Goal: Task Accomplishment & Management: Manage account settings

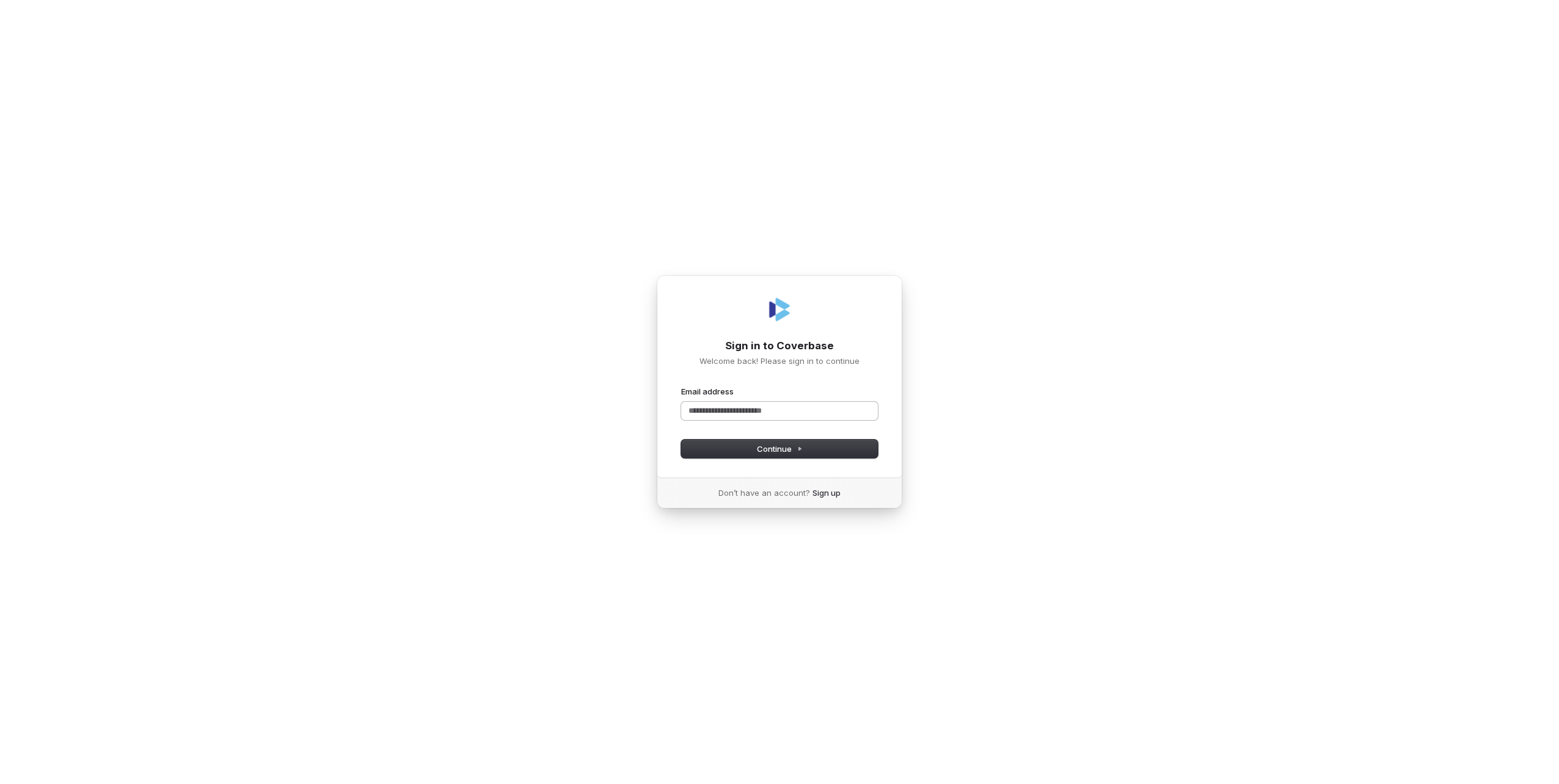
click at [773, 418] on input "Email address" at bounding box center [780, 411] width 197 height 19
click at [681, 386] on button "submit" at bounding box center [681, 386] width 0 height 0
type input "**********"
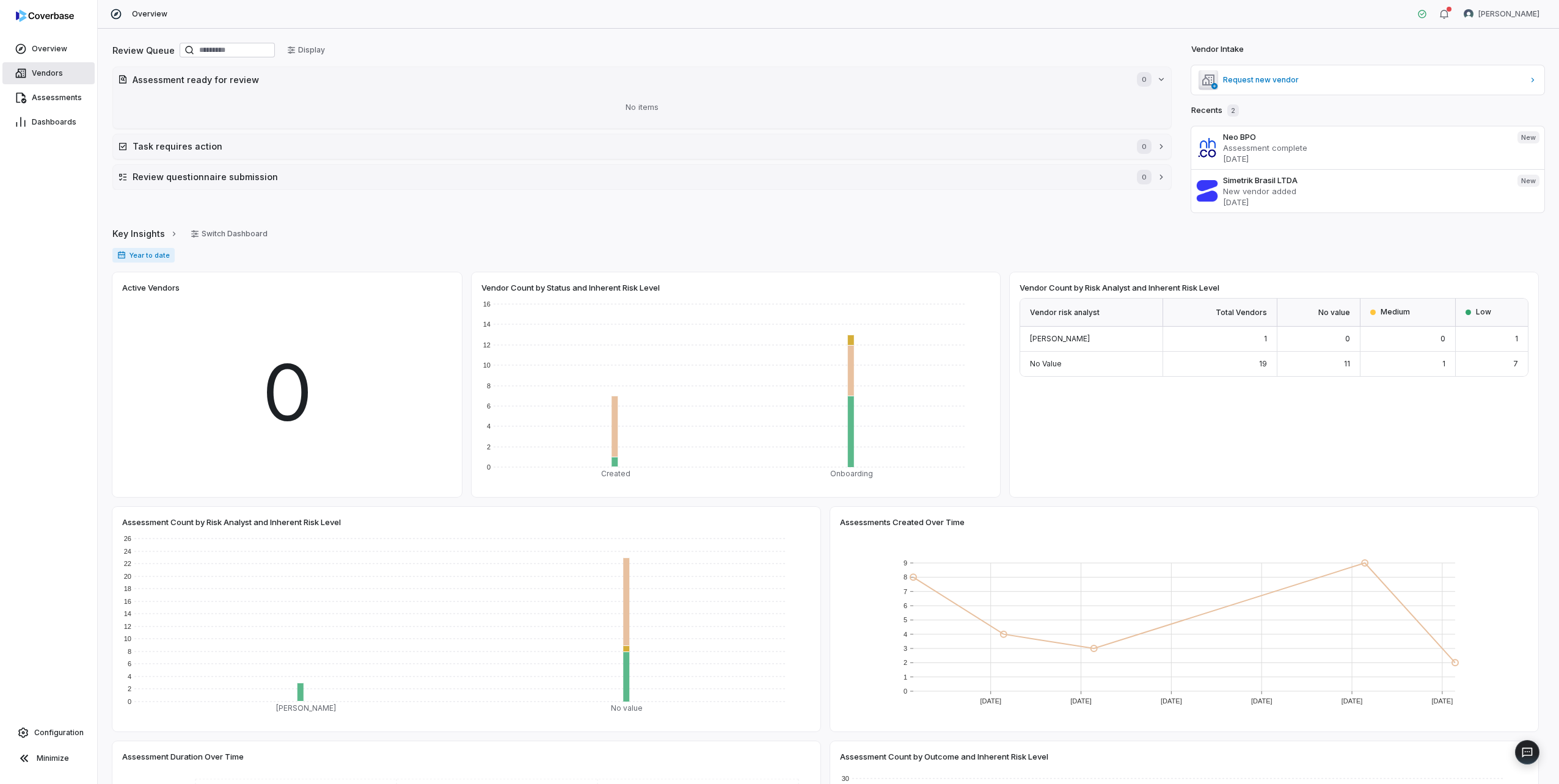
click at [47, 68] on link "Vendors" at bounding box center [49, 73] width 92 height 22
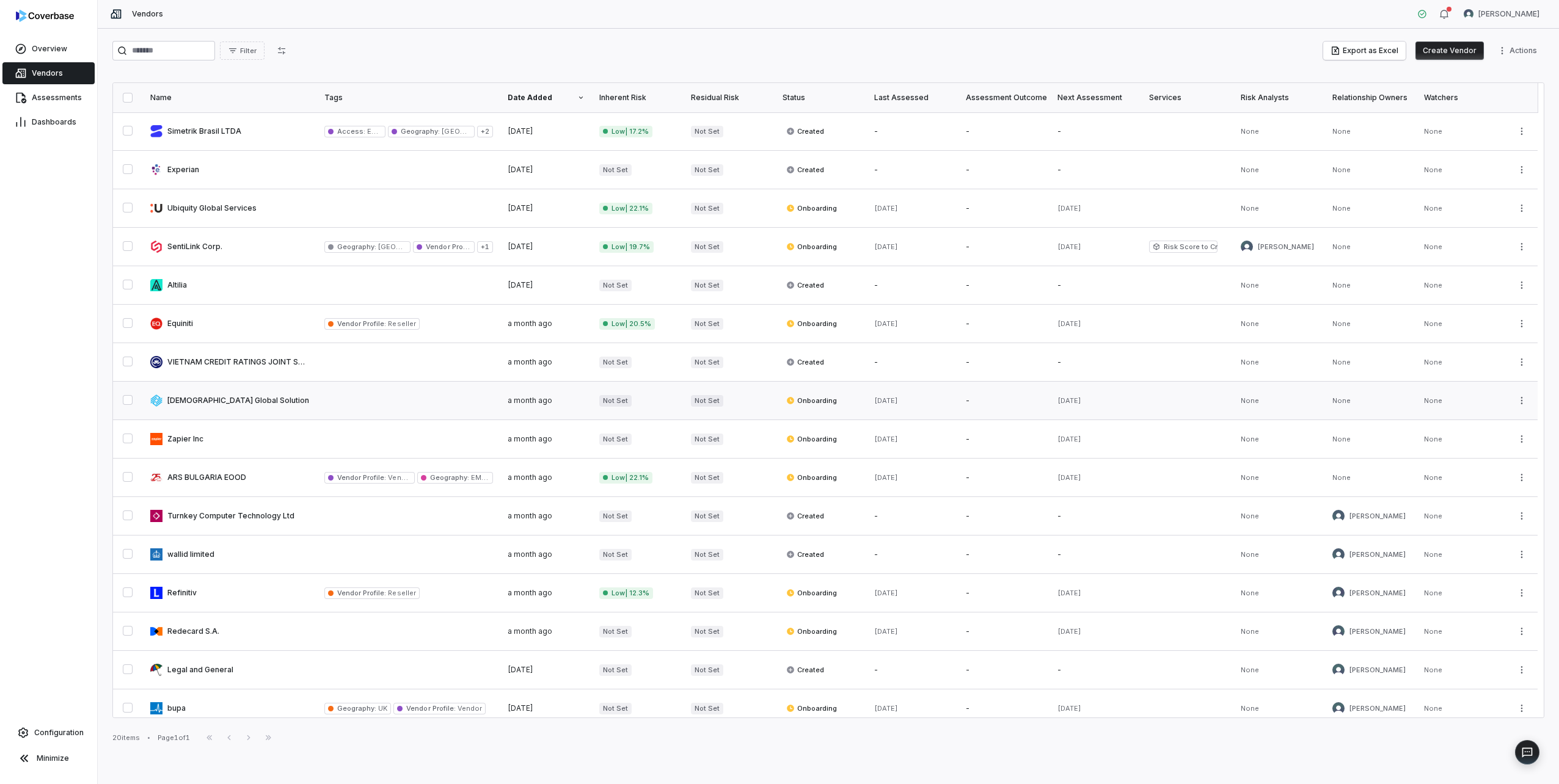
click at [233, 399] on link at bounding box center [230, 400] width 174 height 38
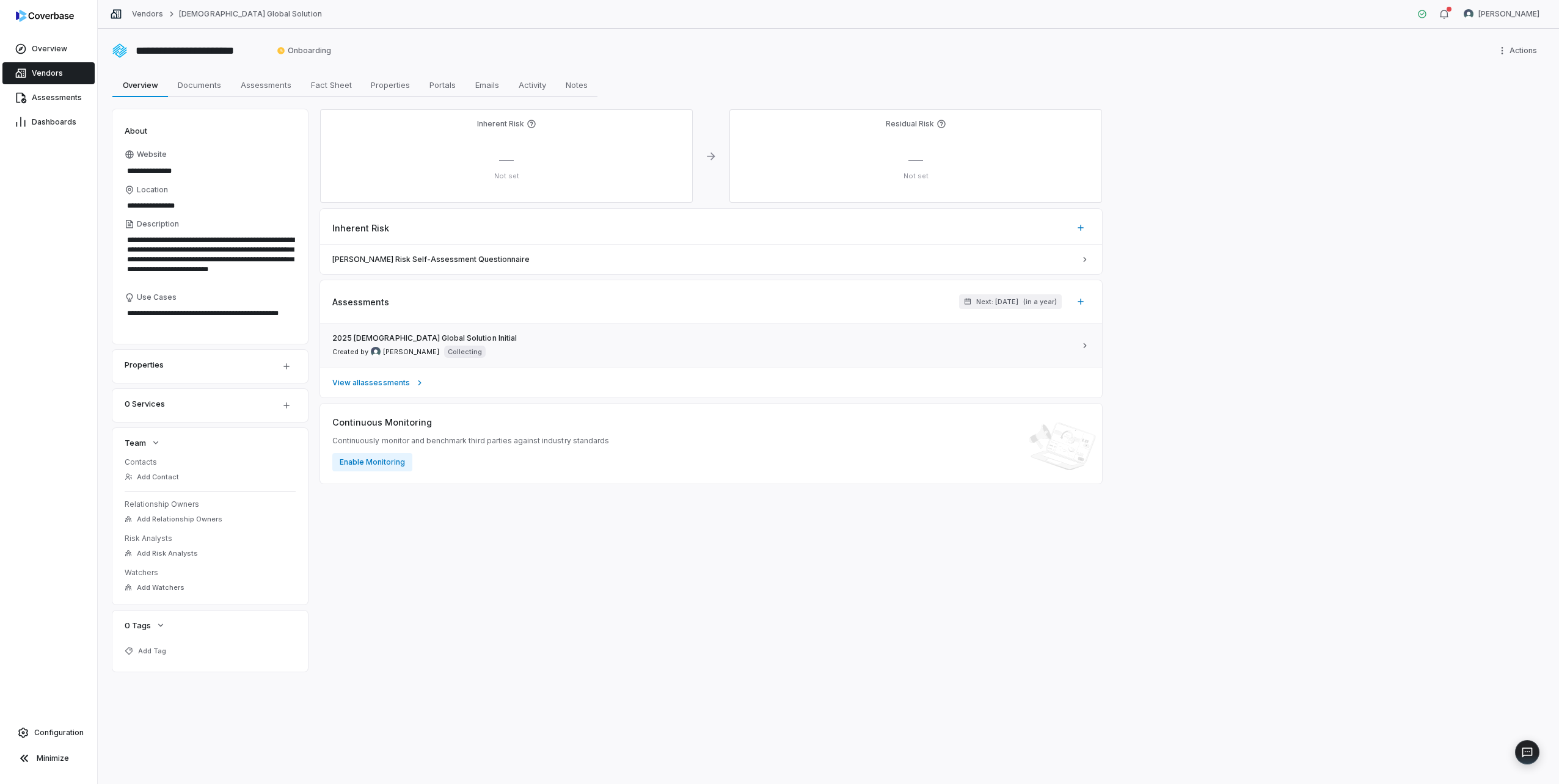
click at [433, 348] on div "Created by [PERSON_NAME] Collecting" at bounding box center [409, 351] width 154 height 12
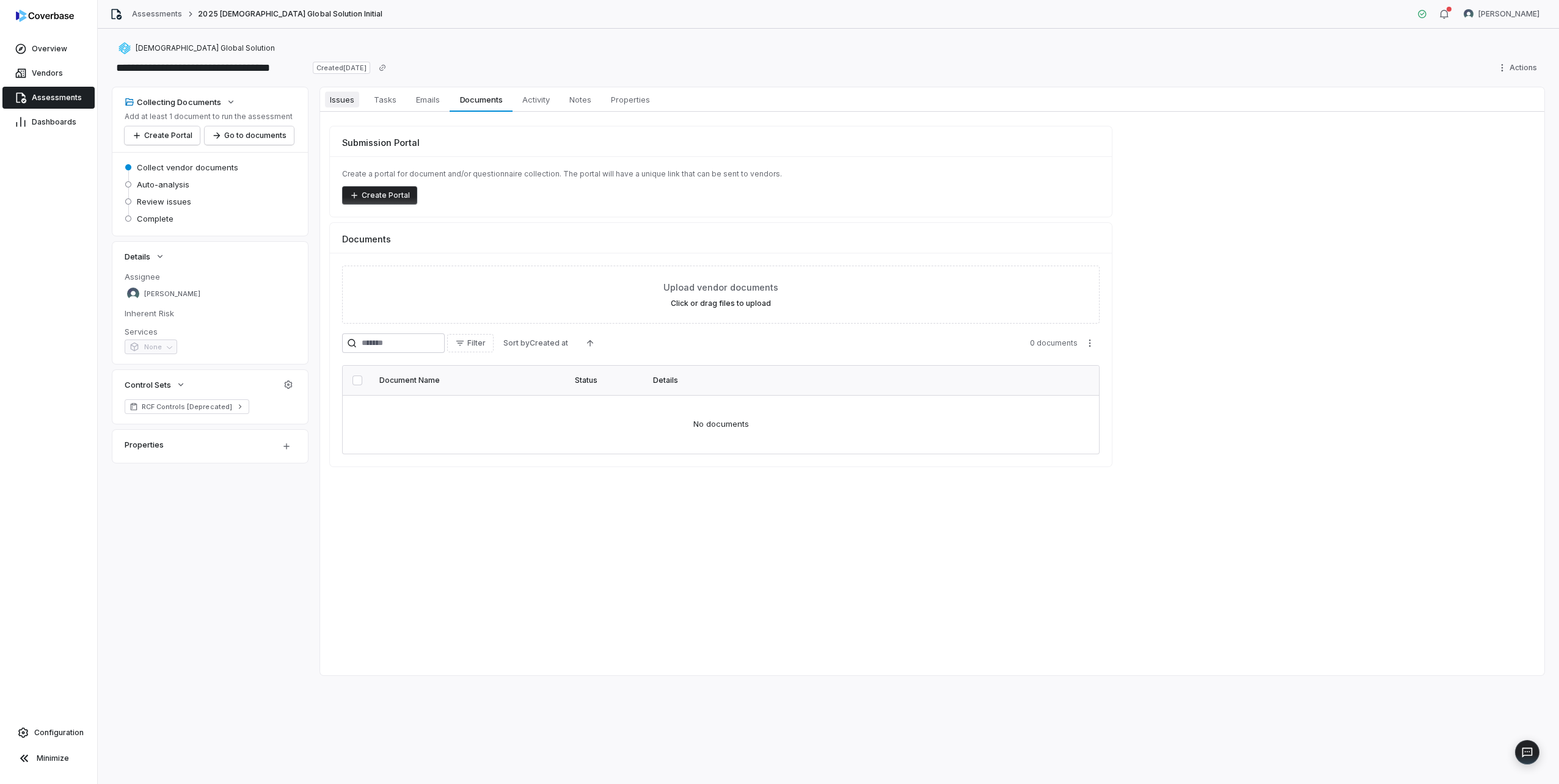
click at [354, 102] on span "Issues" at bounding box center [342, 100] width 34 height 16
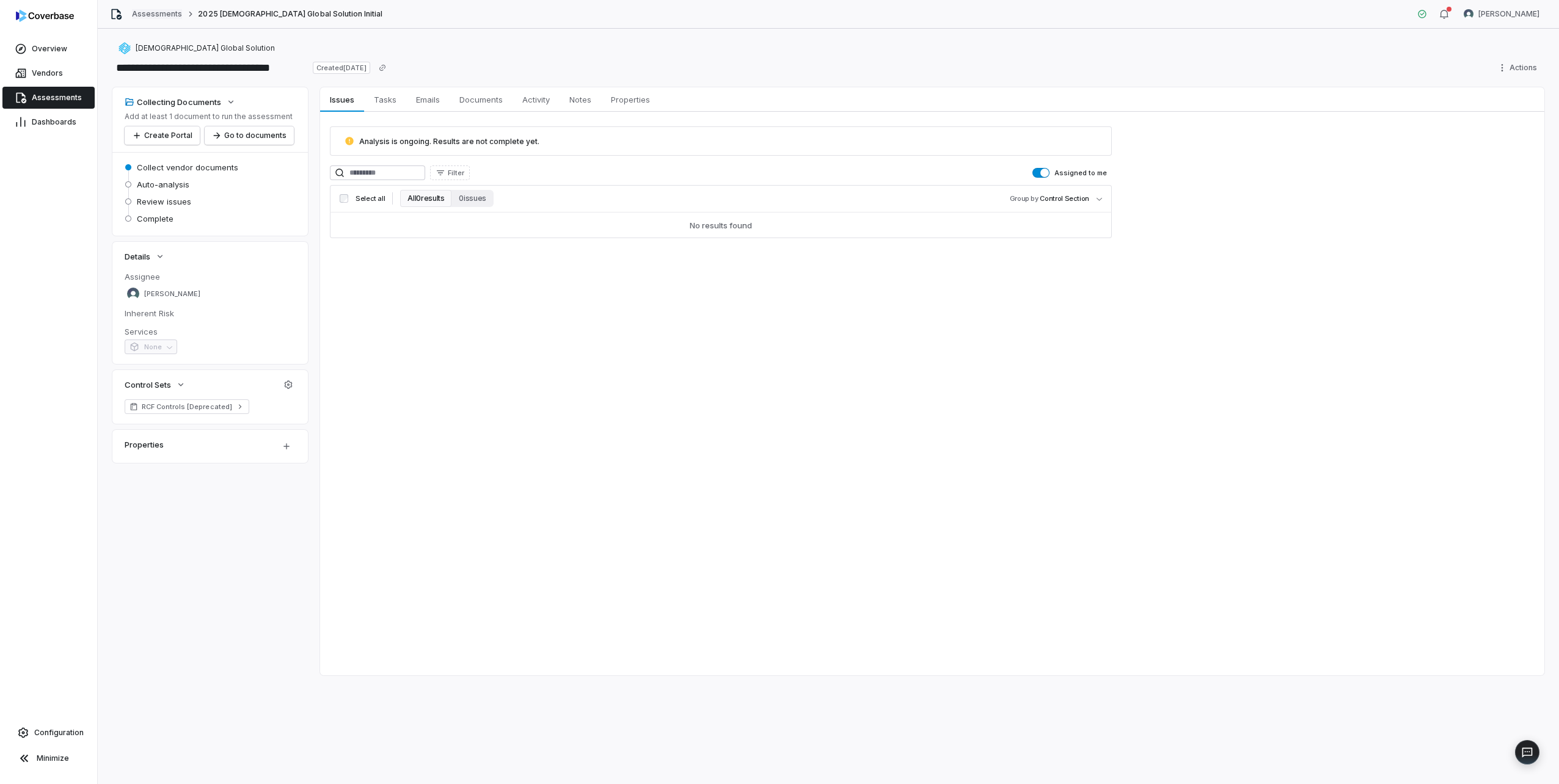
click at [147, 15] on link "Assessments" at bounding box center [156, 14] width 50 height 10
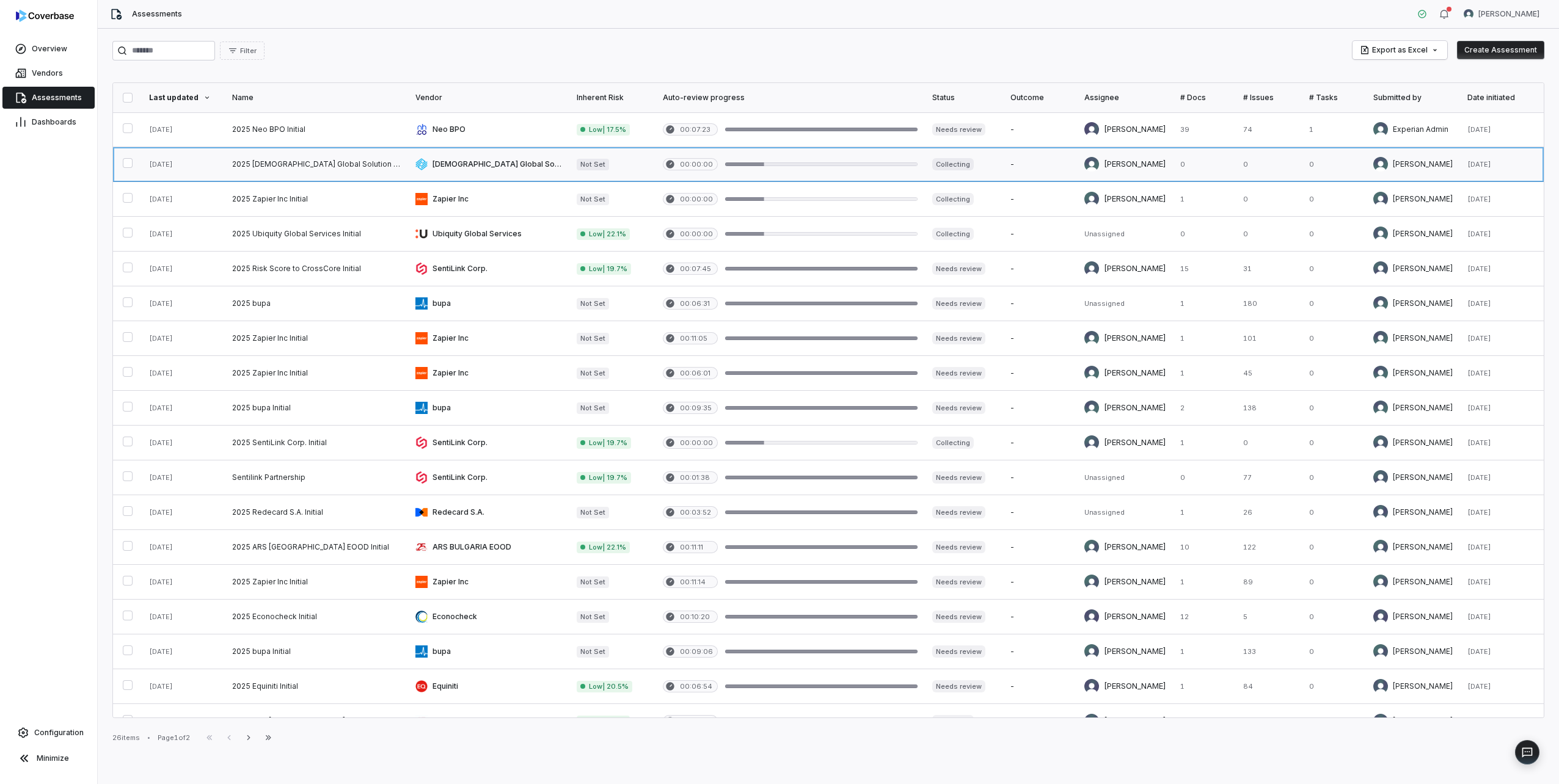
click at [298, 167] on link at bounding box center [316, 163] width 183 height 34
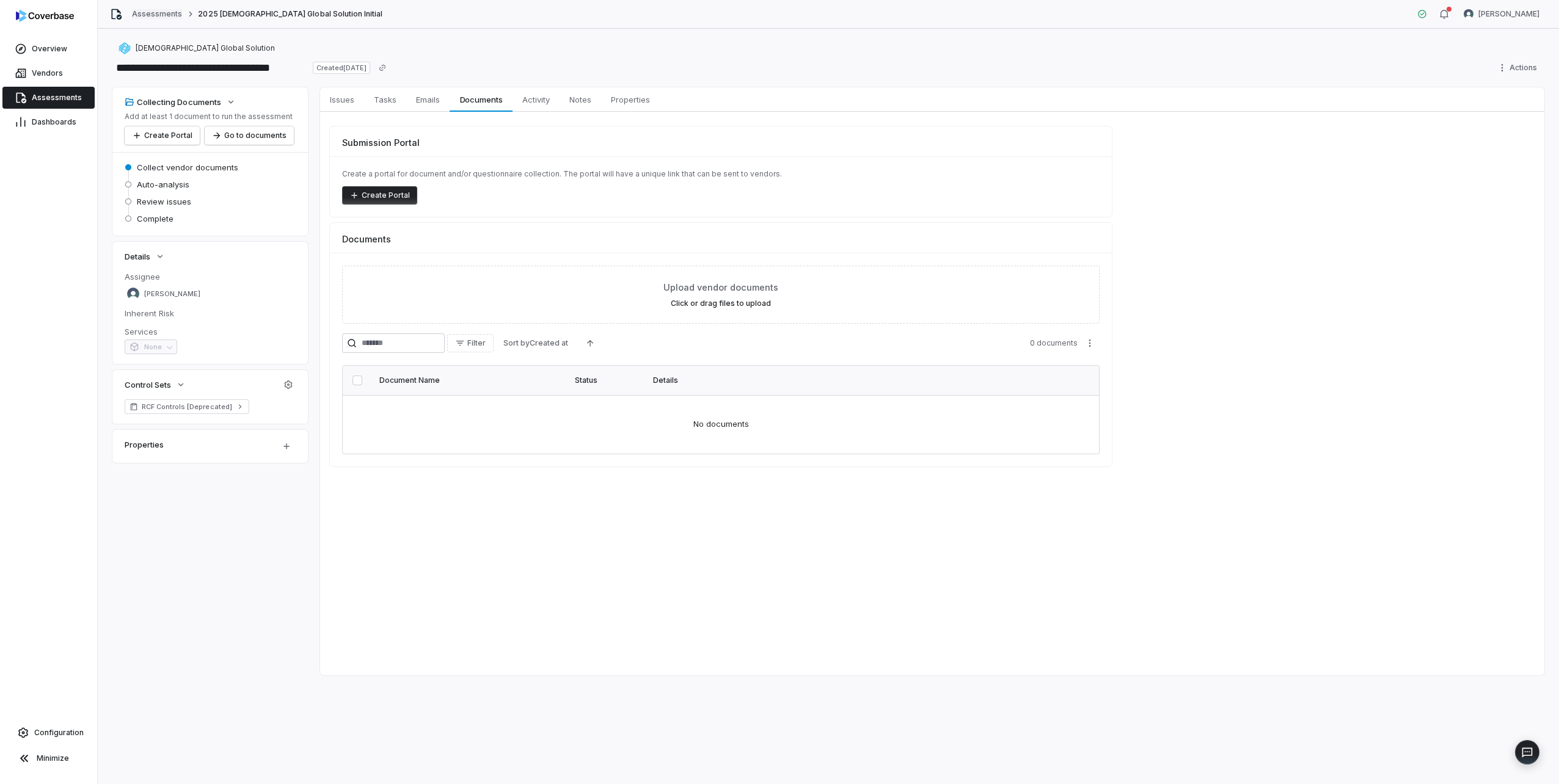
click at [164, 15] on link "Assessments" at bounding box center [156, 14] width 50 height 10
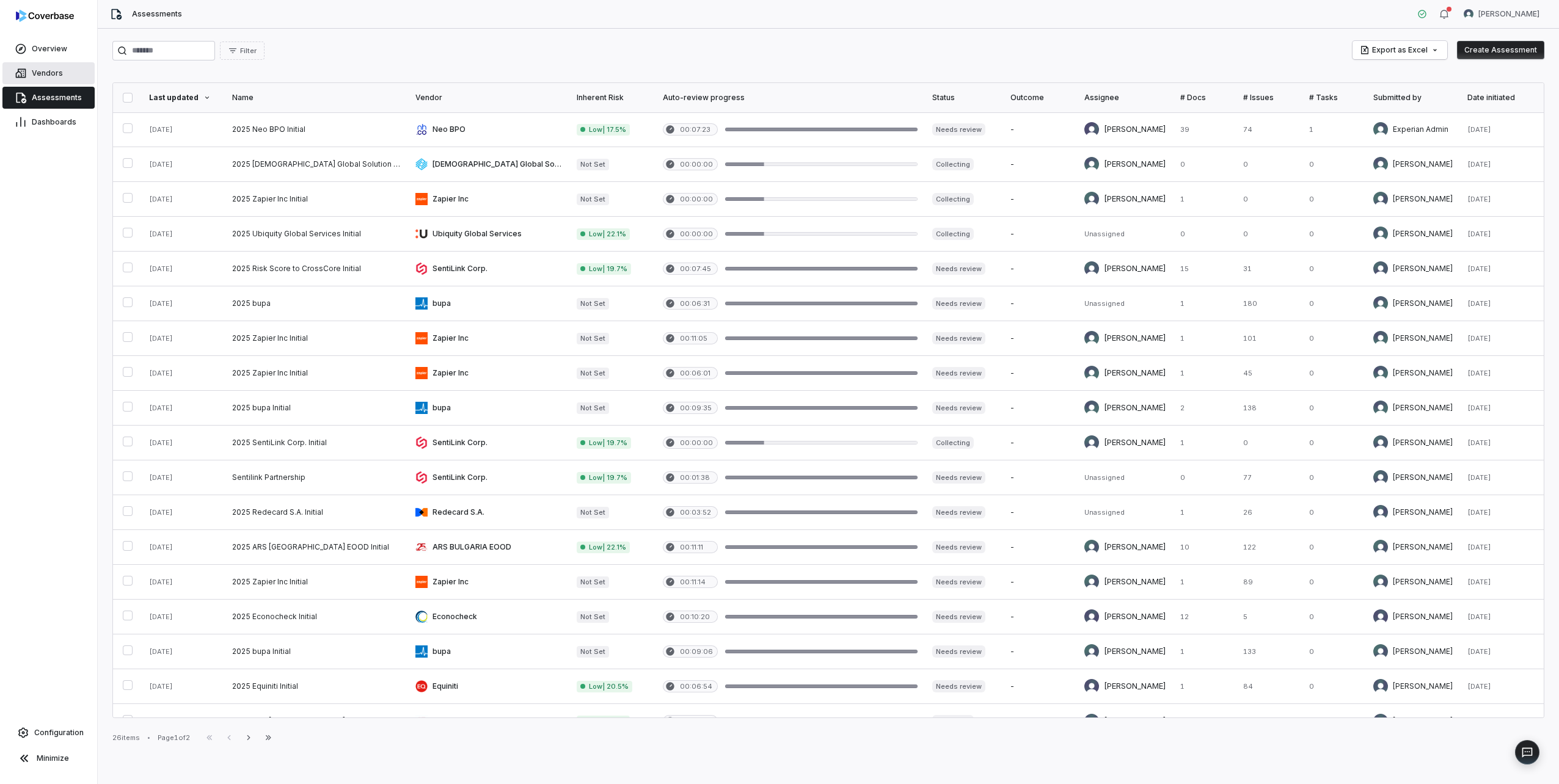
click at [57, 65] on link "Vendors" at bounding box center [49, 73] width 92 height 22
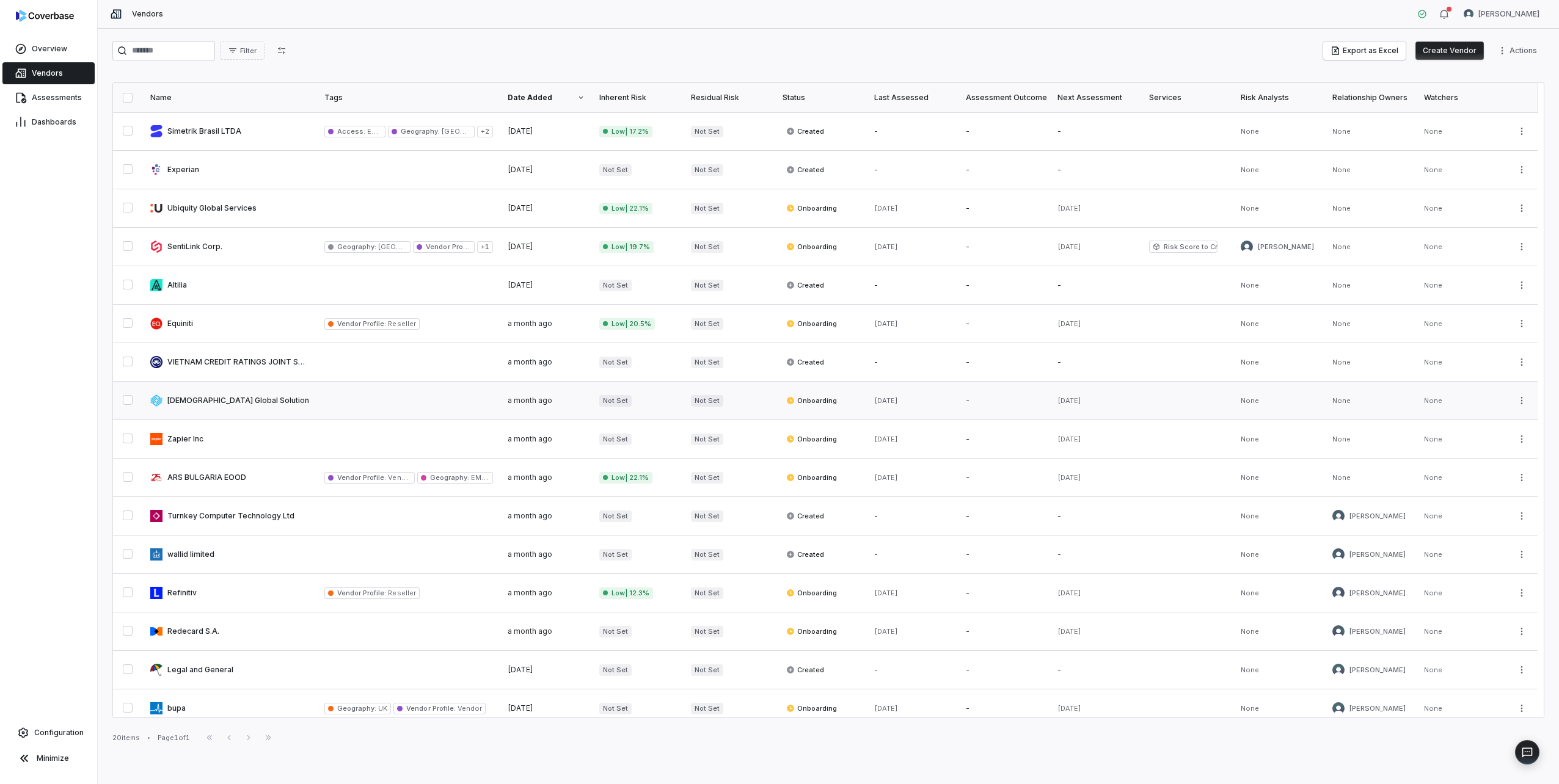
scroll to position [9, 0]
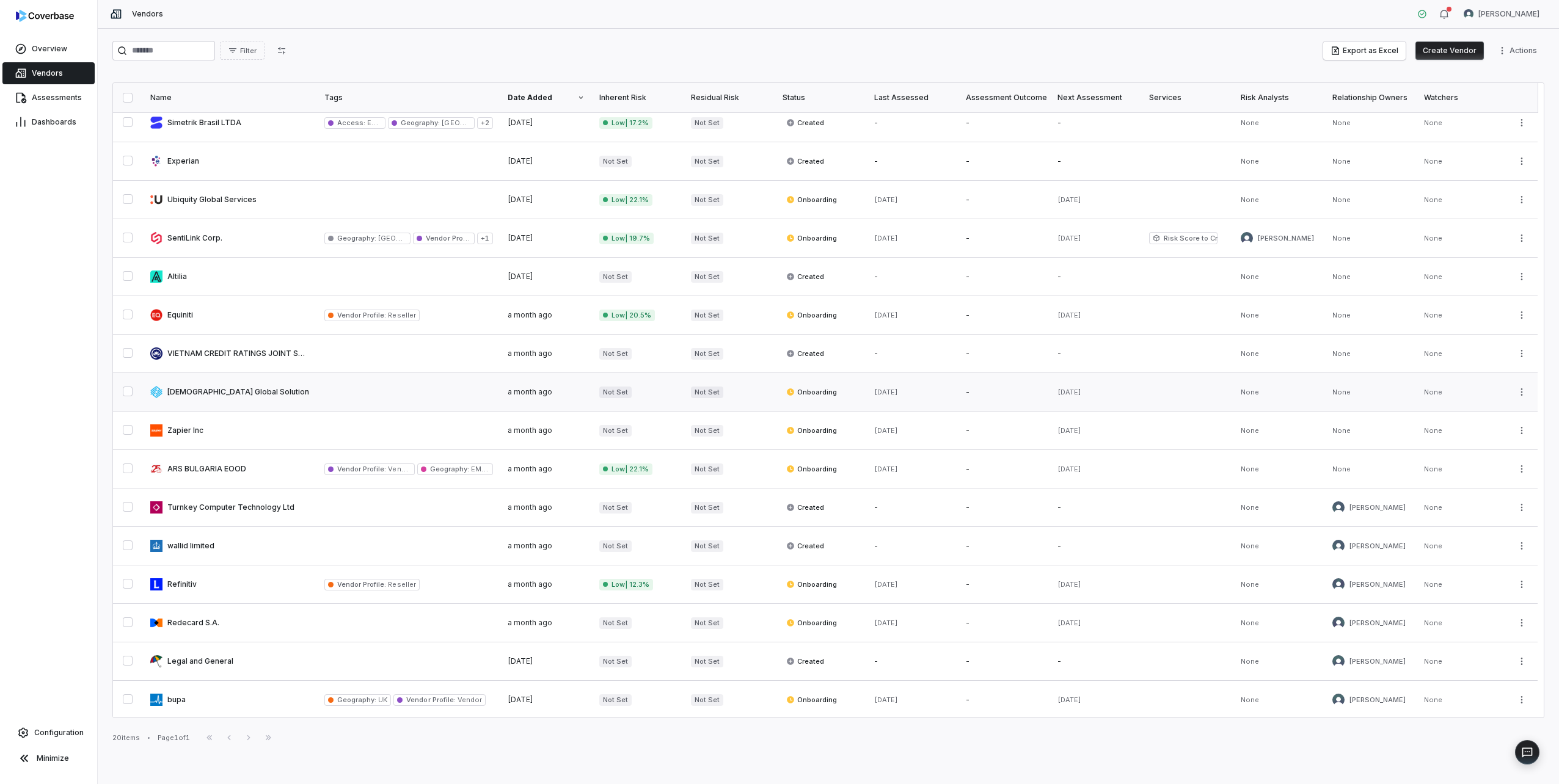
click at [223, 397] on link at bounding box center [230, 391] width 174 height 38
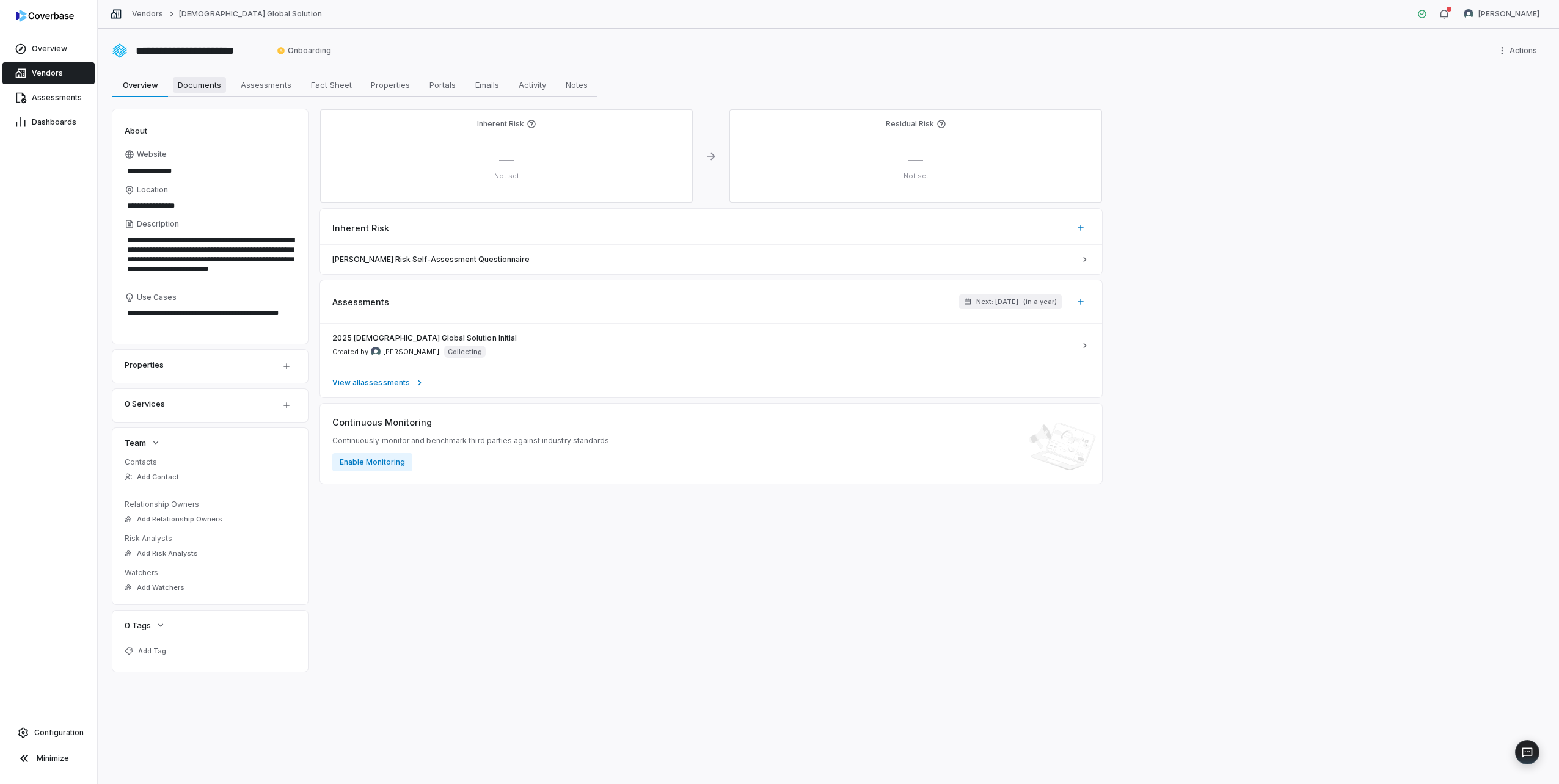
click at [211, 85] on span "Documents" at bounding box center [199, 85] width 53 height 16
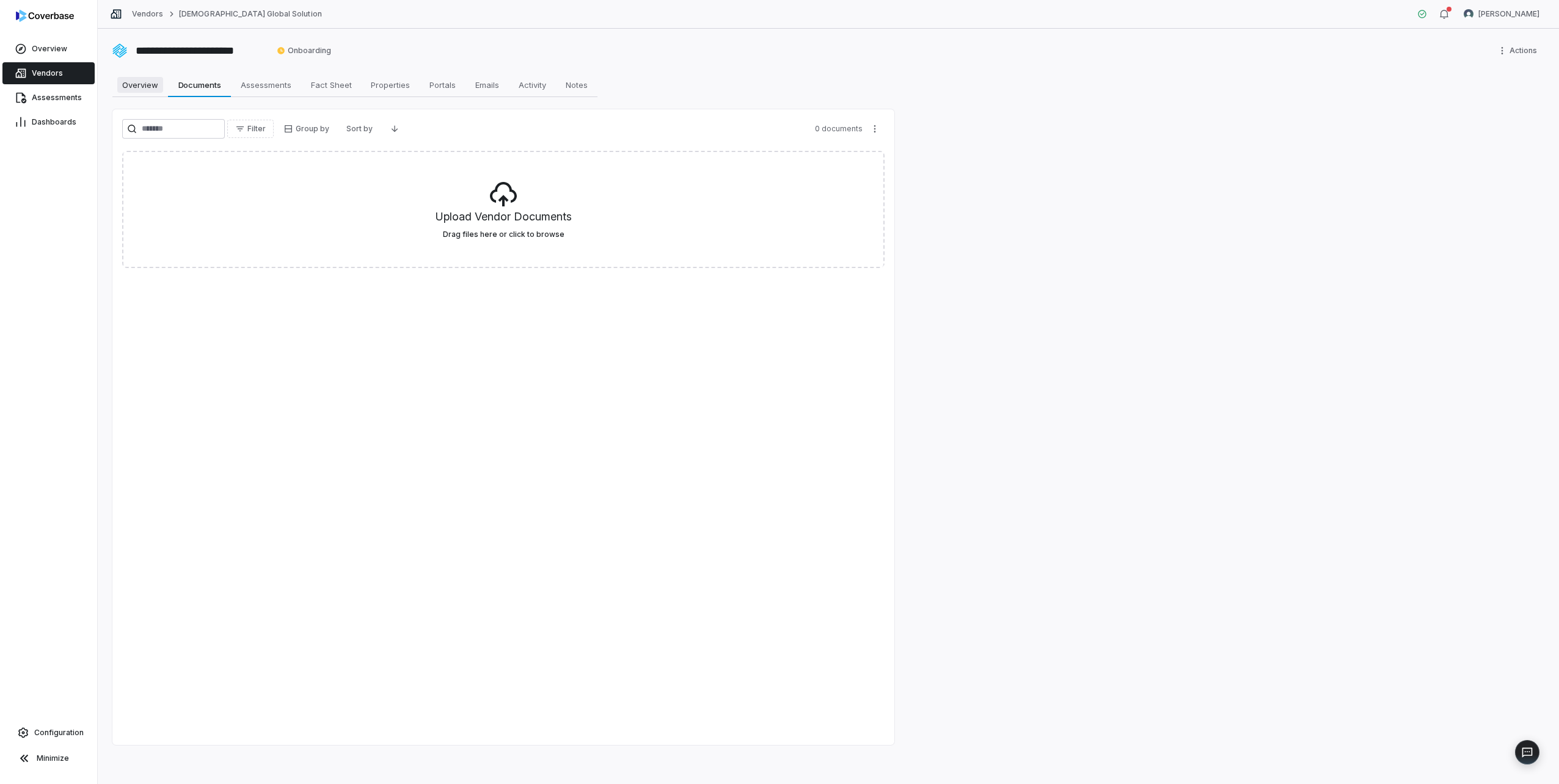
click at [139, 86] on span "Overview" at bounding box center [140, 85] width 46 height 16
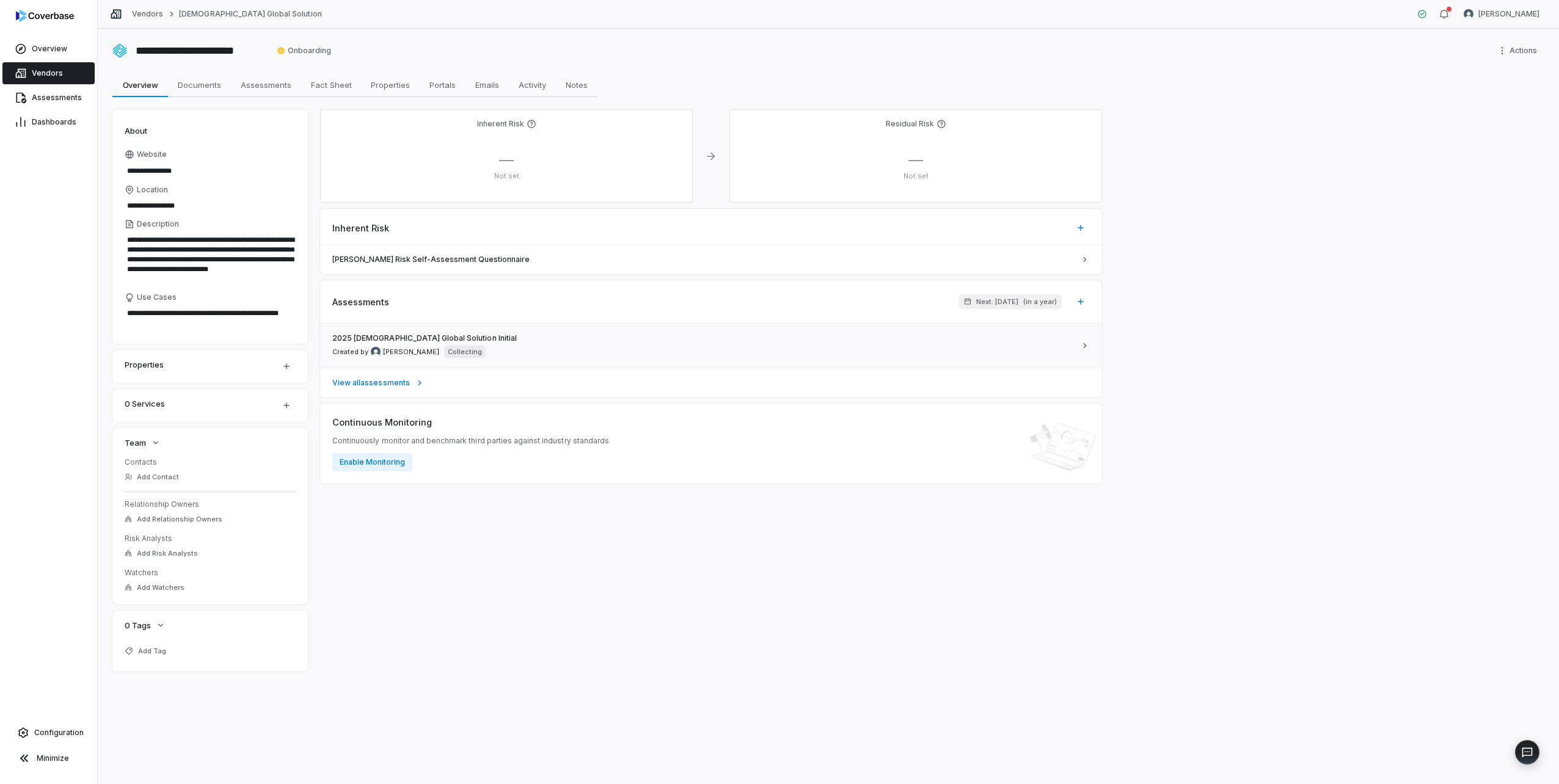
click at [418, 352] on span "[PERSON_NAME]" at bounding box center [411, 352] width 57 height 9
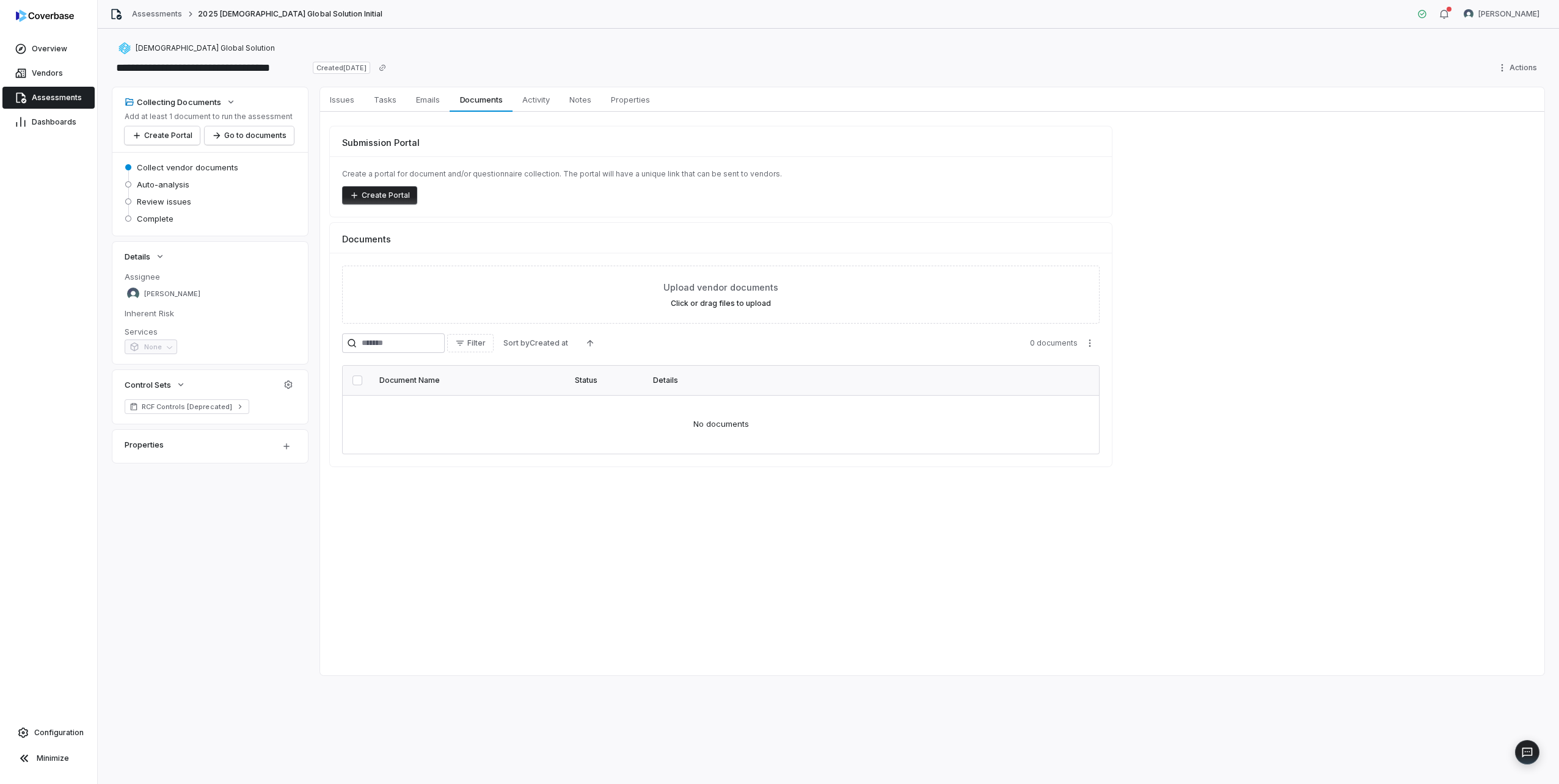
click at [62, 102] on span "Assessments" at bounding box center [57, 98] width 50 height 10
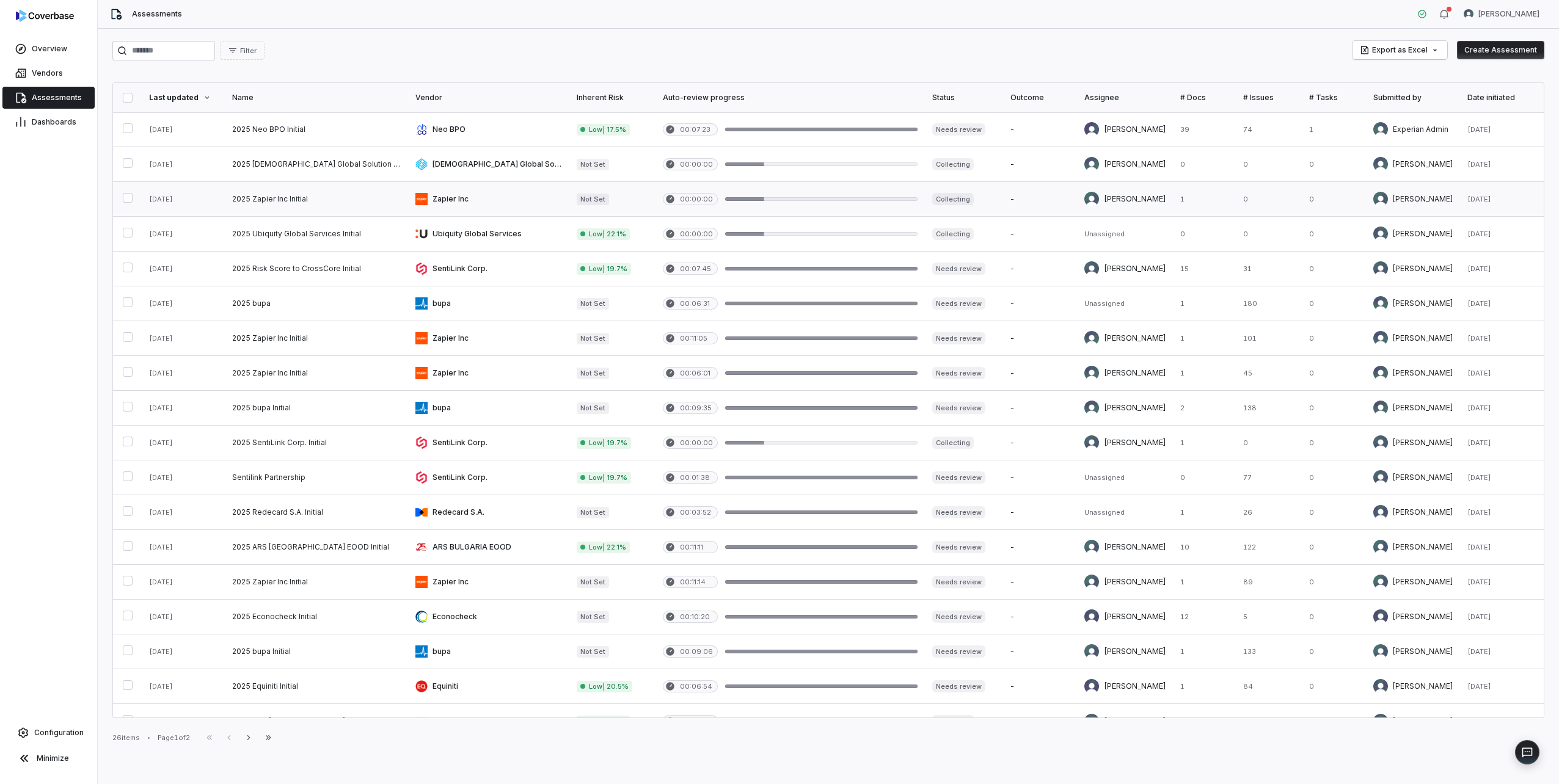
click at [311, 199] on link at bounding box center [316, 199] width 183 height 34
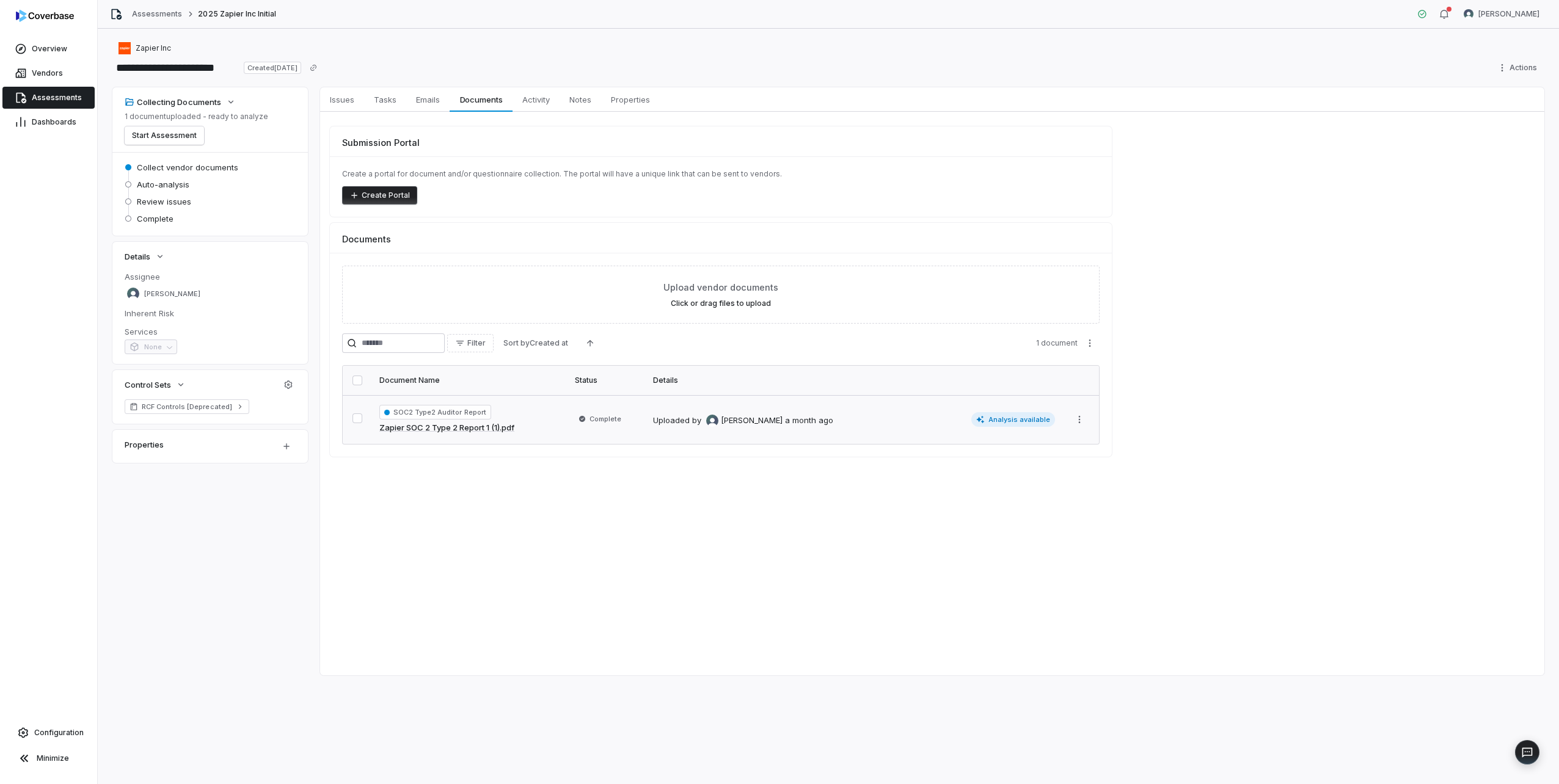
click at [537, 425] on div "SOC2 Type2 Auditor Report Zapier SOC 2 Type 2 Report 1 (1).pdf" at bounding box center [470, 419] width 181 height 29
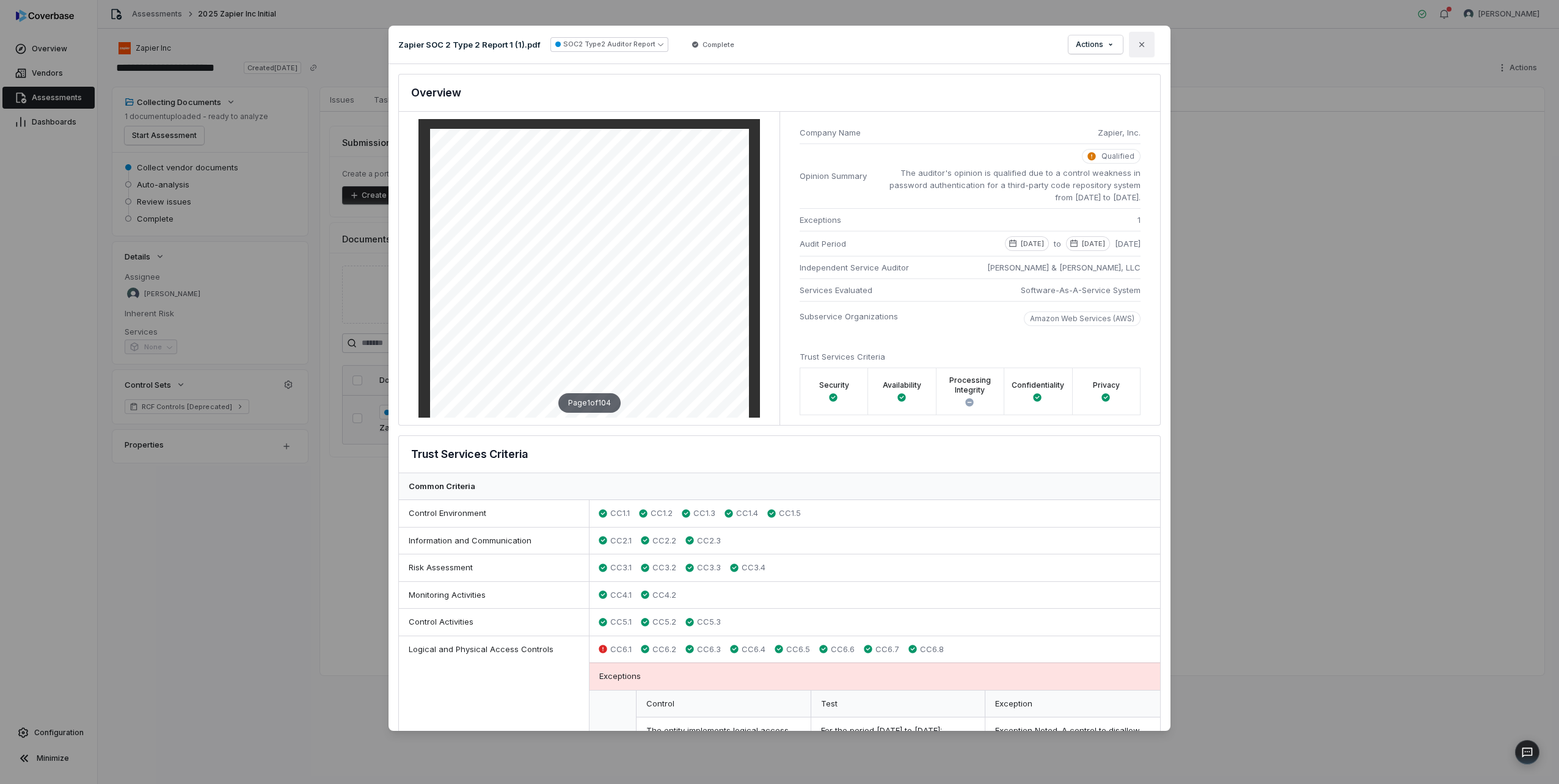
click at [1139, 41] on icon "button" at bounding box center [1141, 45] width 10 height 10
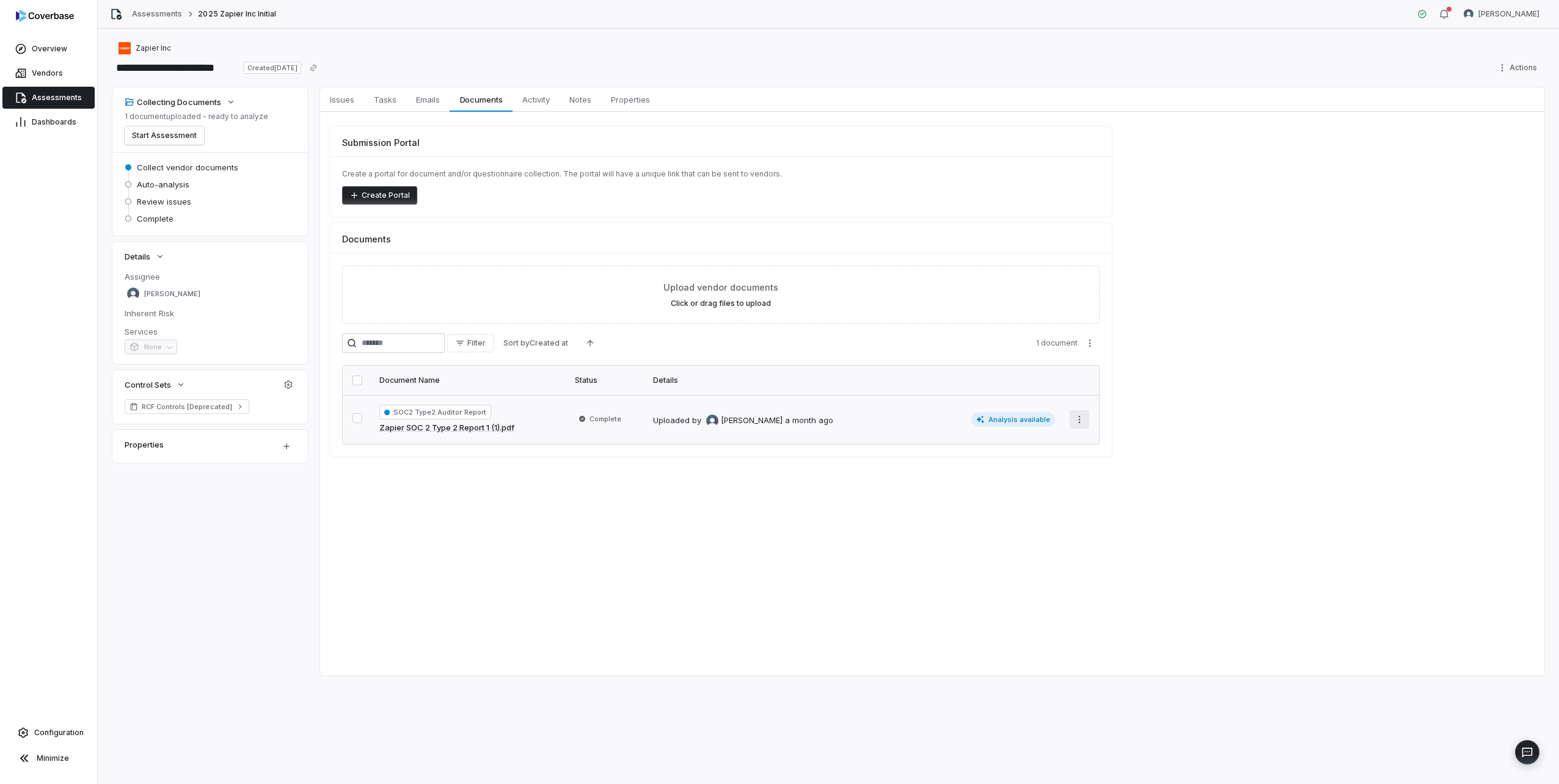
click at [1074, 419] on html "**********" at bounding box center [779, 392] width 1559 height 784
click at [1021, 415] on html "**********" at bounding box center [779, 392] width 1559 height 784
click at [1001, 423] on span "Analysis available" at bounding box center [1013, 419] width 84 height 15
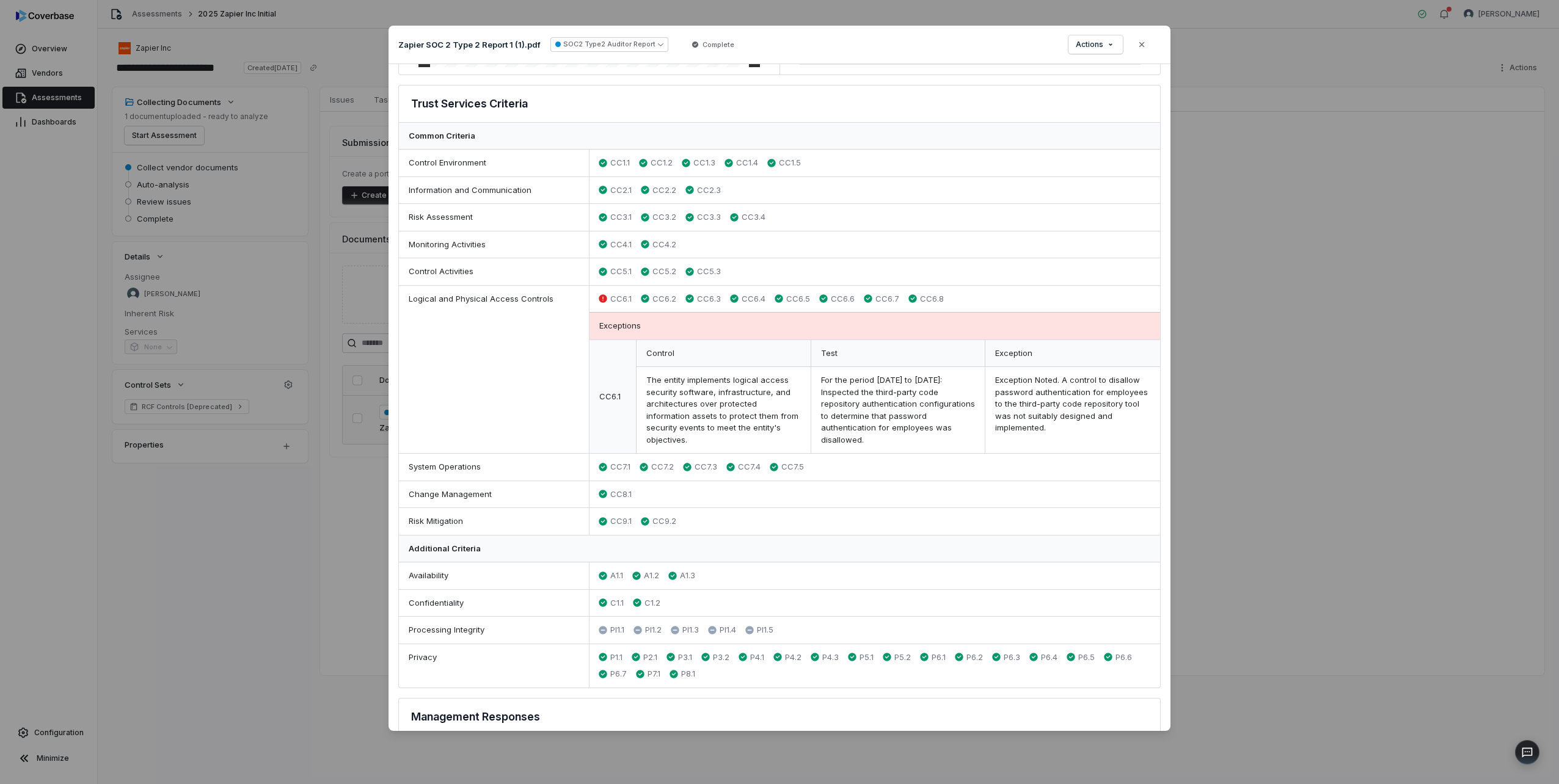
scroll to position [350, 0]
click at [1141, 43] on icon "button" at bounding box center [1141, 45] width 10 height 10
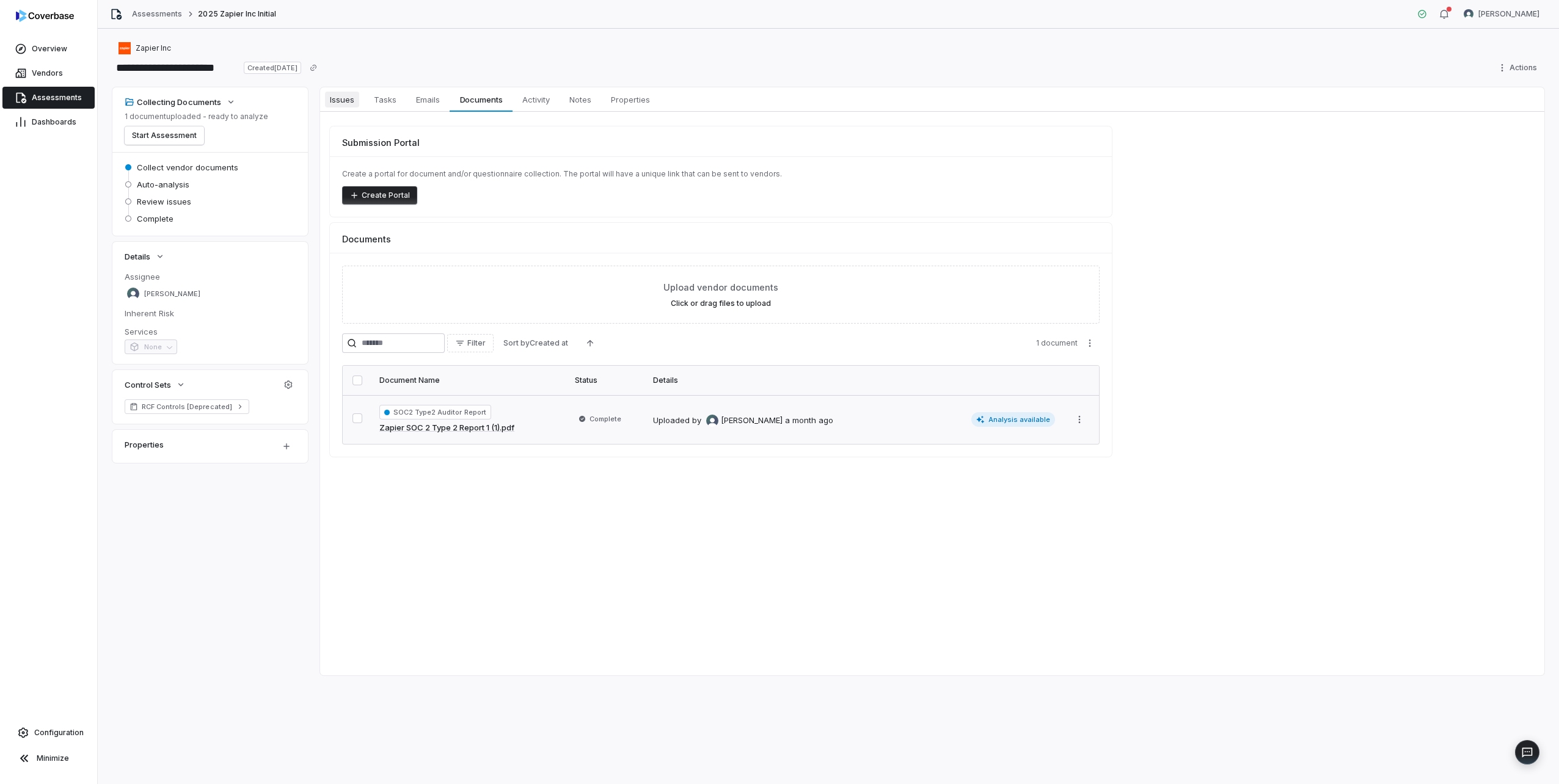
click at [346, 102] on span "Issues" at bounding box center [342, 100] width 34 height 16
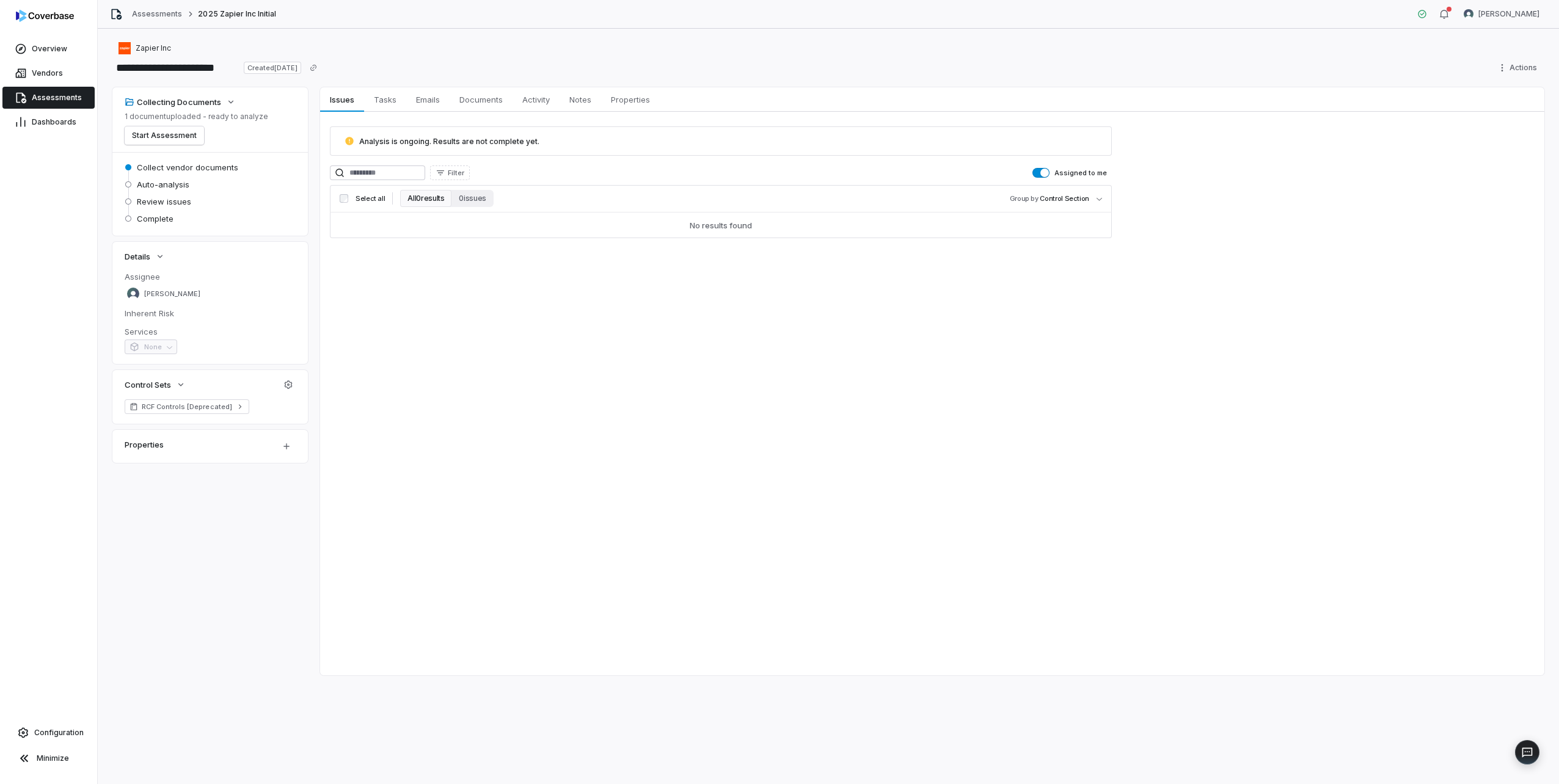
click at [1043, 171] on span "button" at bounding box center [1044, 173] width 9 height 9
click at [172, 137] on button "Start Assessment" at bounding box center [164, 136] width 79 height 19
click at [12, 71] on link "Vendors" at bounding box center [49, 73] width 92 height 22
click at [52, 46] on span "Overview" at bounding box center [49, 49] width 35 height 10
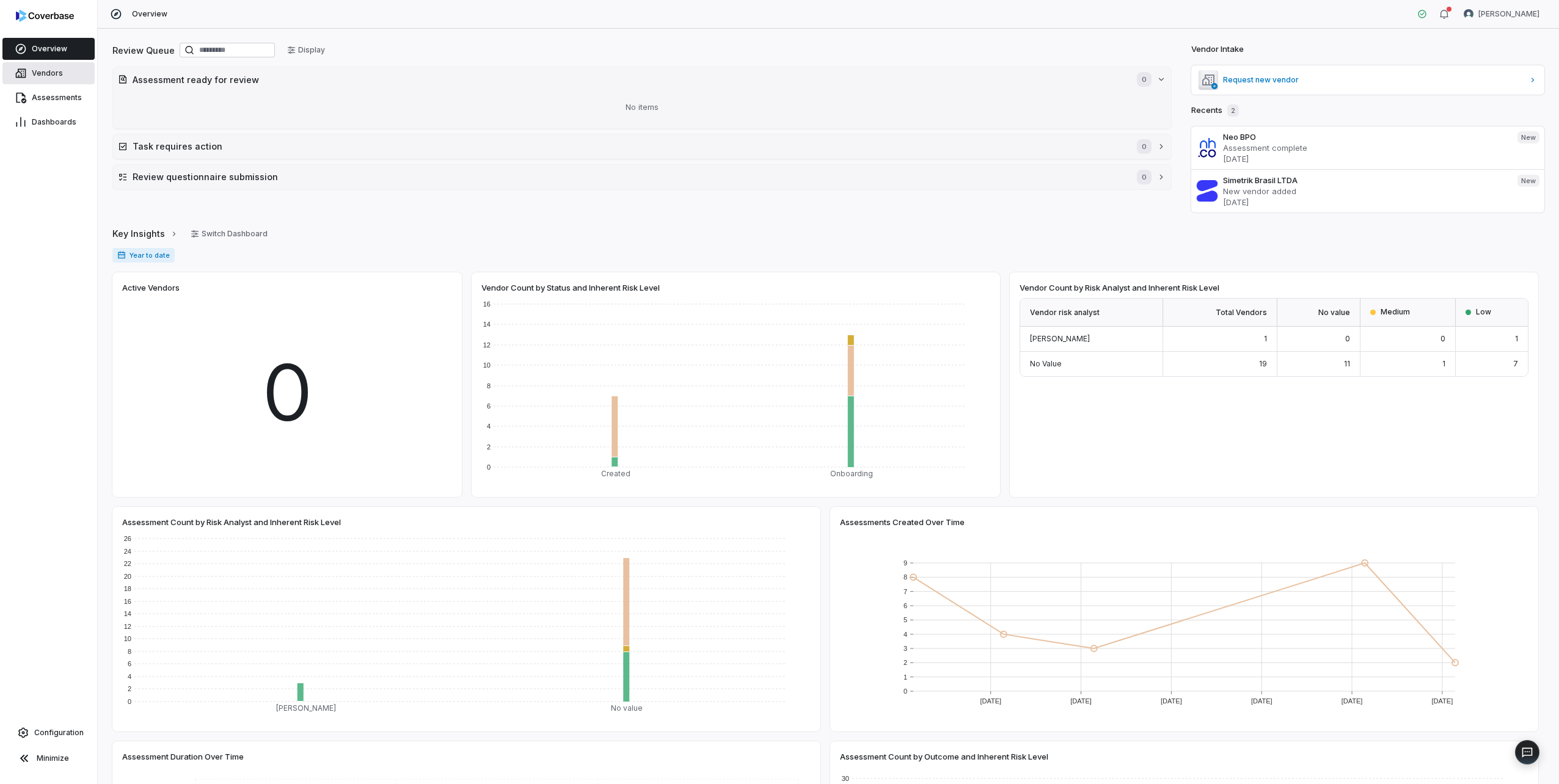
click at [27, 68] on link "Vendors" at bounding box center [49, 73] width 92 height 22
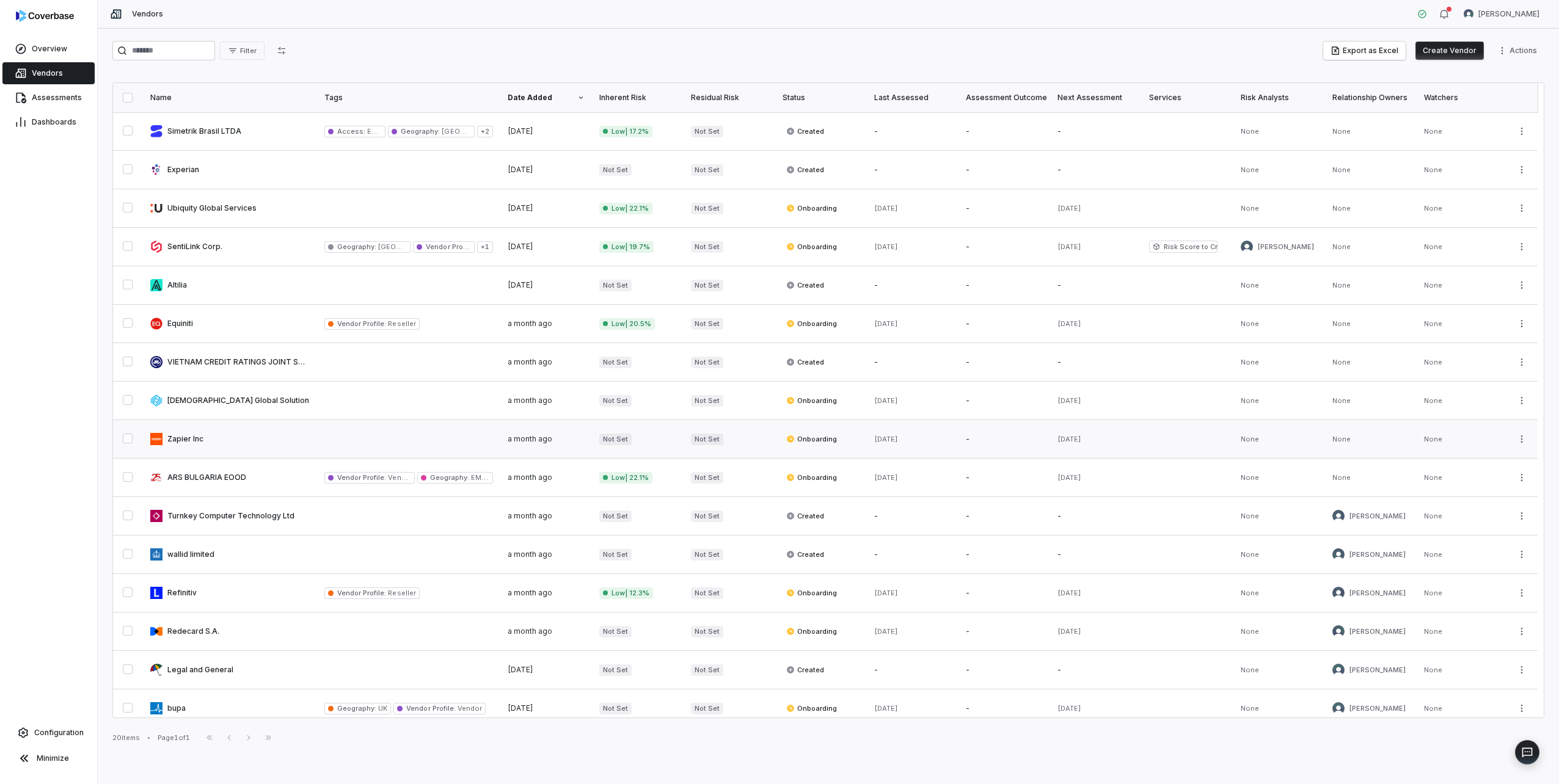
click at [247, 433] on link at bounding box center [230, 439] width 174 height 38
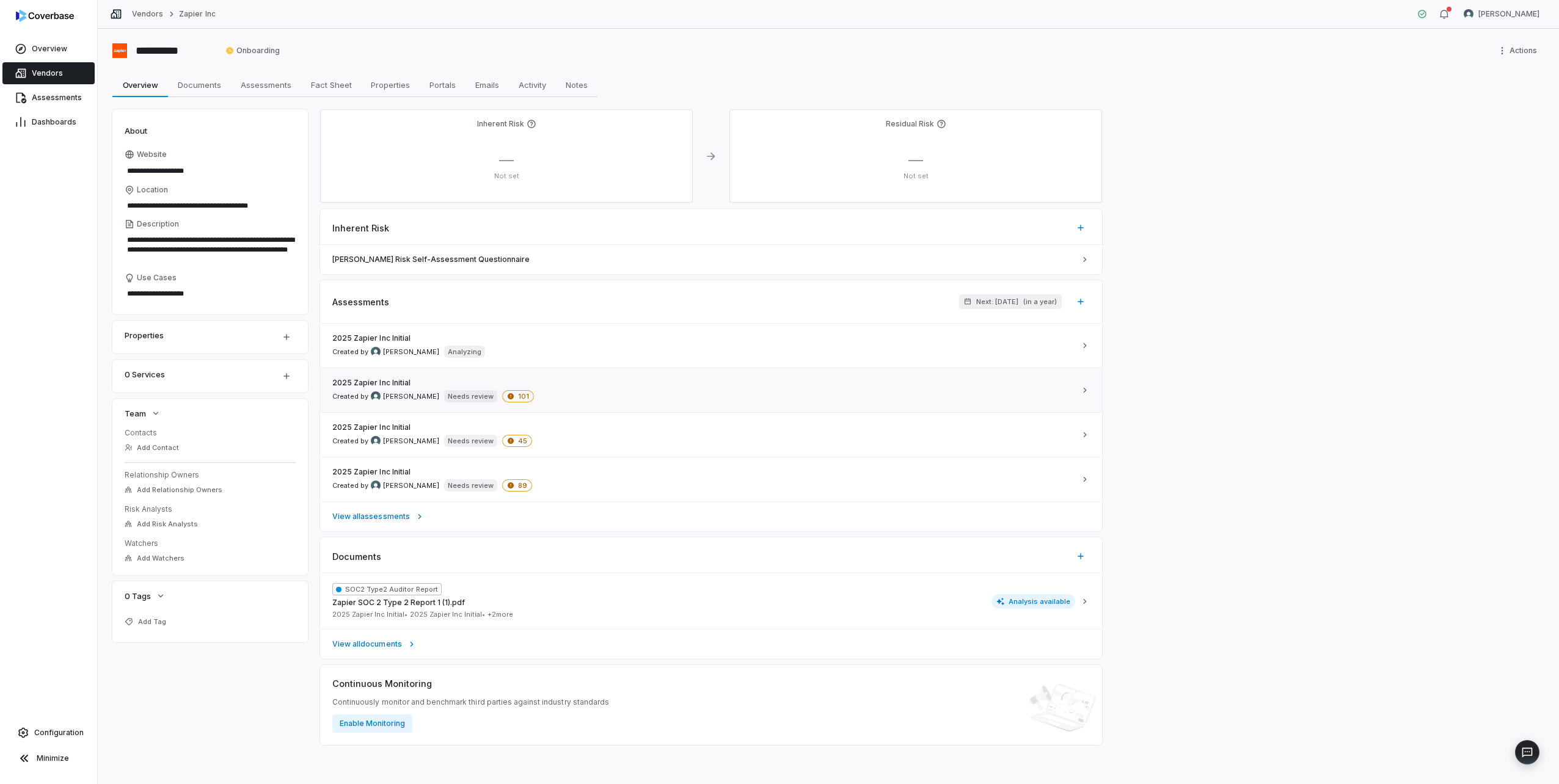
click at [622, 384] on div "2025 Zapier Inc Initial Created by [PERSON_NAME] Needs review 101" at bounding box center [703, 390] width 743 height 25
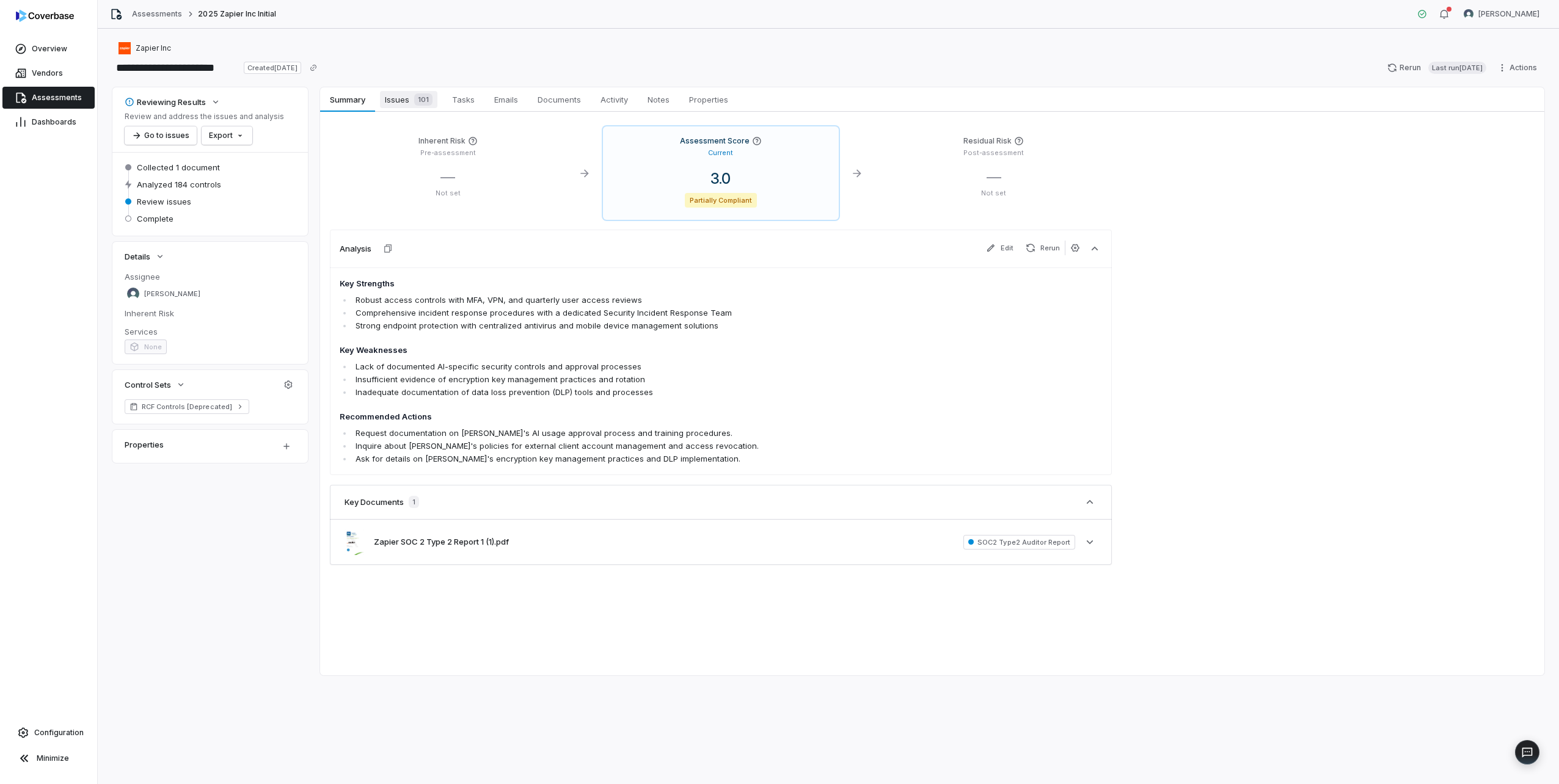
click at [401, 104] on span "Issues 101" at bounding box center [409, 100] width 57 height 17
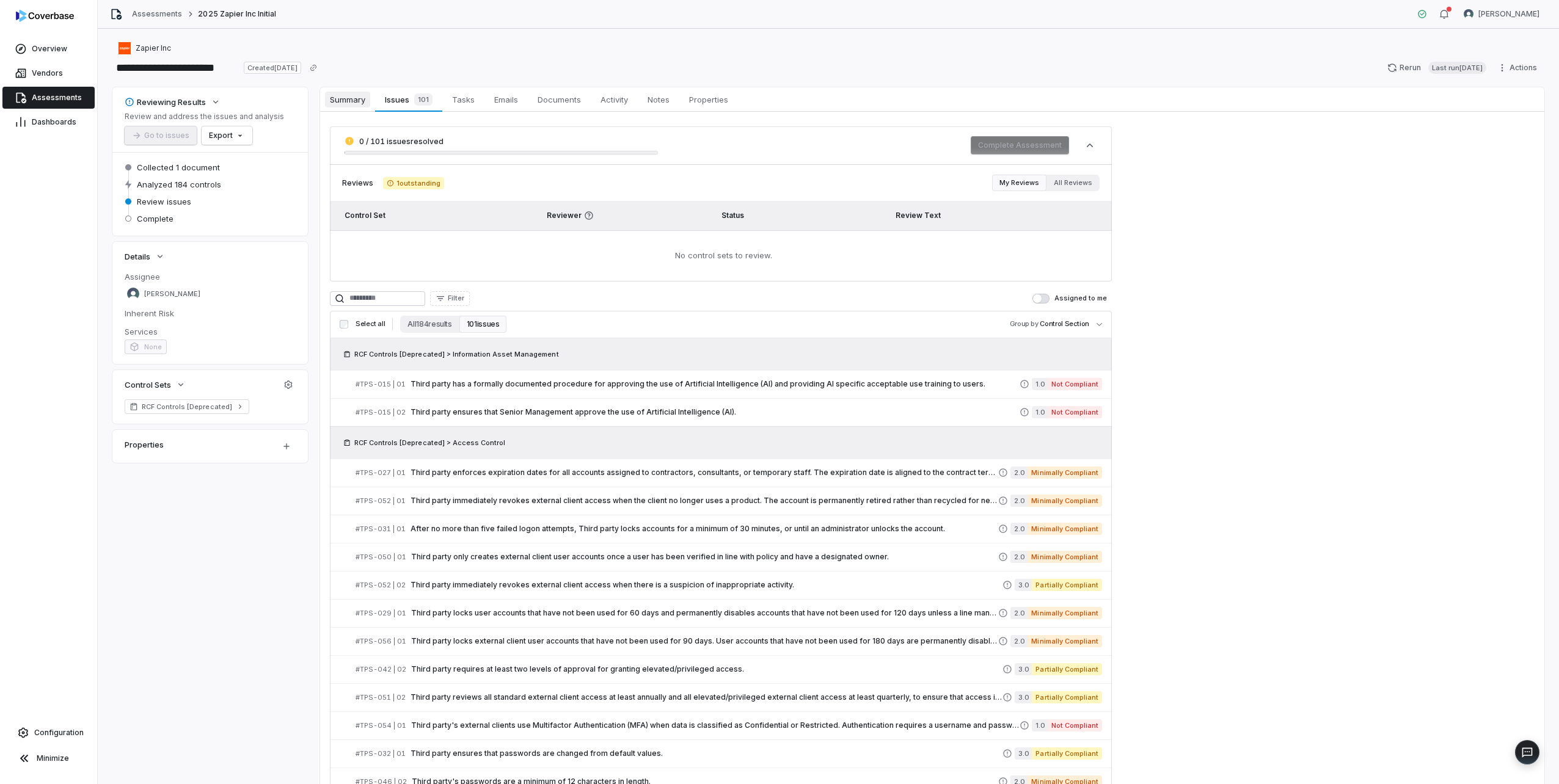
click at [341, 111] on link "Summary Summary" at bounding box center [348, 99] width 55 height 25
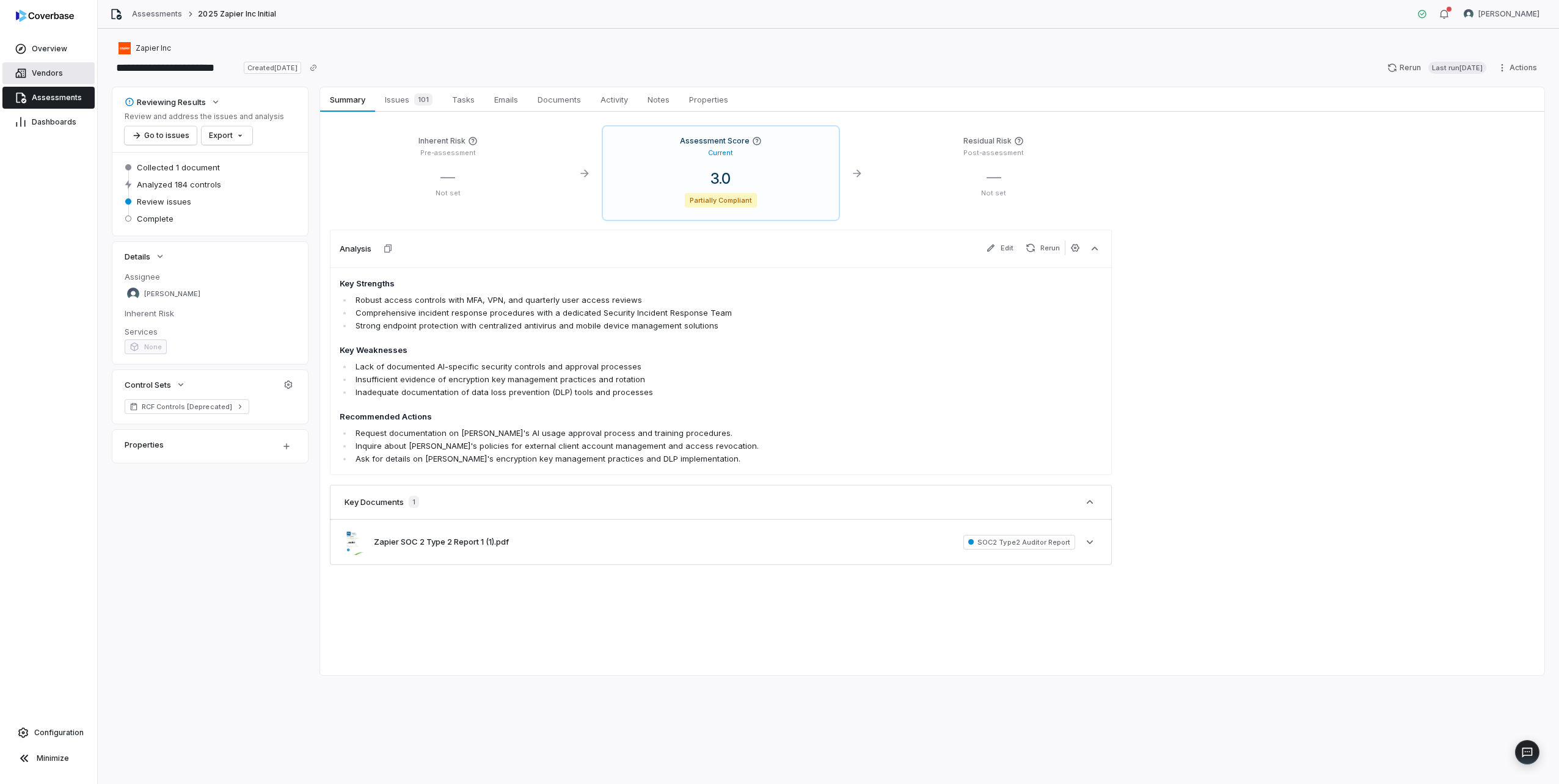
click at [66, 69] on link "Vendors" at bounding box center [49, 73] width 92 height 22
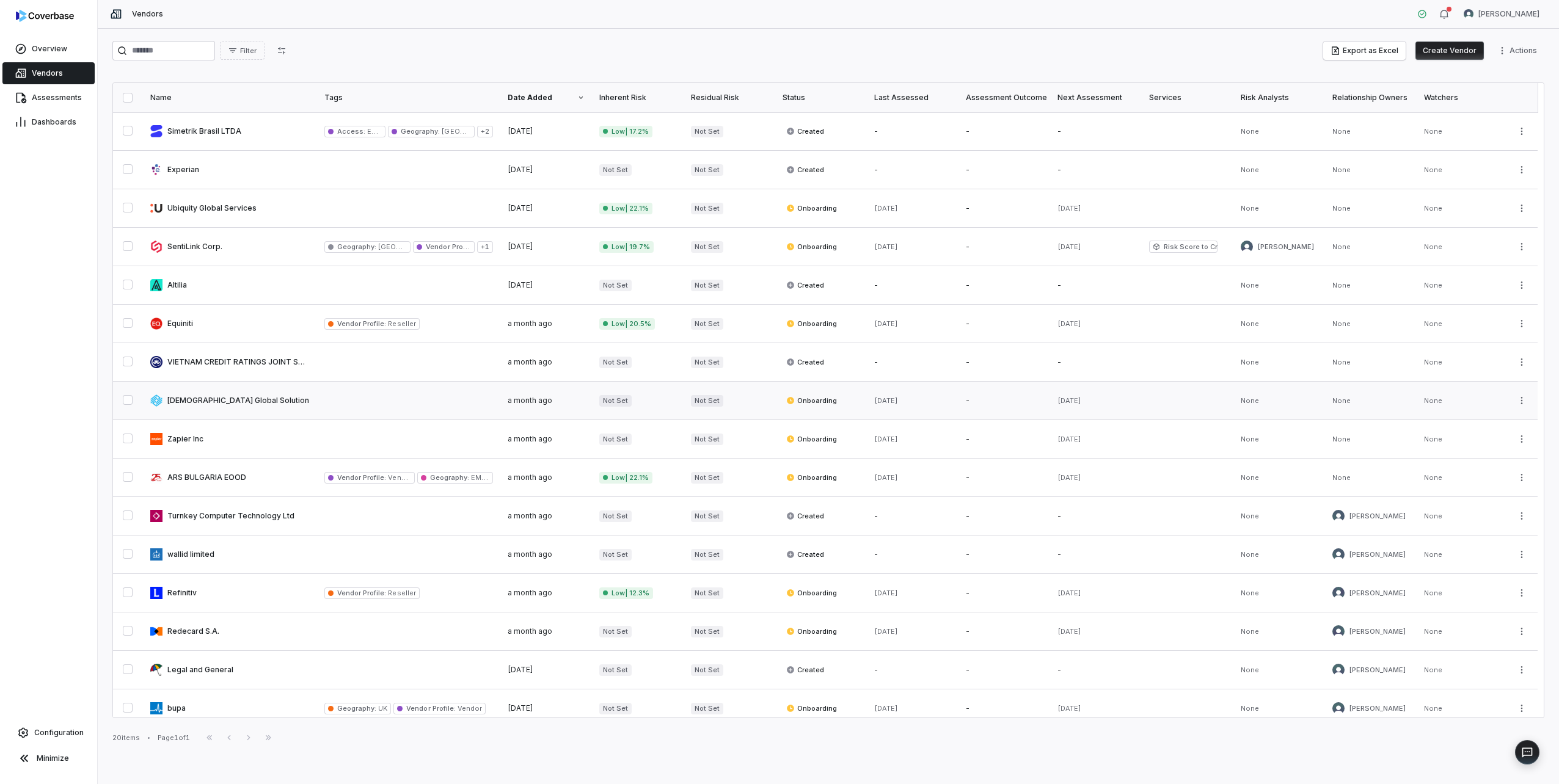
click at [285, 390] on link at bounding box center [230, 400] width 174 height 38
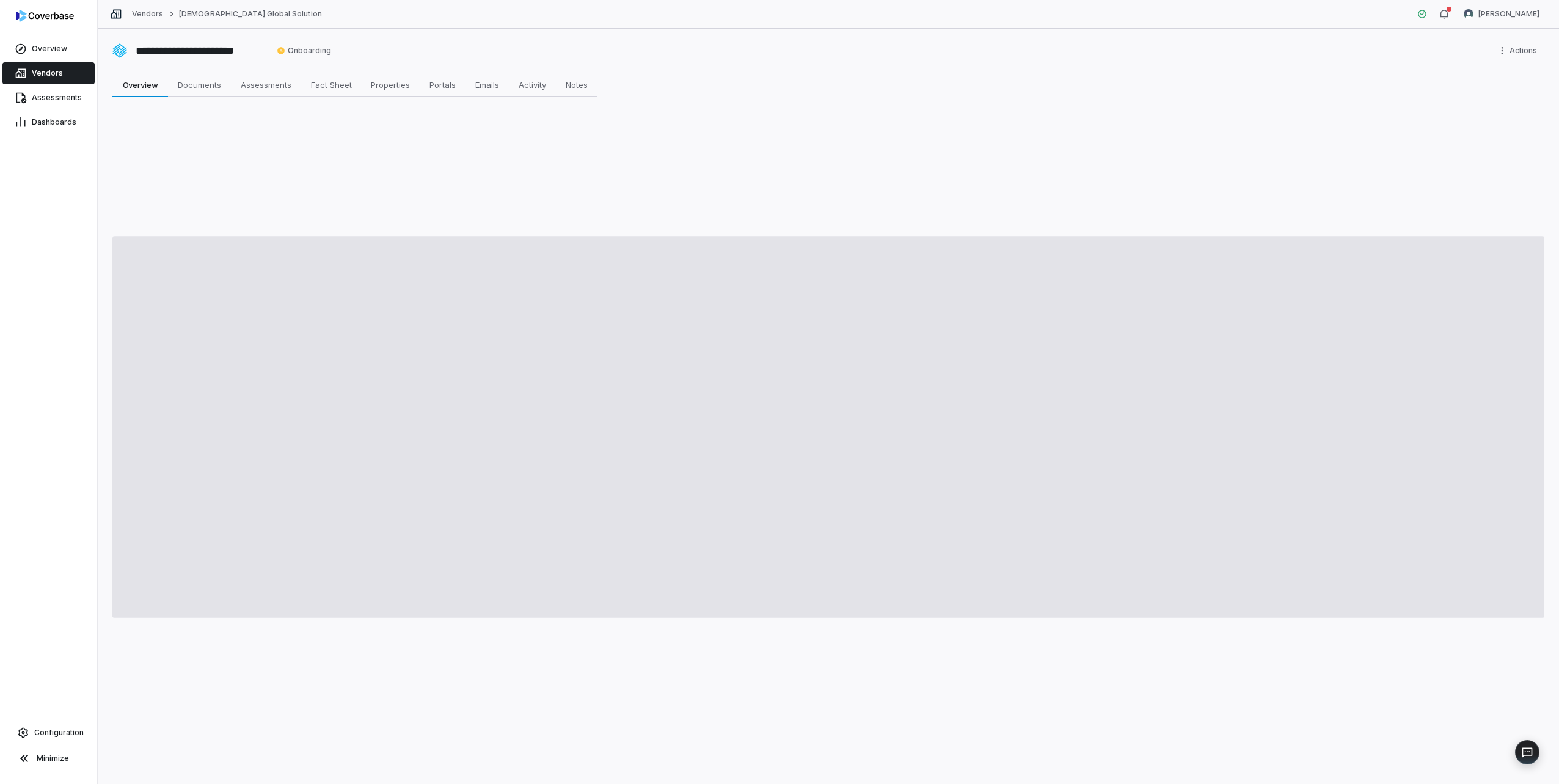
type textarea "*"
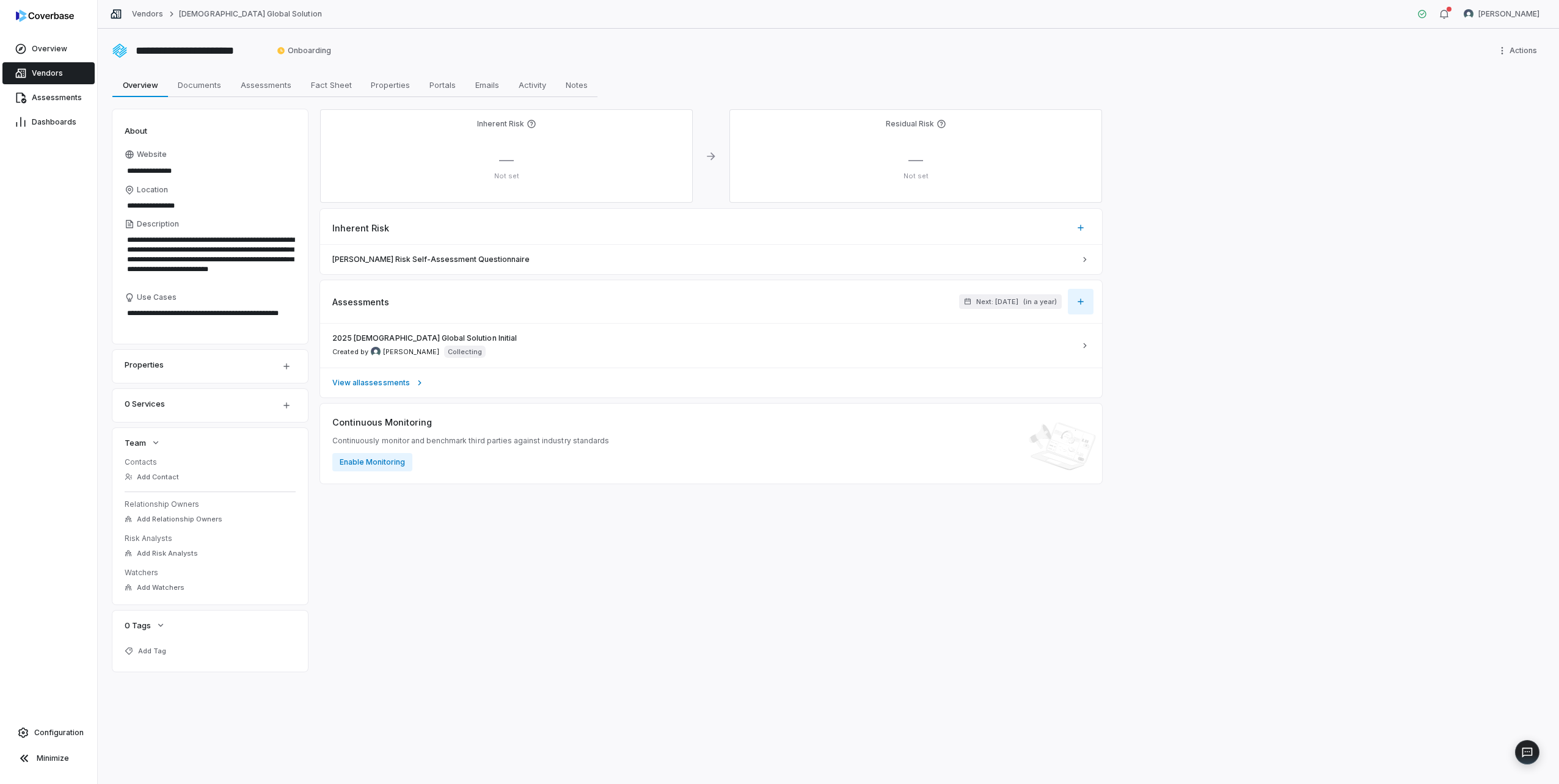
click at [1075, 306] on button "button" at bounding box center [1080, 302] width 26 height 26
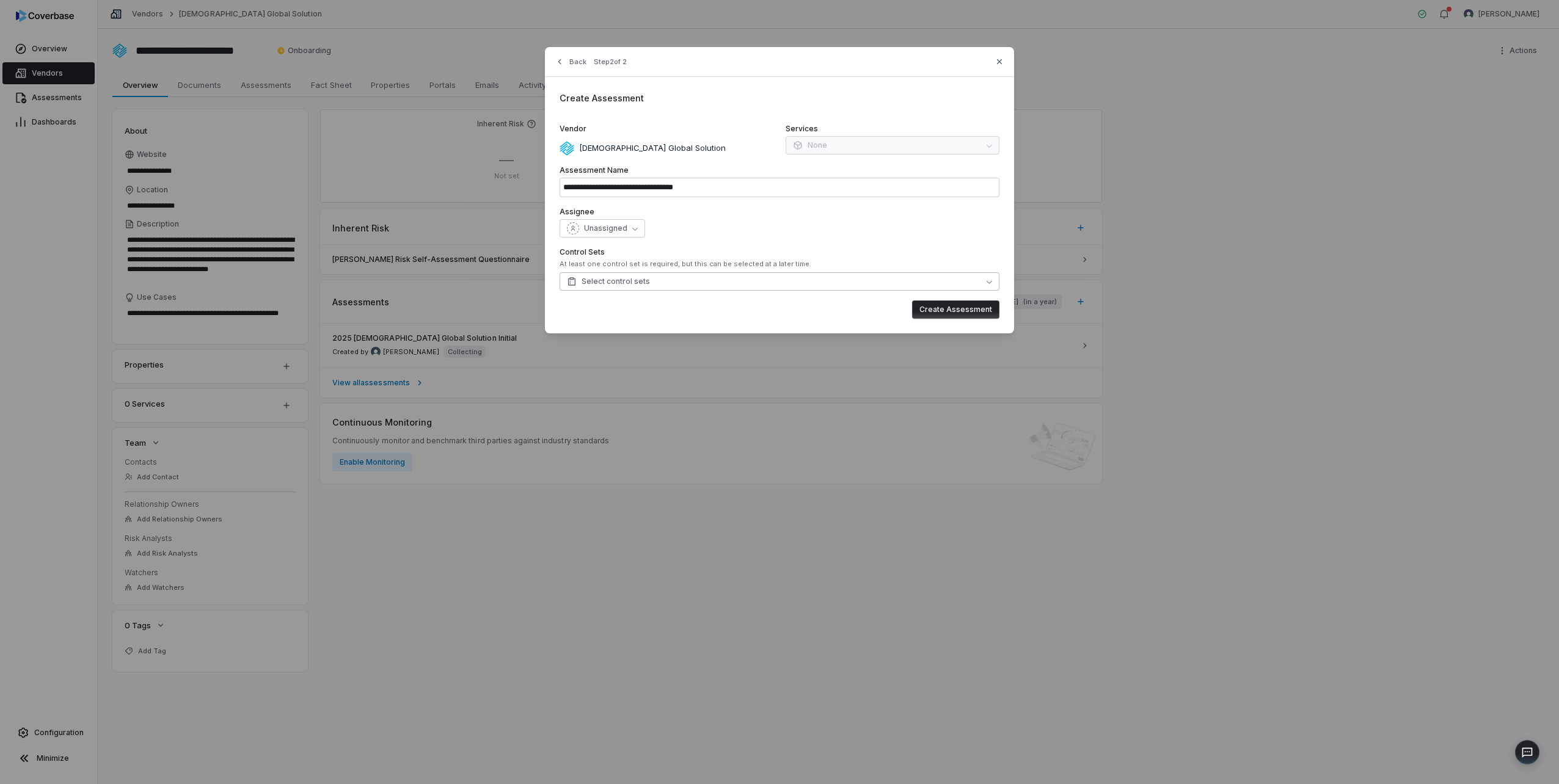
click at [644, 280] on span "Select control sets" at bounding box center [608, 281] width 83 height 10
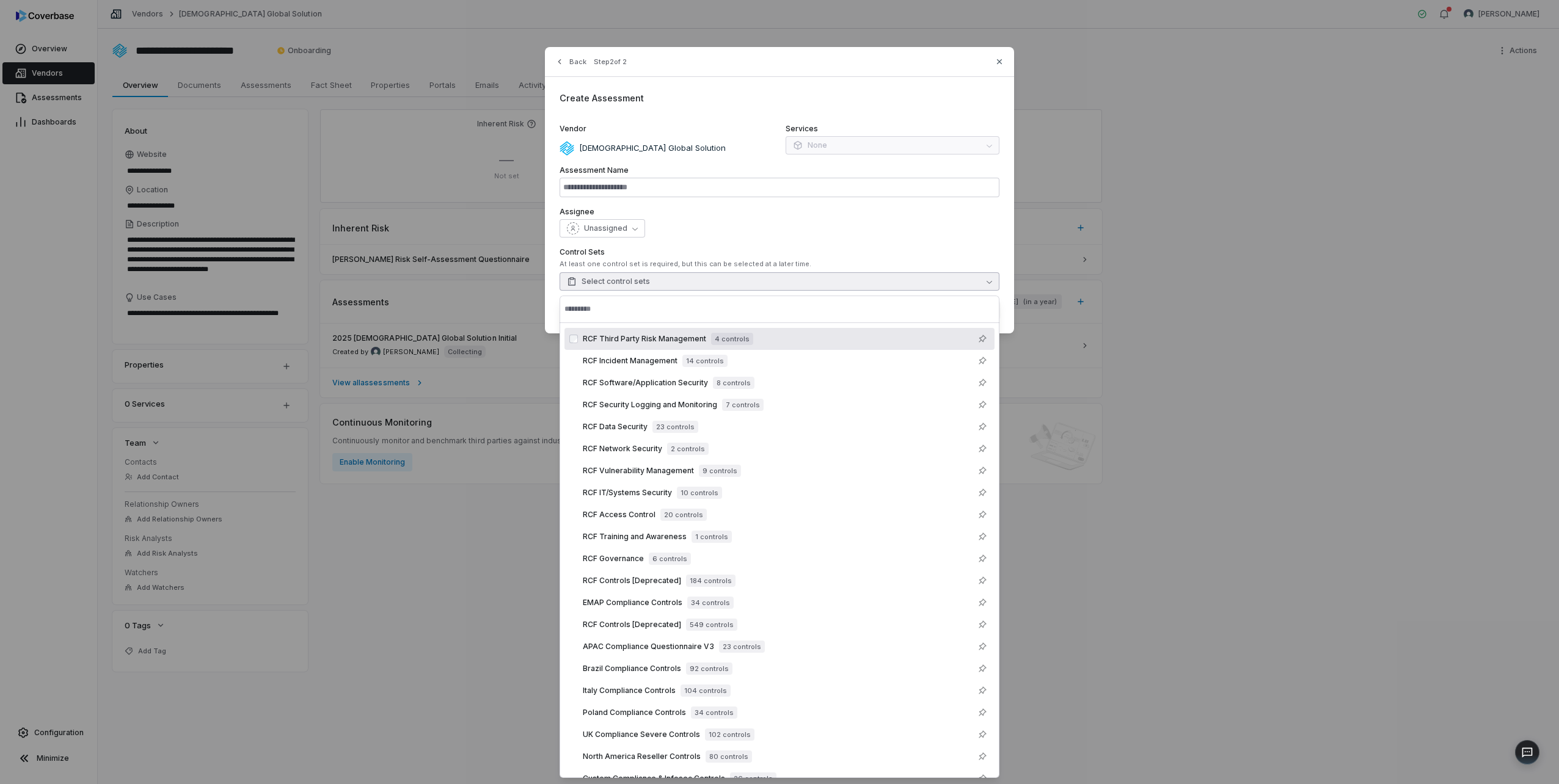
click at [1211, 382] on div "Back Step 2 of 2 Create Assessment Vendor [DEMOGRAPHIC_DATA] Global Solution Se…" at bounding box center [779, 392] width 1559 height 784
type input "**********"
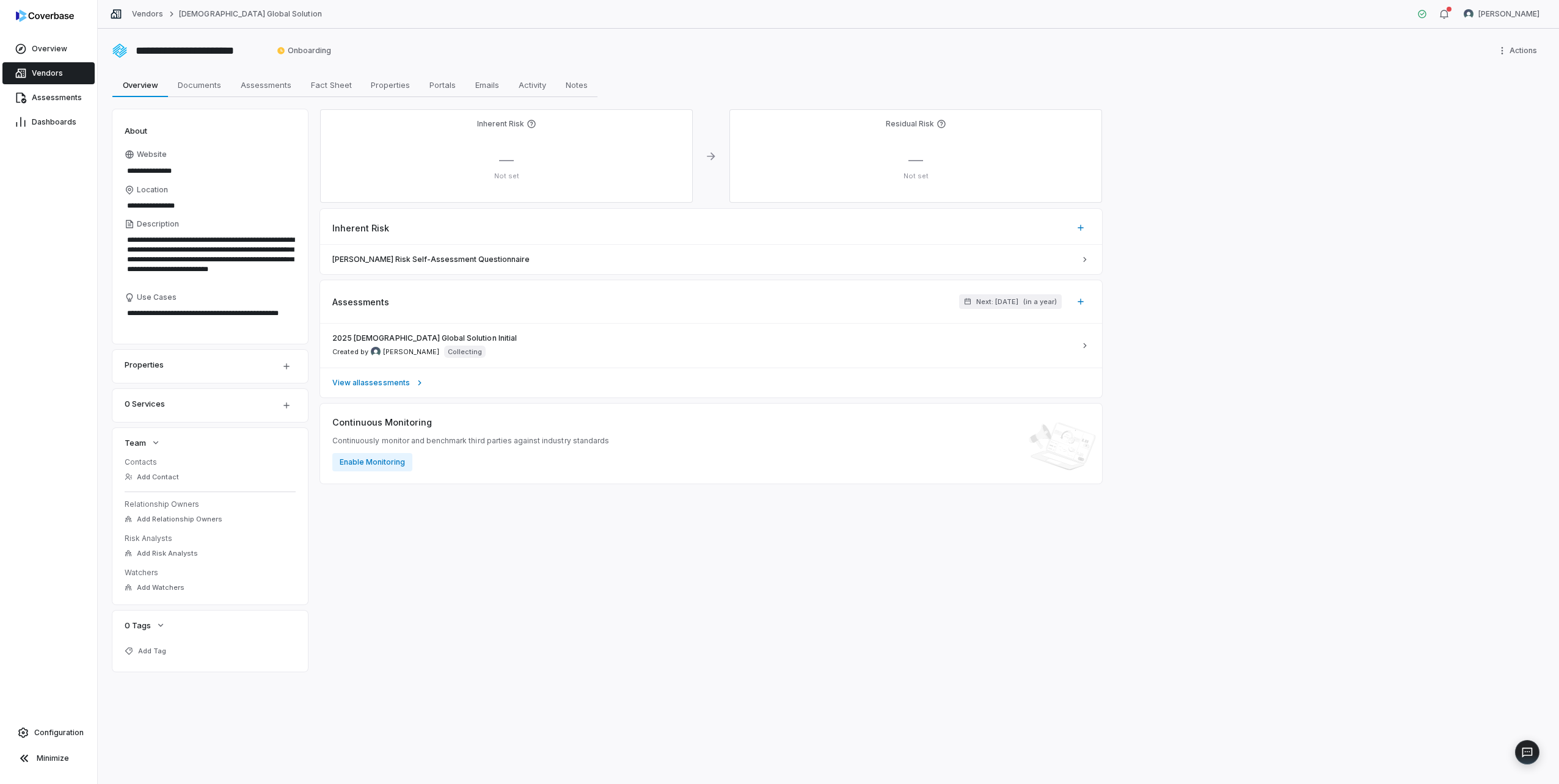
click at [60, 71] on span "Vendors" at bounding box center [47, 73] width 31 height 10
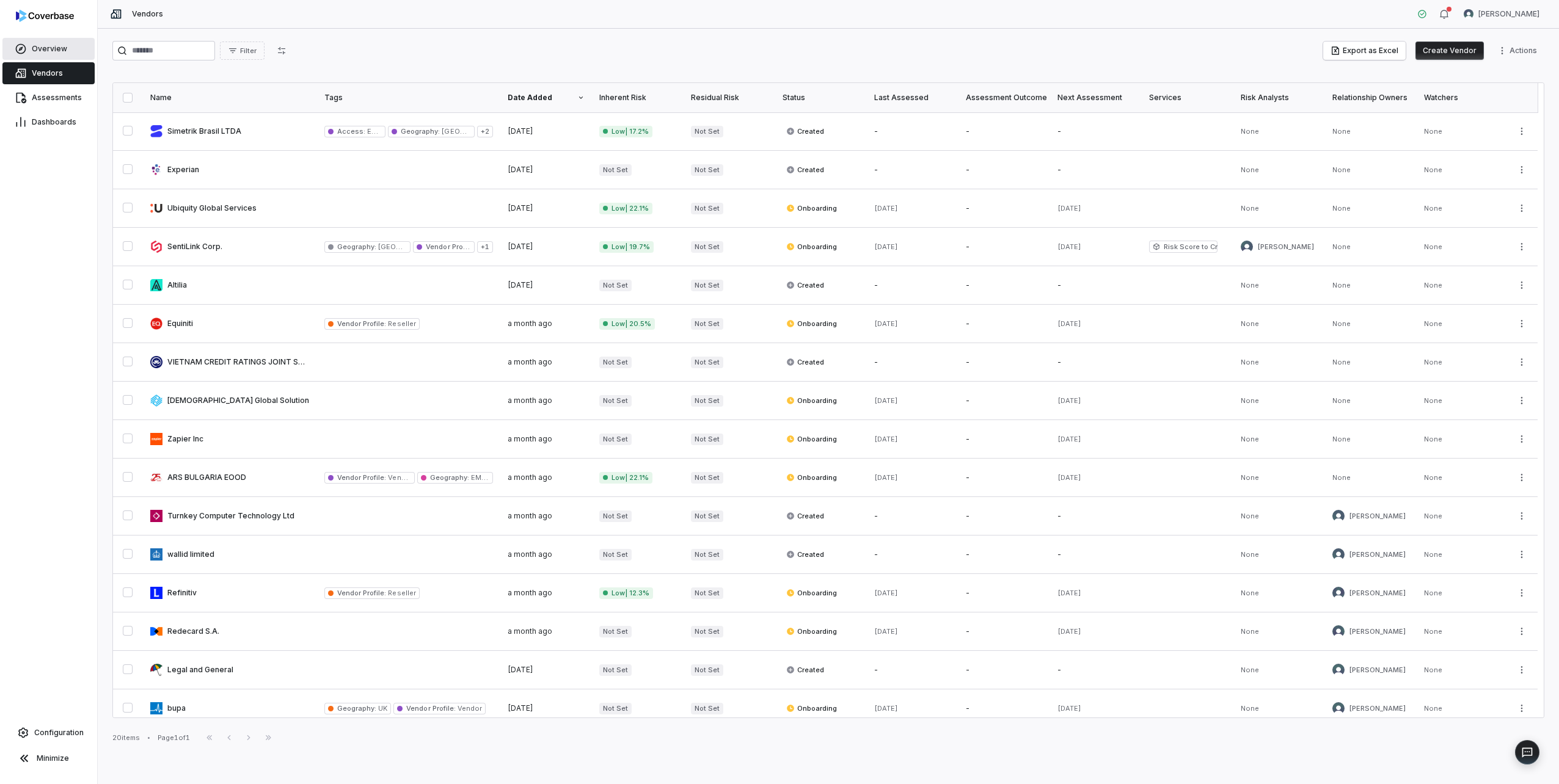
click at [53, 50] on span "Overview" at bounding box center [49, 49] width 35 height 10
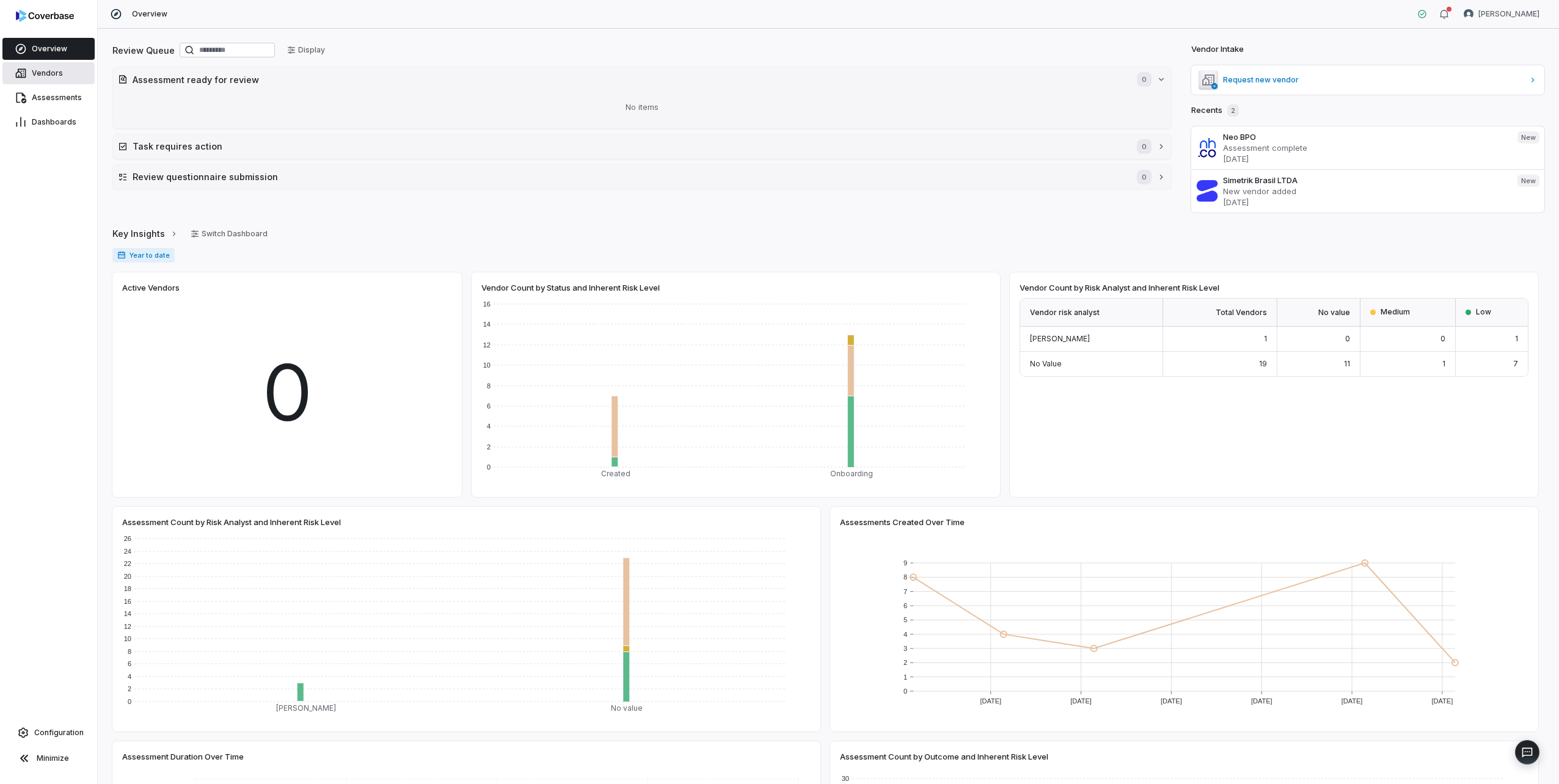
click at [76, 79] on link "Vendors" at bounding box center [49, 73] width 92 height 22
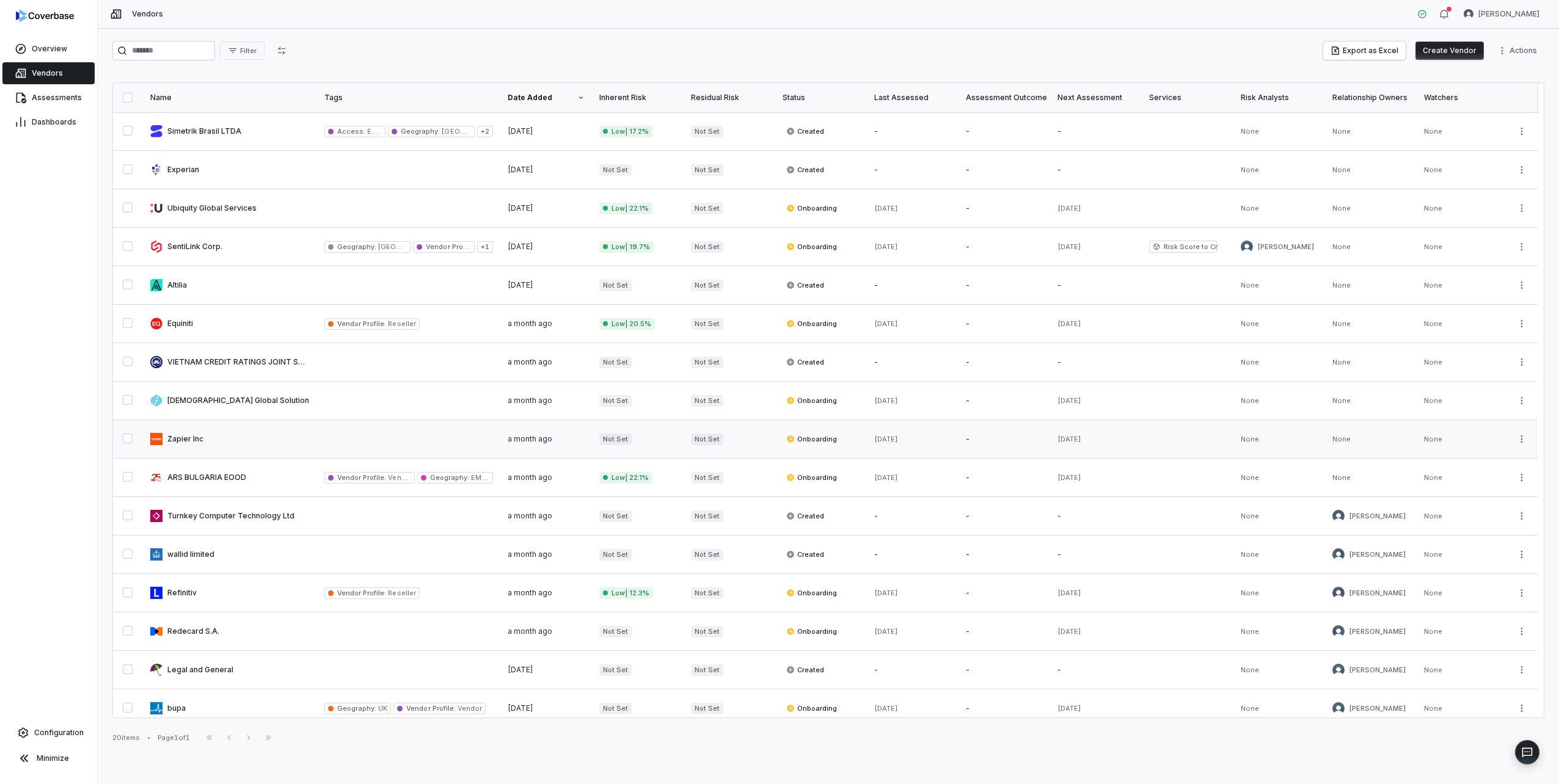
click at [228, 440] on link at bounding box center [230, 439] width 174 height 38
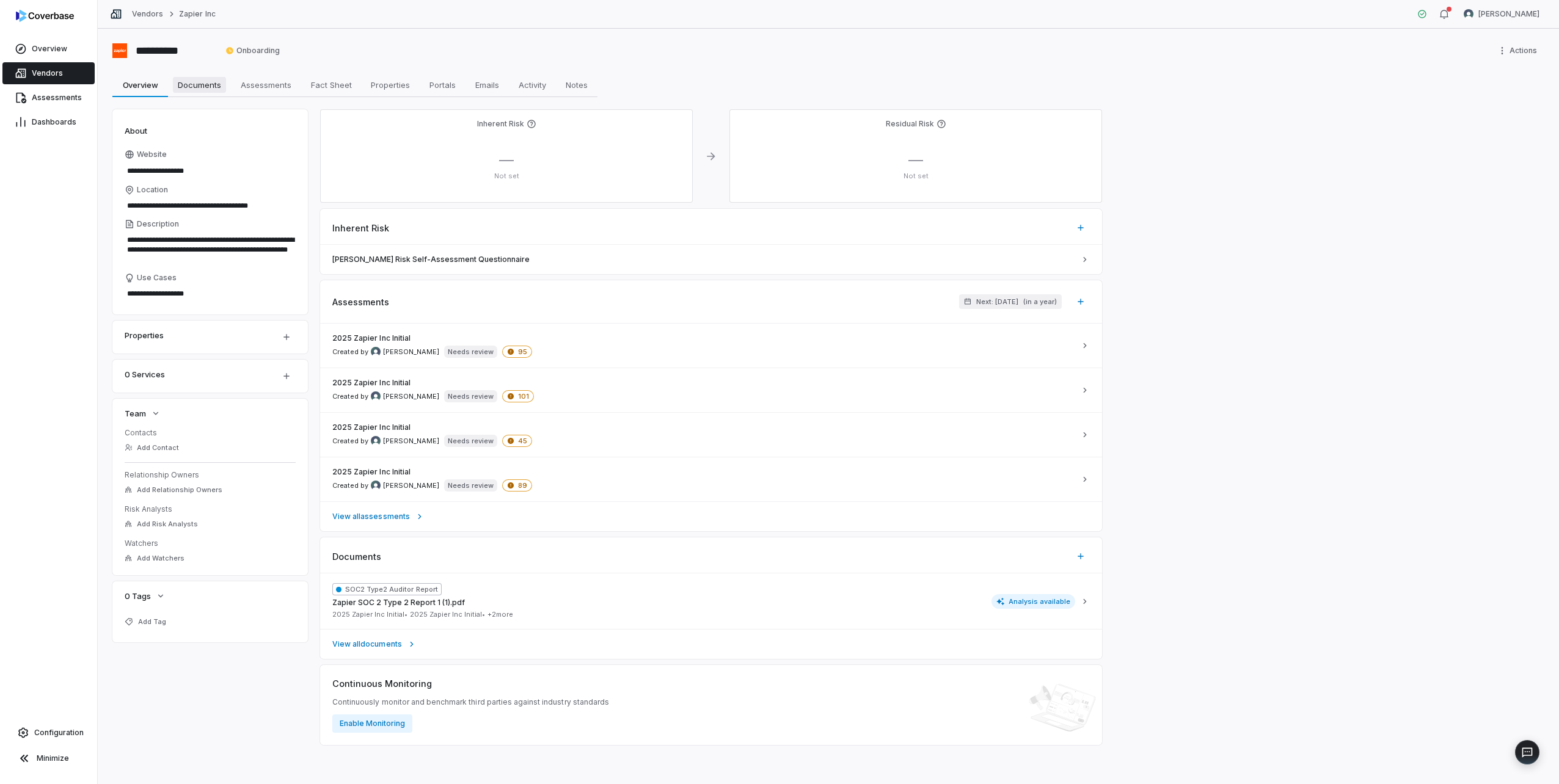
click at [189, 93] on link "Documents Documents" at bounding box center [199, 84] width 63 height 25
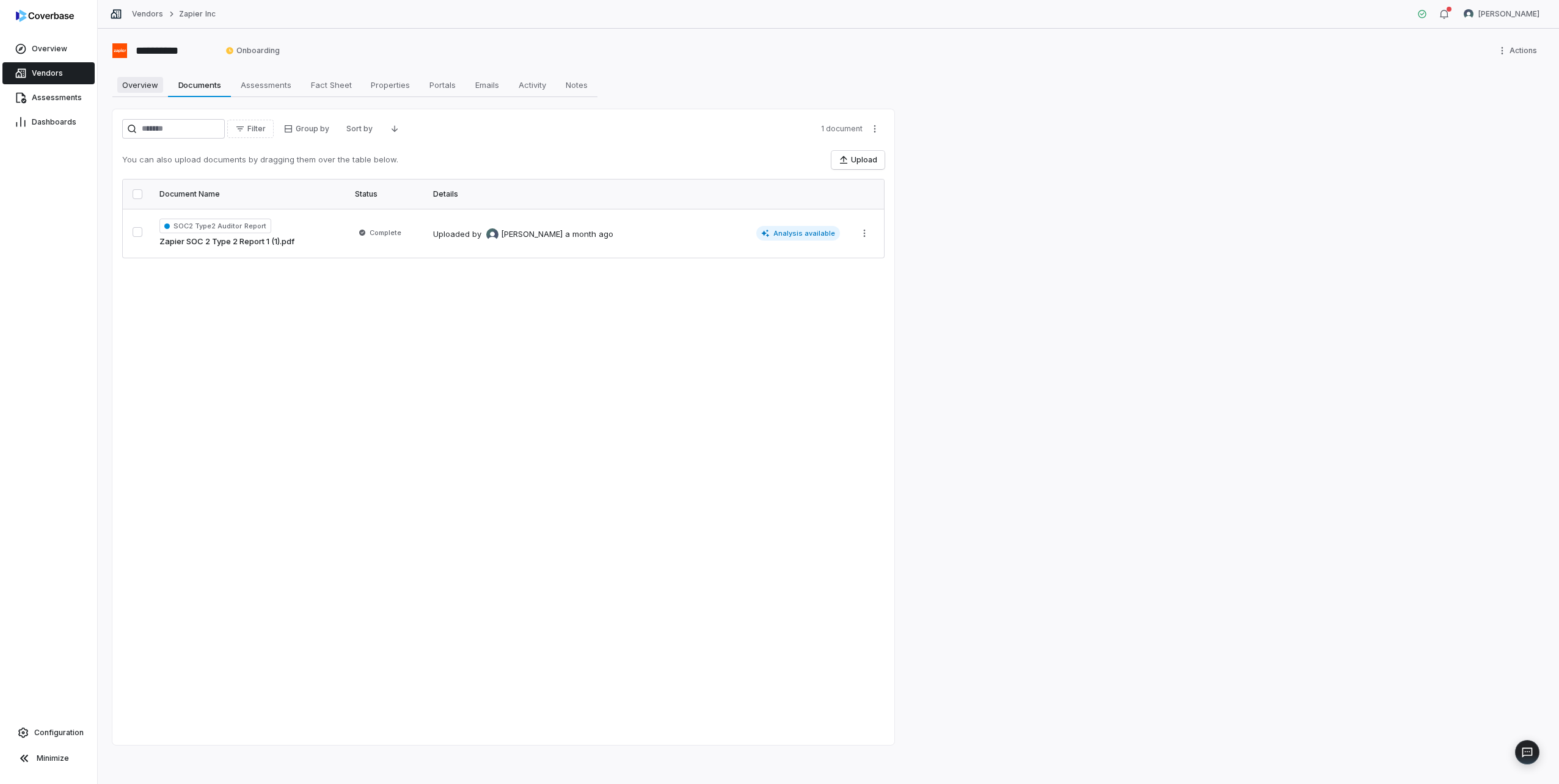
click at [147, 81] on span "Overview" at bounding box center [140, 85] width 46 height 16
type textarea "*"
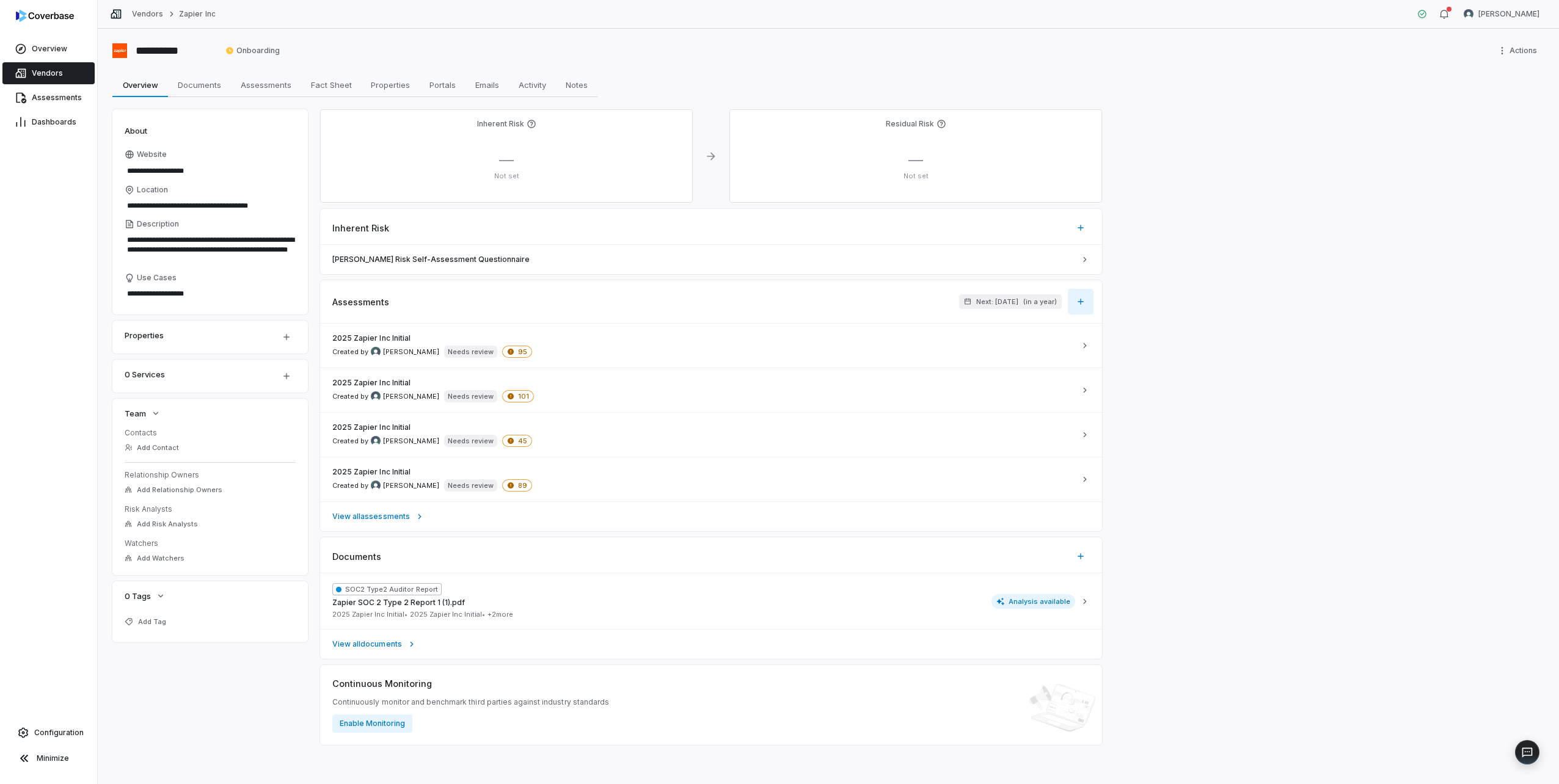
click at [1078, 312] on button "button" at bounding box center [1080, 302] width 26 height 26
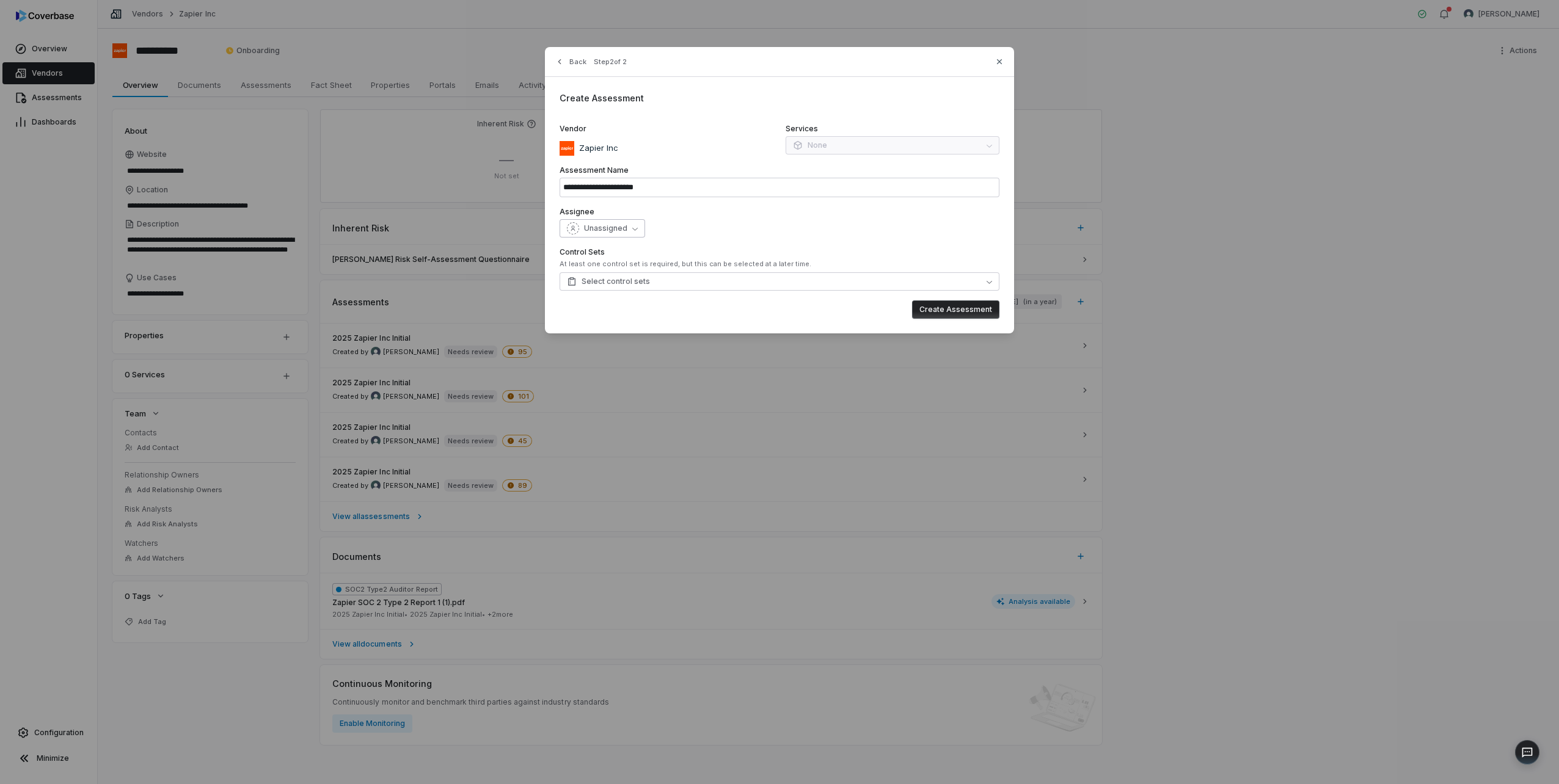
click at [612, 237] on button "Unassigned" at bounding box center [602, 229] width 86 height 19
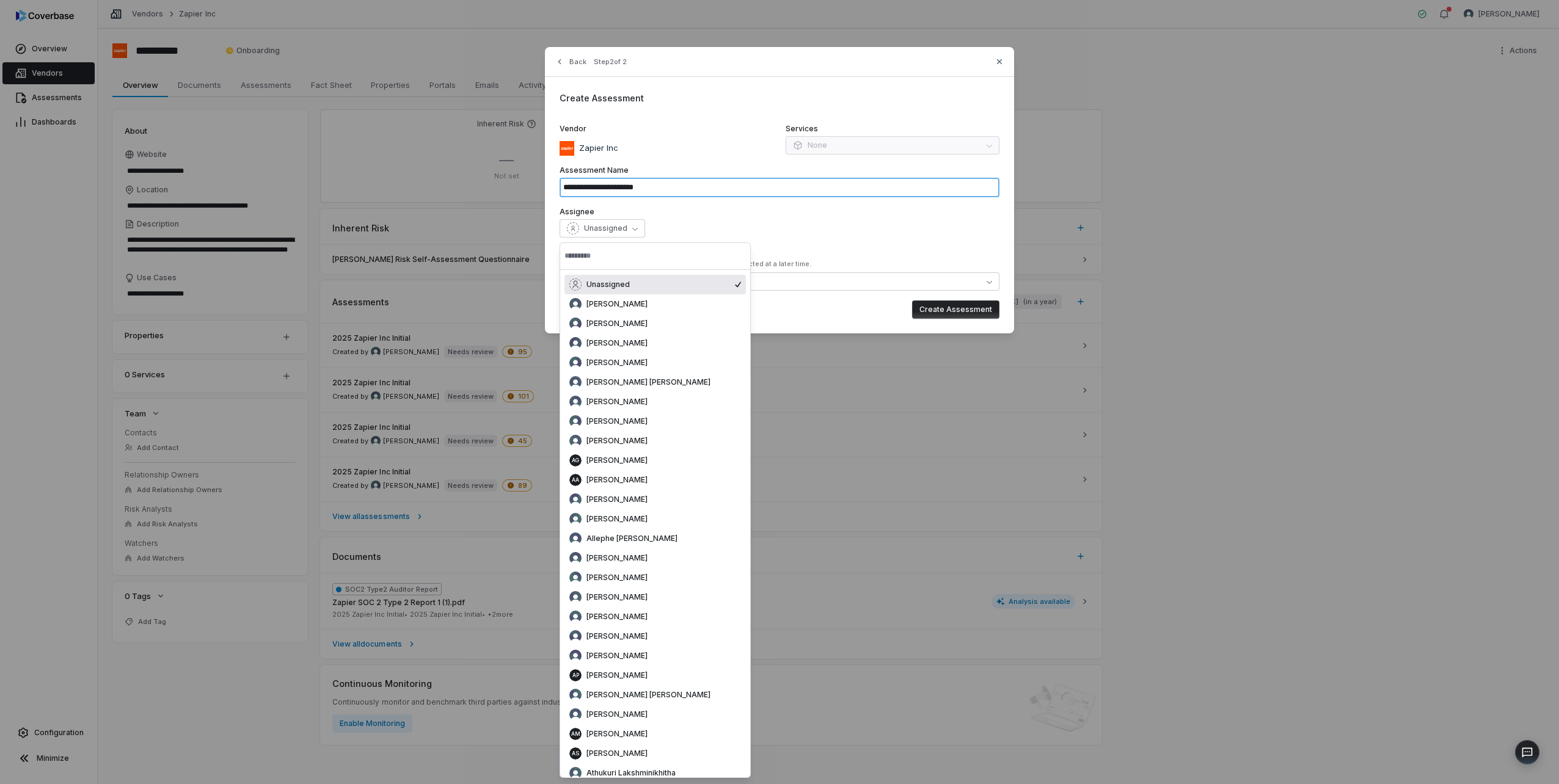
drag, startPoint x: 667, startPoint y: 185, endPoint x: 569, endPoint y: 184, distance: 98.0
click at [569, 184] on input "**********" at bounding box center [780, 187] width 440 height 19
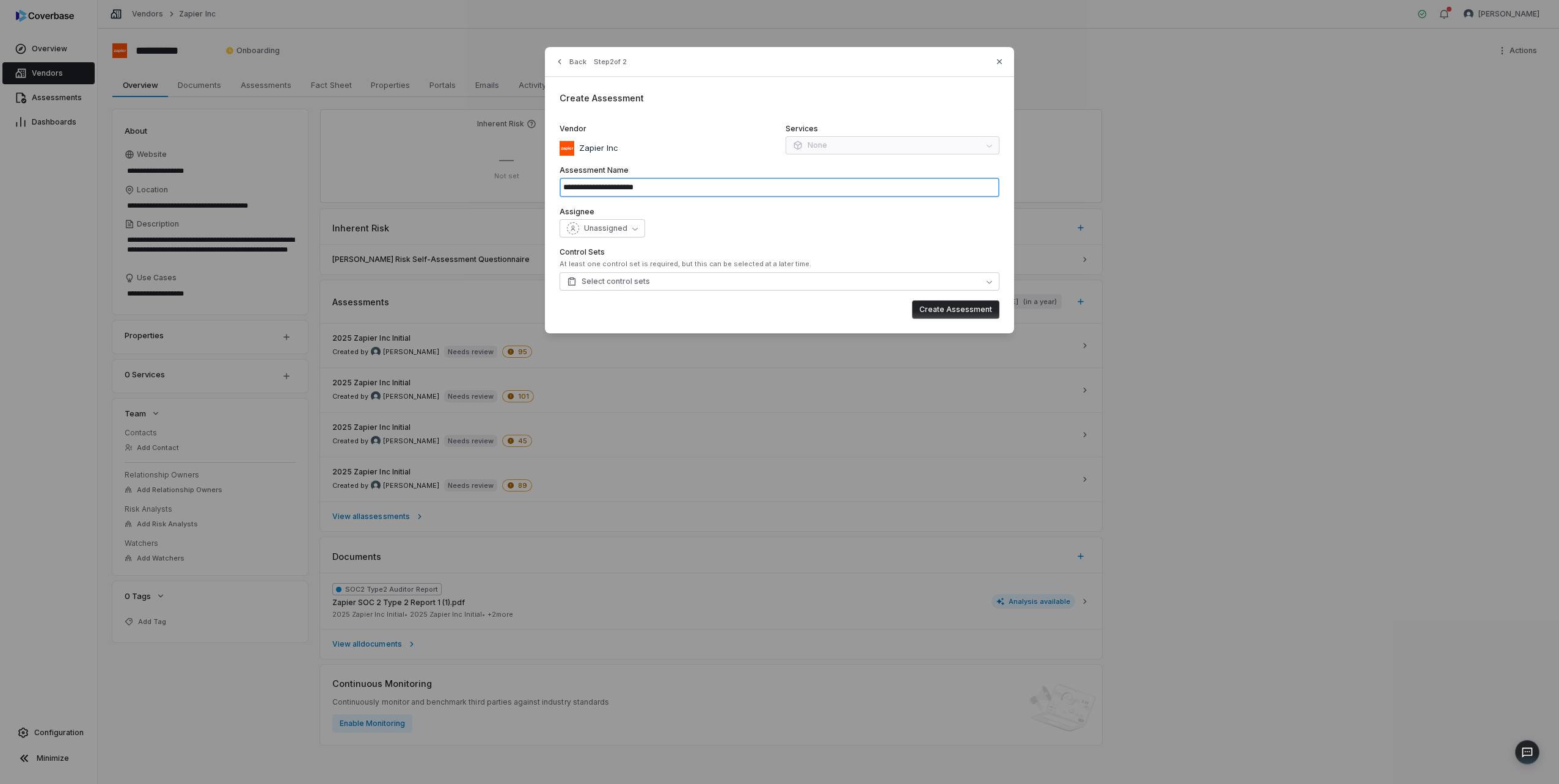
click at [569, 184] on input "**********" at bounding box center [780, 187] width 440 height 19
click at [609, 235] on button "Unassigned" at bounding box center [602, 229] width 86 height 19
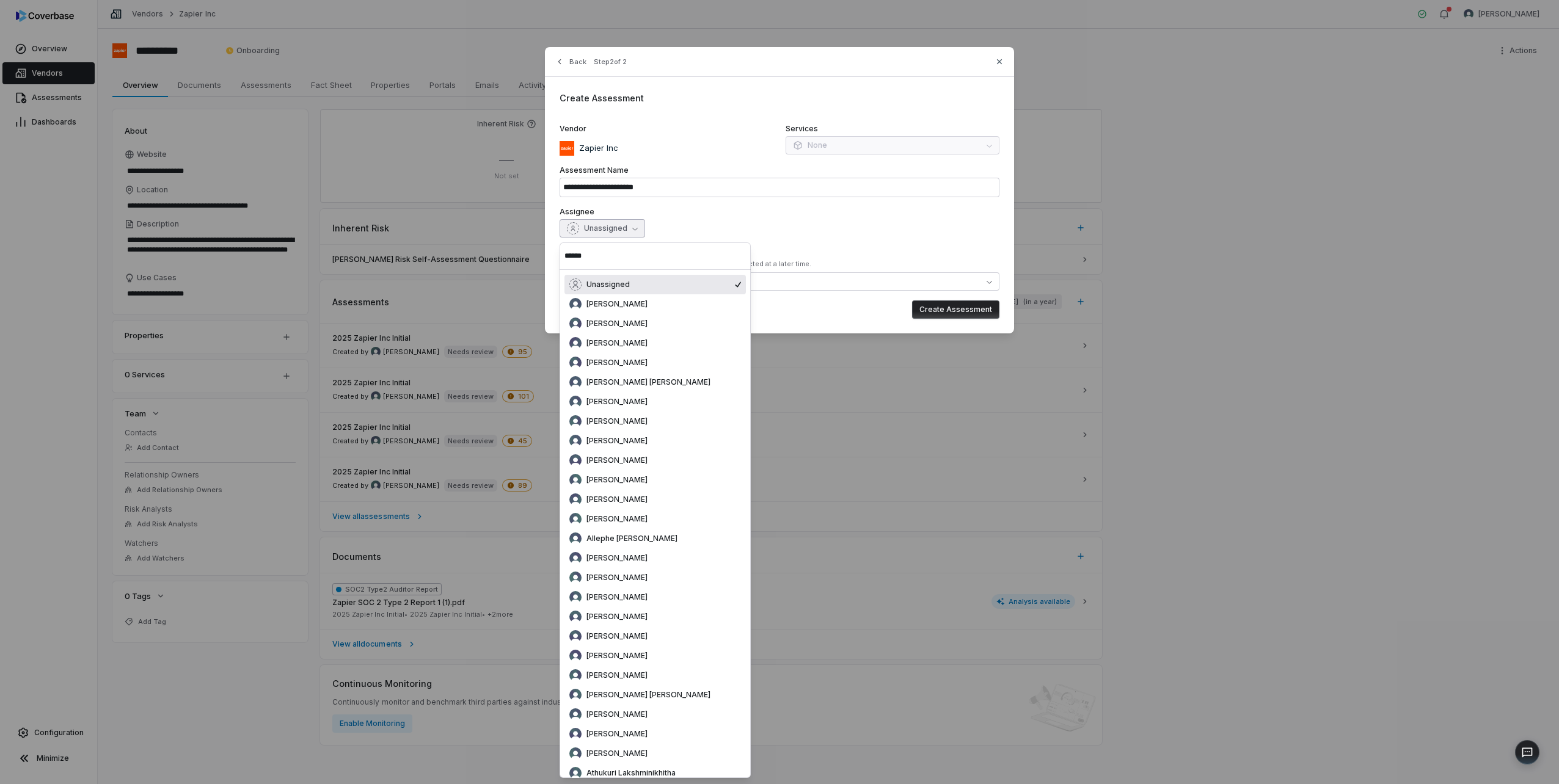
click at [610, 264] on input "******" at bounding box center [655, 256] width 181 height 27
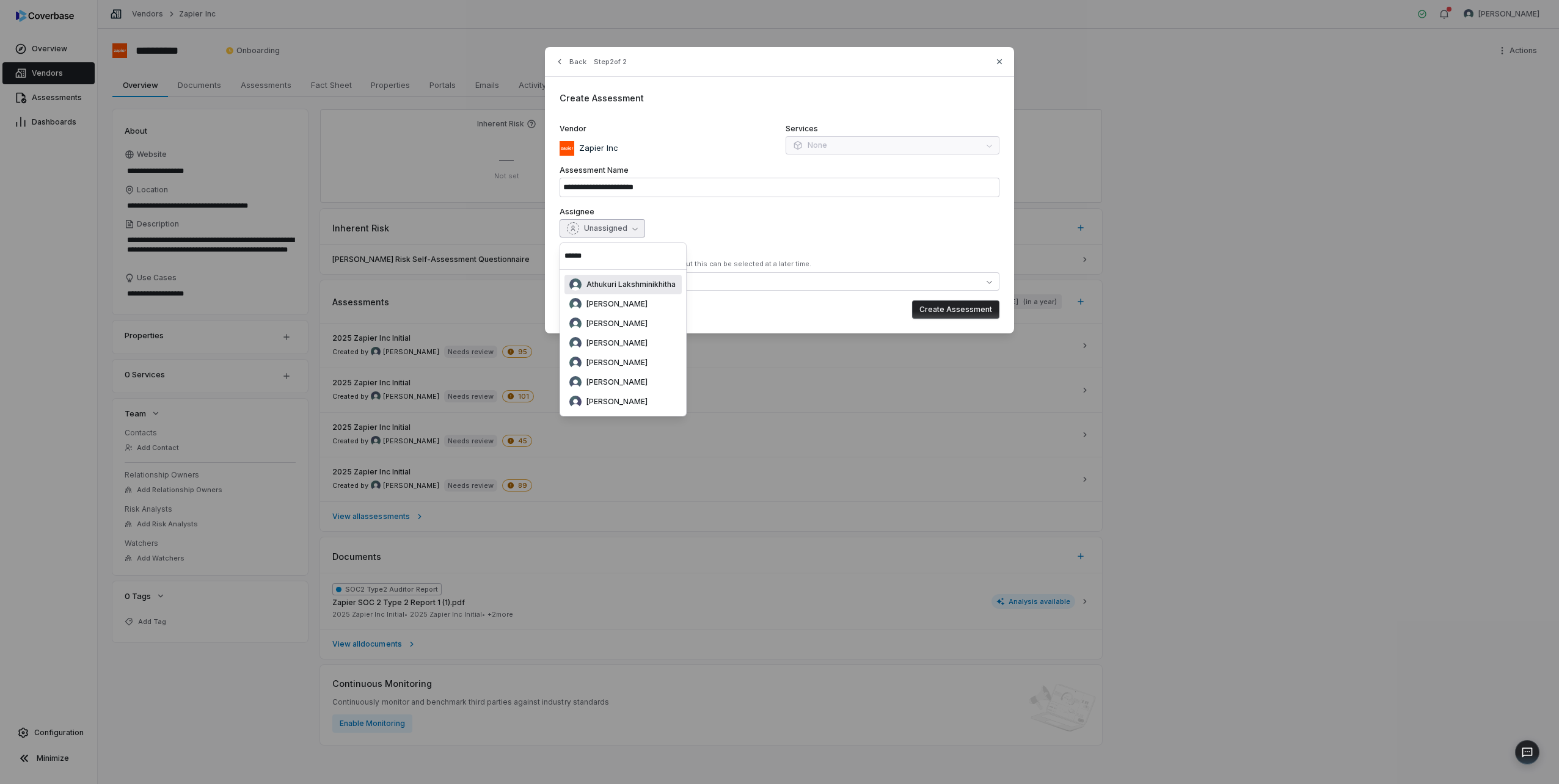
click at [602, 255] on input "******" at bounding box center [623, 256] width 117 height 27
type input "******"
click at [606, 320] on span "[PERSON_NAME]" at bounding box center [617, 324] width 61 height 10
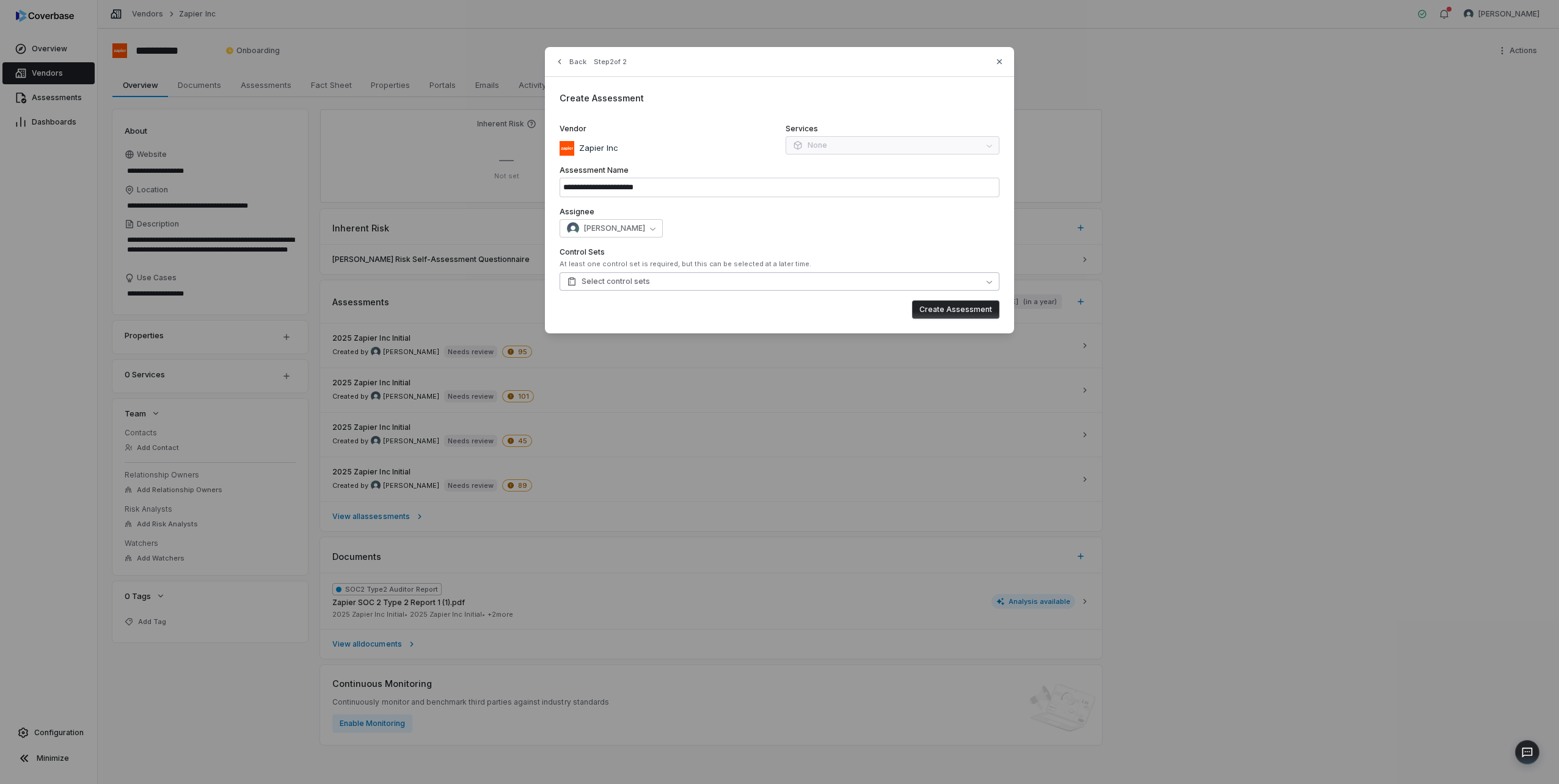
click at [641, 282] on span "Select control sets" at bounding box center [608, 281] width 83 height 10
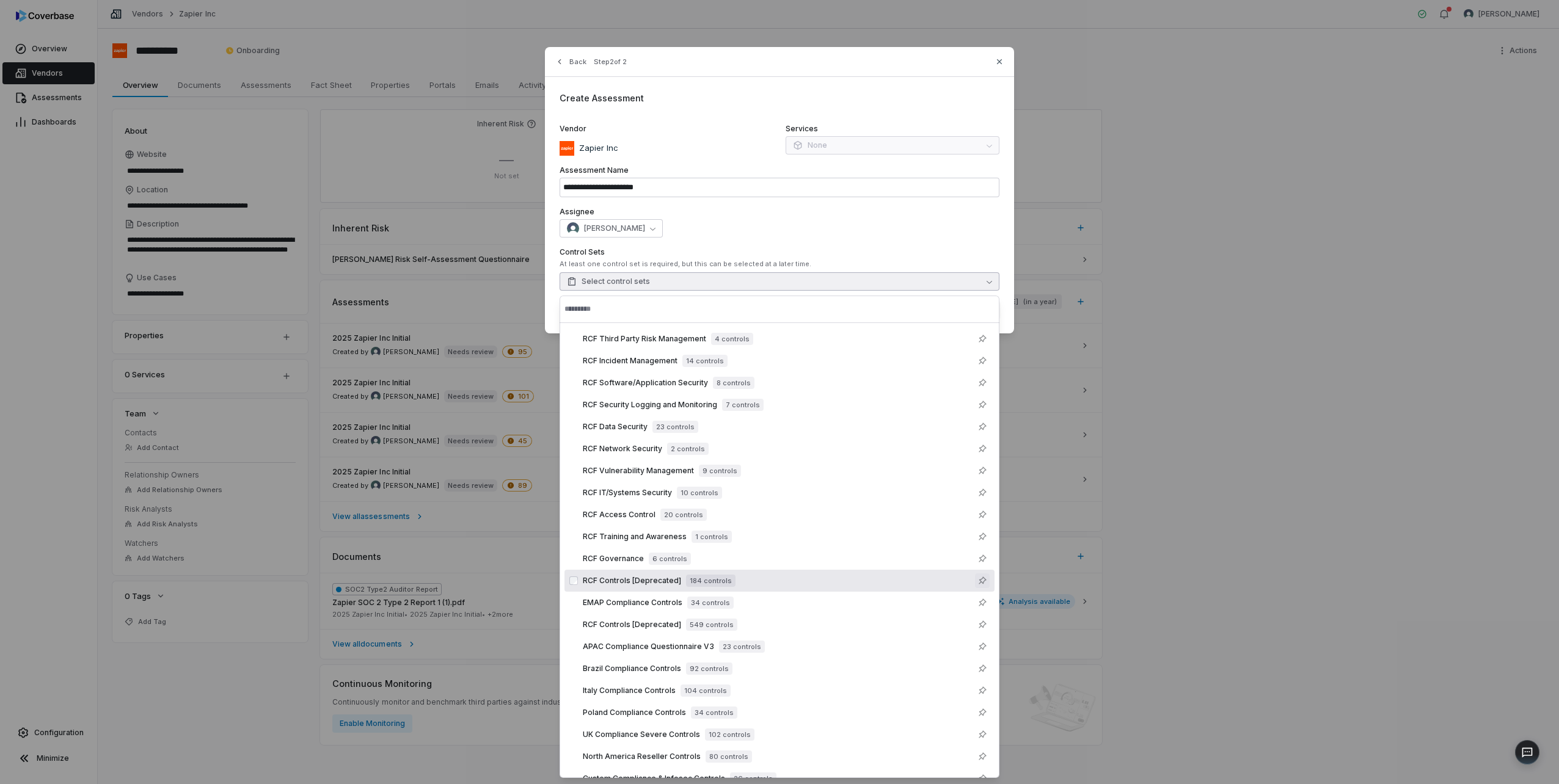
click at [975, 579] on button "Suggestions" at bounding box center [983, 581] width 15 height 15
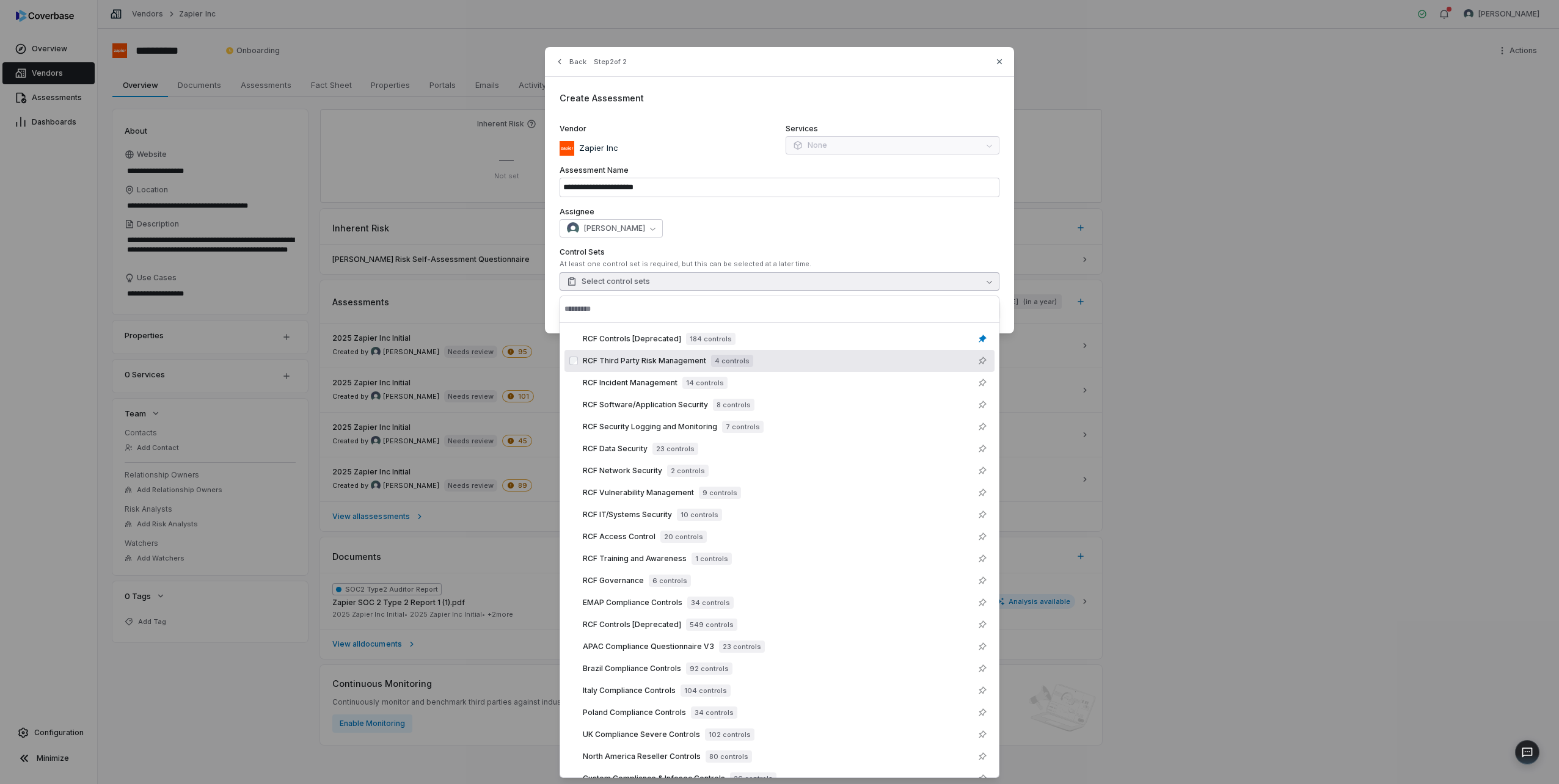
drag, startPoint x: 731, startPoint y: 540, endPoint x: 693, endPoint y: 357, distance: 186.9
click at [693, 357] on div "RCF Controls [Deprecated] 184 controls cbctst_a6f2693807db4d0e87bc9b5c814f24b2 …" at bounding box center [779, 558] width 430 height 462
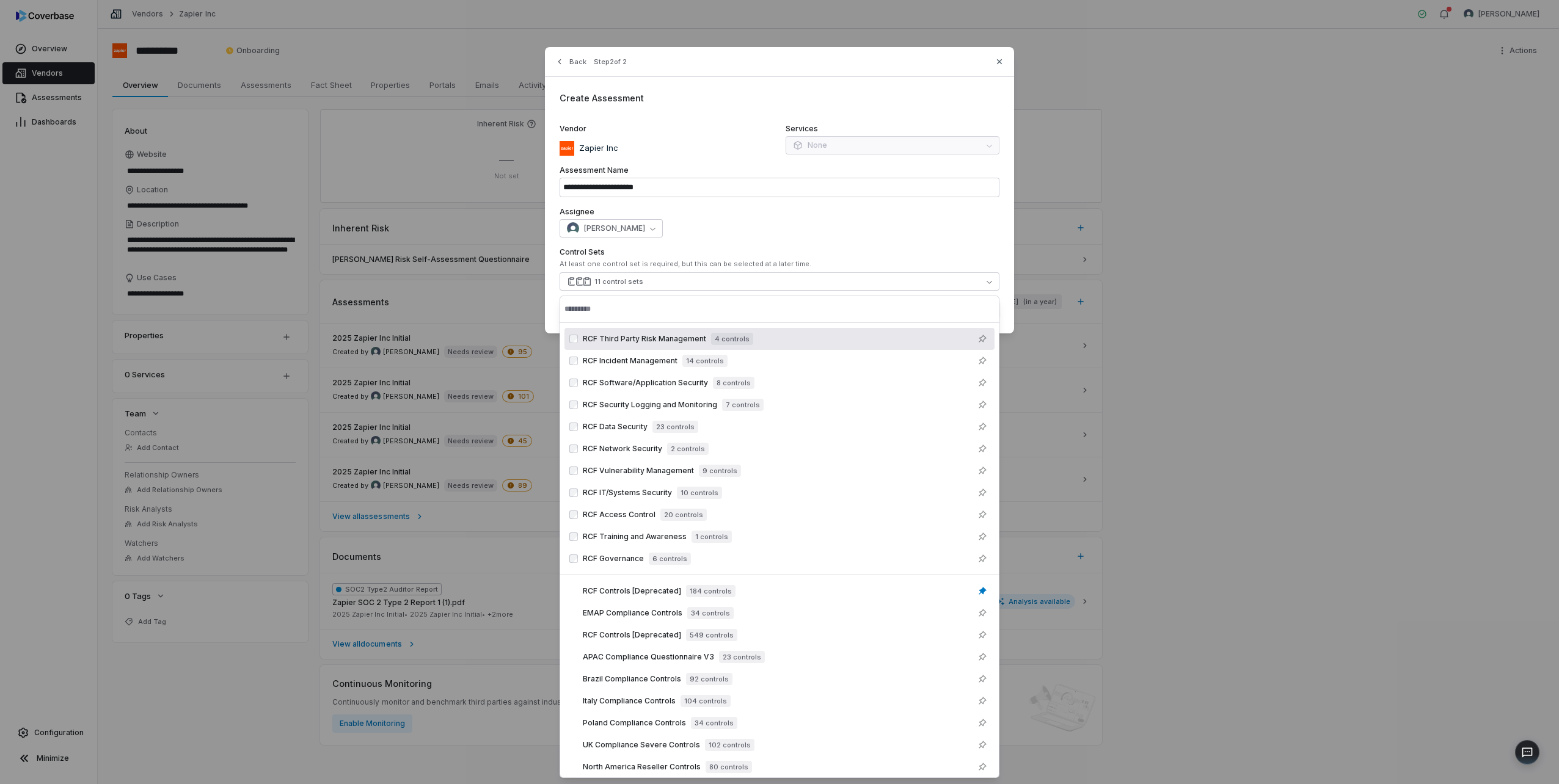
click at [1005, 309] on div "**********" at bounding box center [780, 190] width 469 height 286
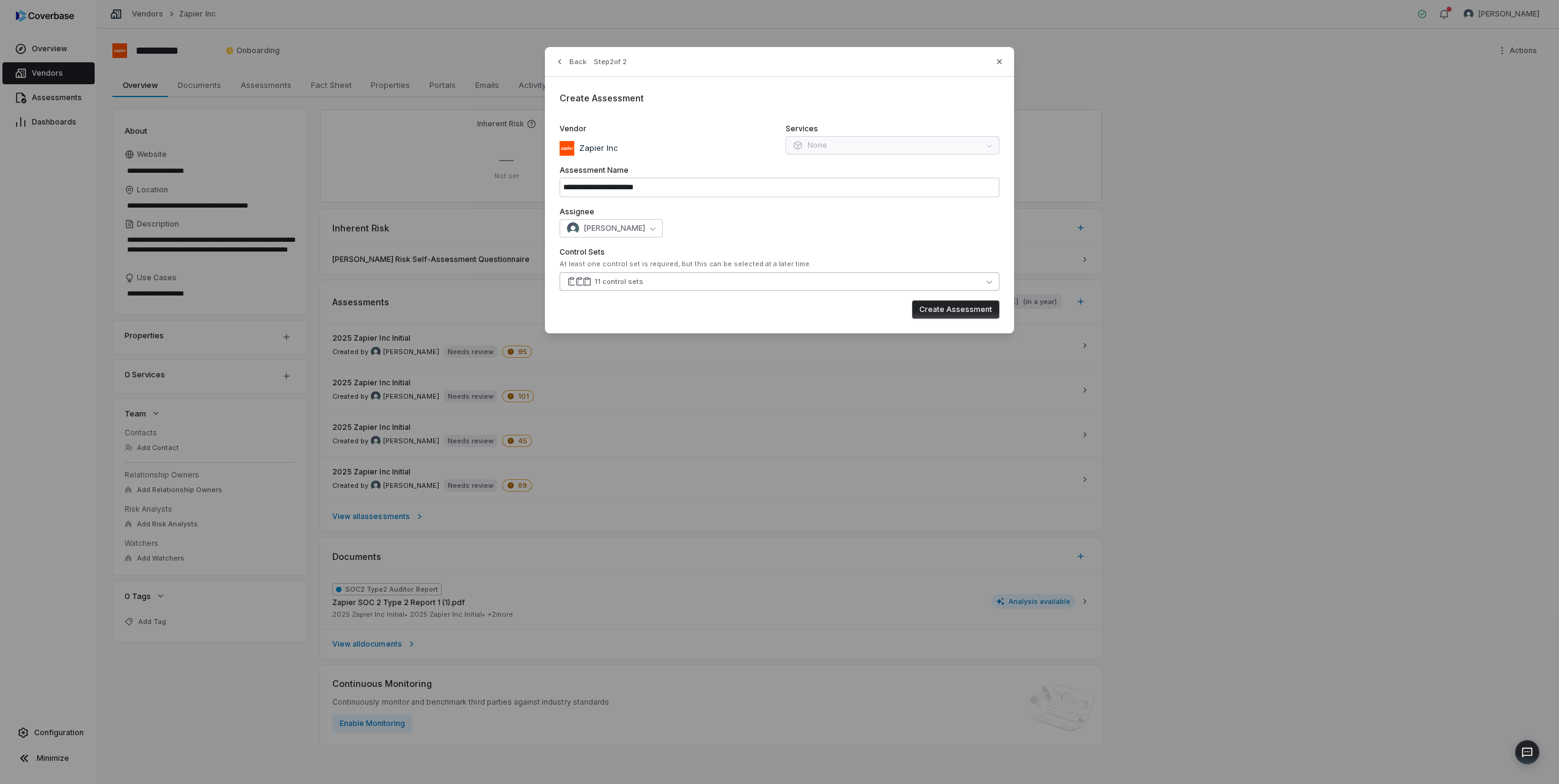
type textarea "*"
click at [663, 282] on button "11 control sets" at bounding box center [780, 282] width 440 height 19
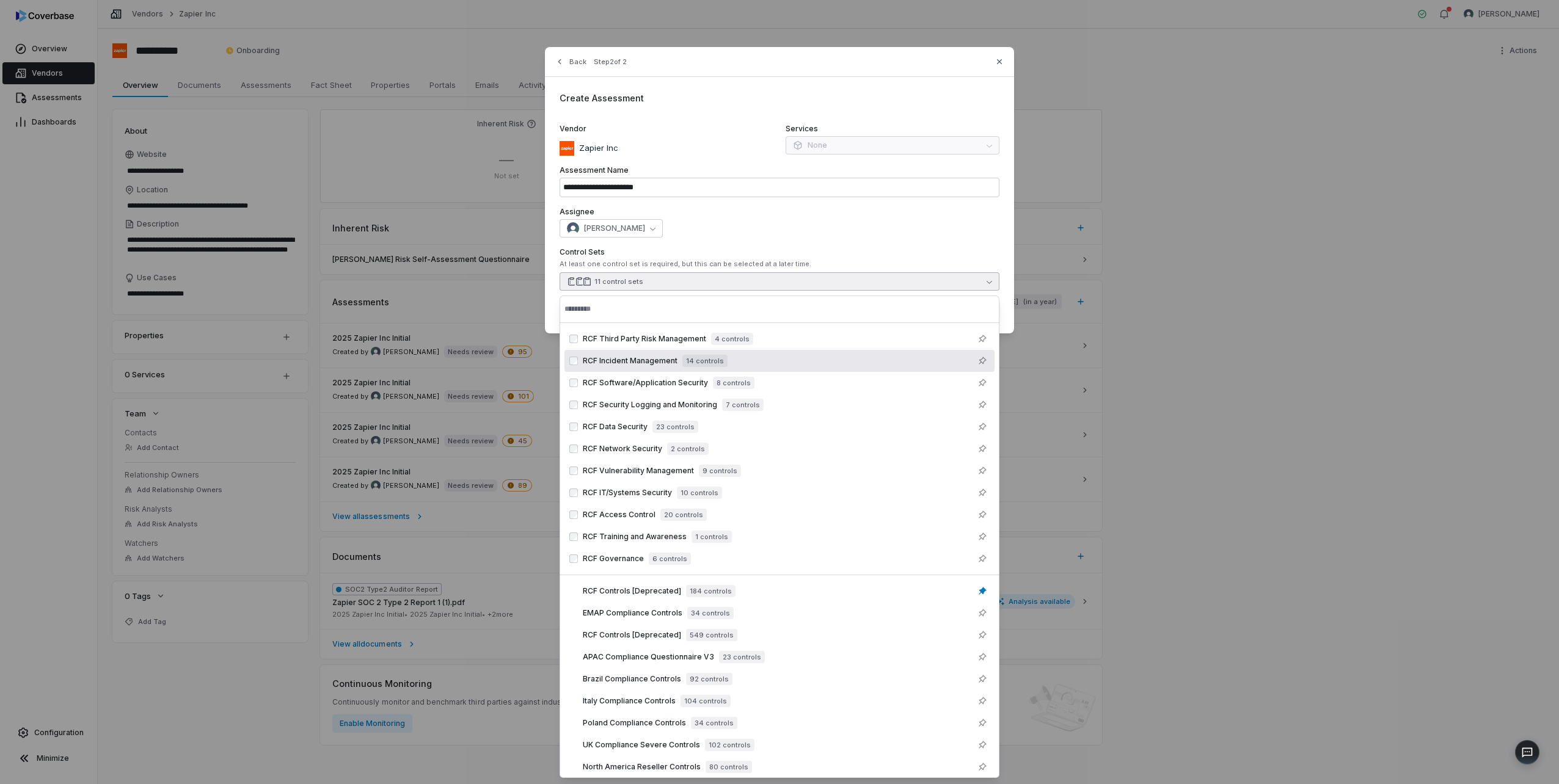
click at [770, 255] on label "Control Sets" at bounding box center [780, 252] width 440 height 10
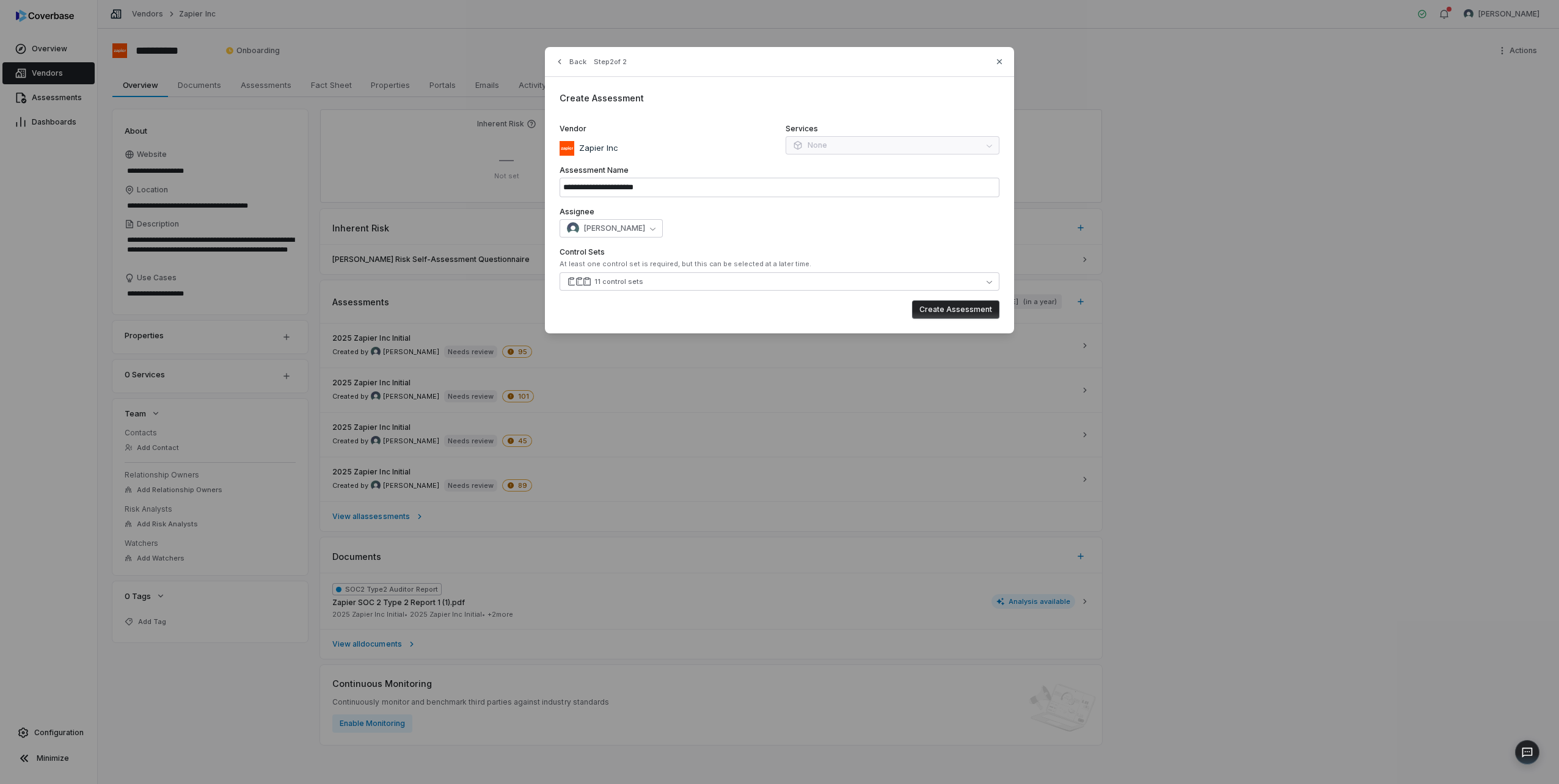
click at [968, 314] on button "Create Assessment" at bounding box center [955, 310] width 87 height 19
type input "**********"
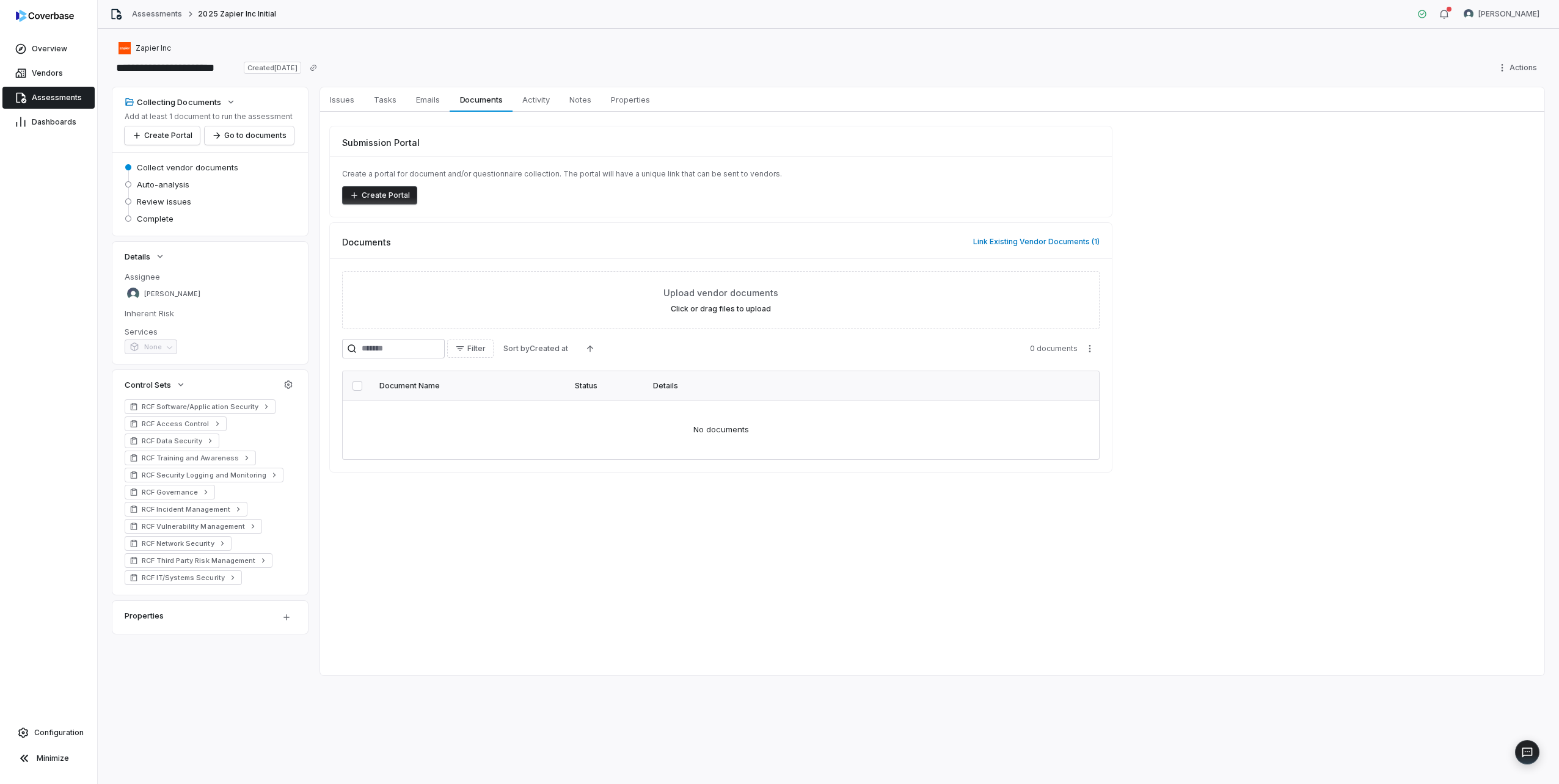
click at [383, 197] on button "Create Portal" at bounding box center [380, 195] width 75 height 19
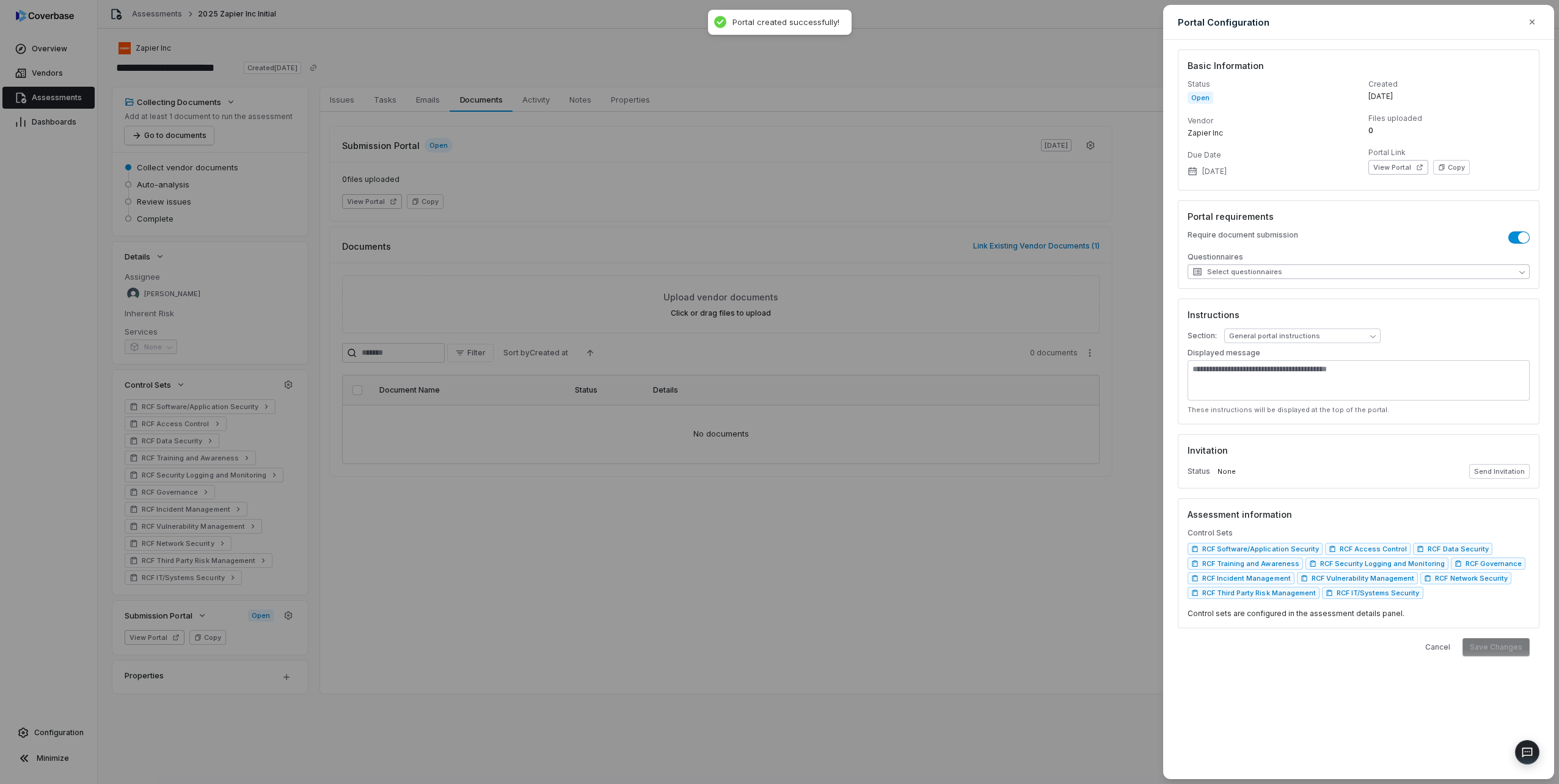
click at [1213, 267] on span "Select questionnaires" at bounding box center [1237, 272] width 90 height 10
click at [1223, 248] on div "Require document submission Questionnaires Select questionnaires" at bounding box center [1358, 254] width 342 height 49
click at [1524, 23] on button "button" at bounding box center [1532, 22] width 22 height 22
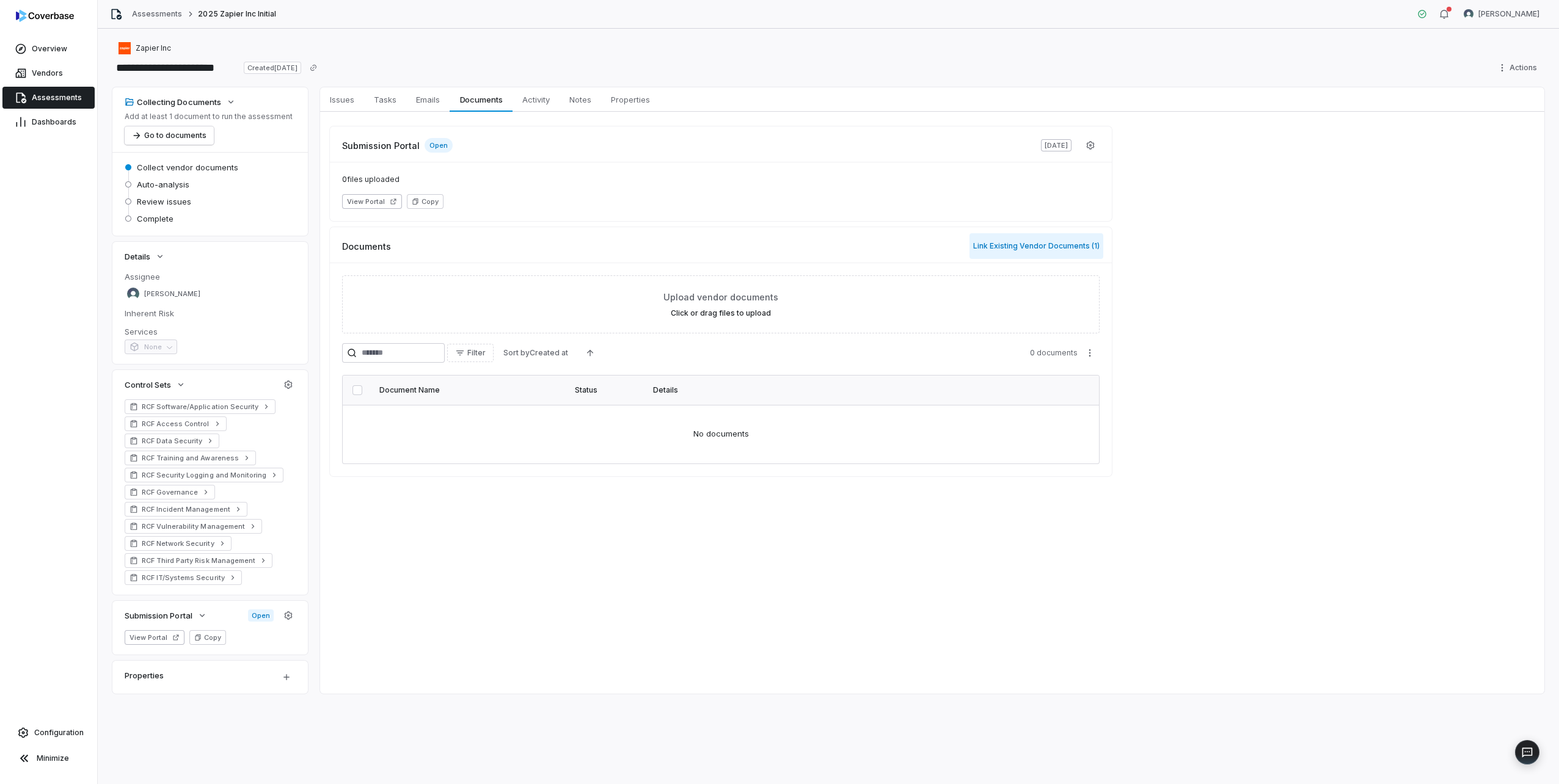
click at [995, 248] on button "Link Existing Vendor Documents ( 1 )" at bounding box center [1036, 246] width 134 height 26
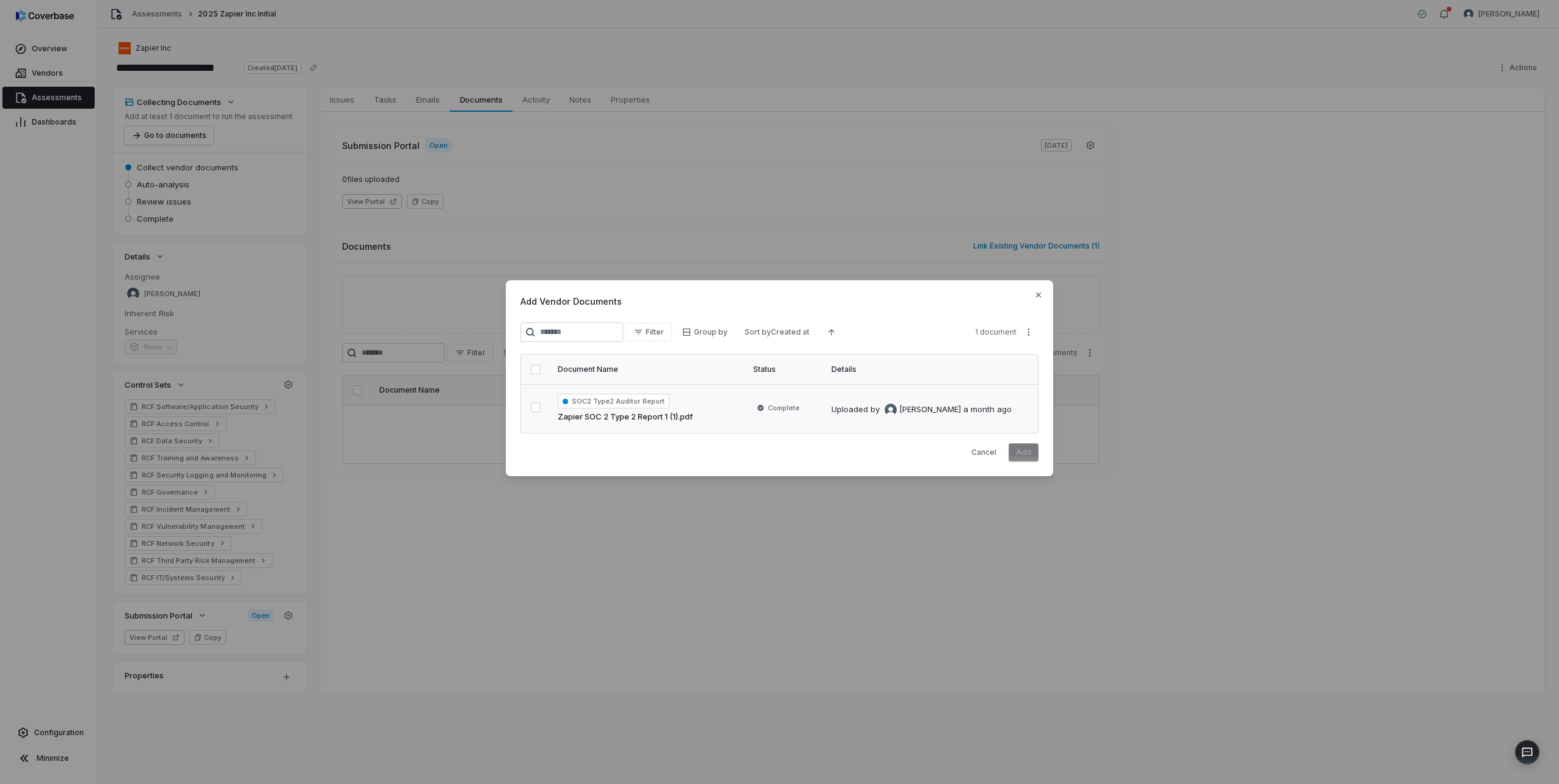
click at [531, 408] on button "button" at bounding box center [536, 407] width 10 height 10
click at [1018, 452] on button "Add" at bounding box center [1023, 452] width 30 height 19
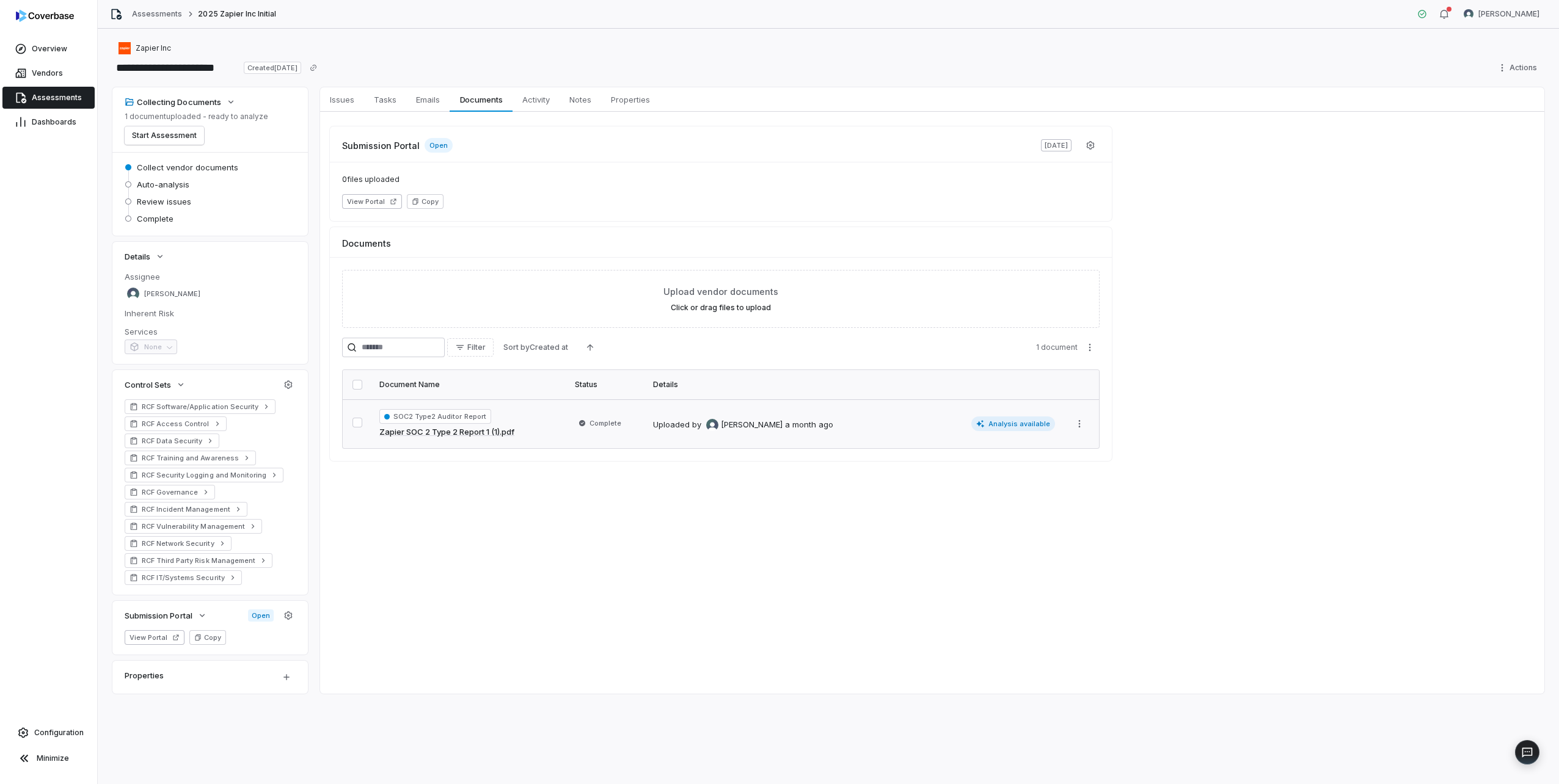
click at [360, 422] on button "button" at bounding box center [357, 423] width 10 height 10
click at [142, 137] on button "Start Assessment" at bounding box center [164, 136] width 79 height 19
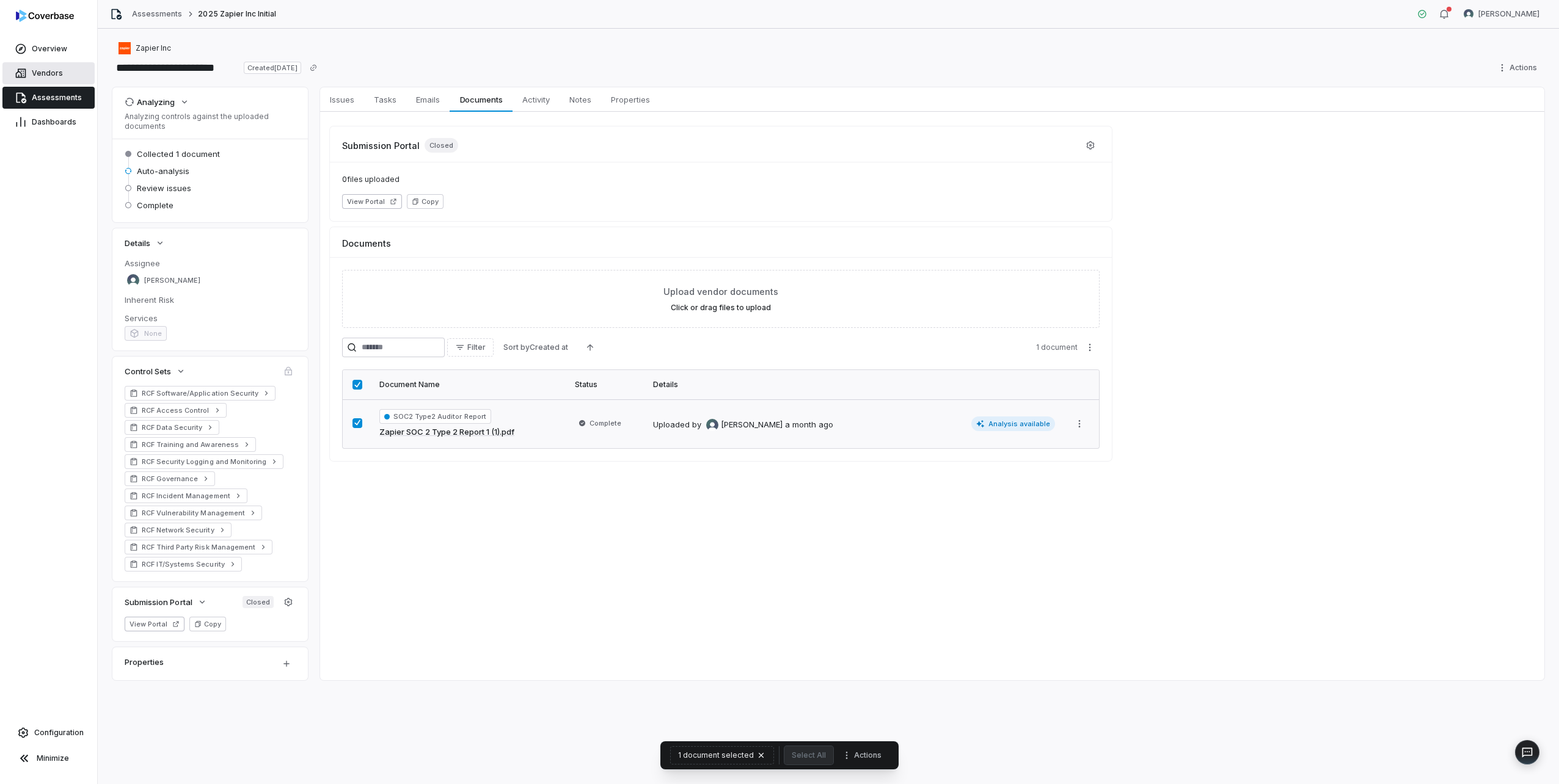
click at [45, 67] on link "Vendors" at bounding box center [49, 73] width 92 height 22
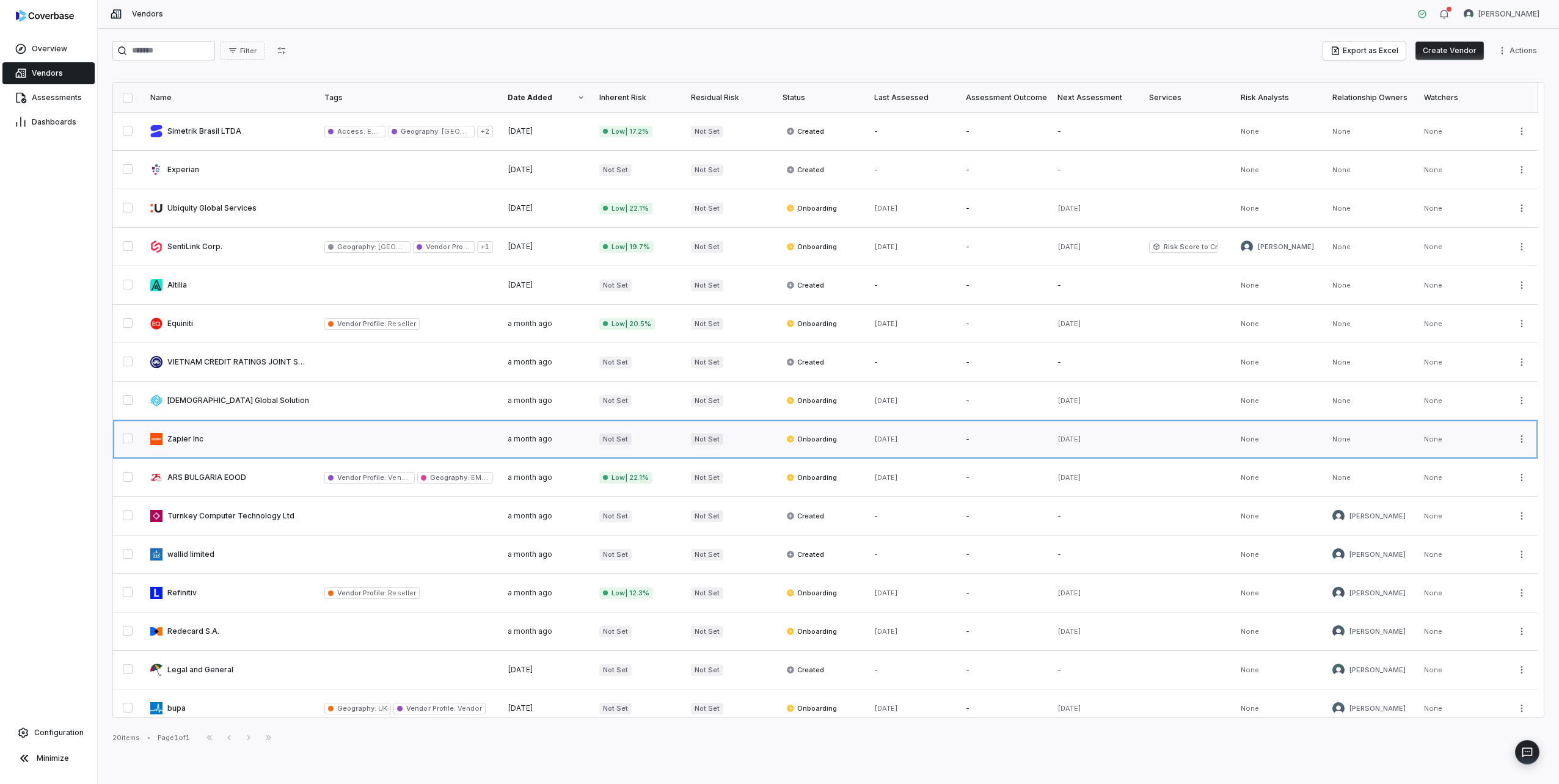
click at [215, 437] on link at bounding box center [230, 439] width 174 height 38
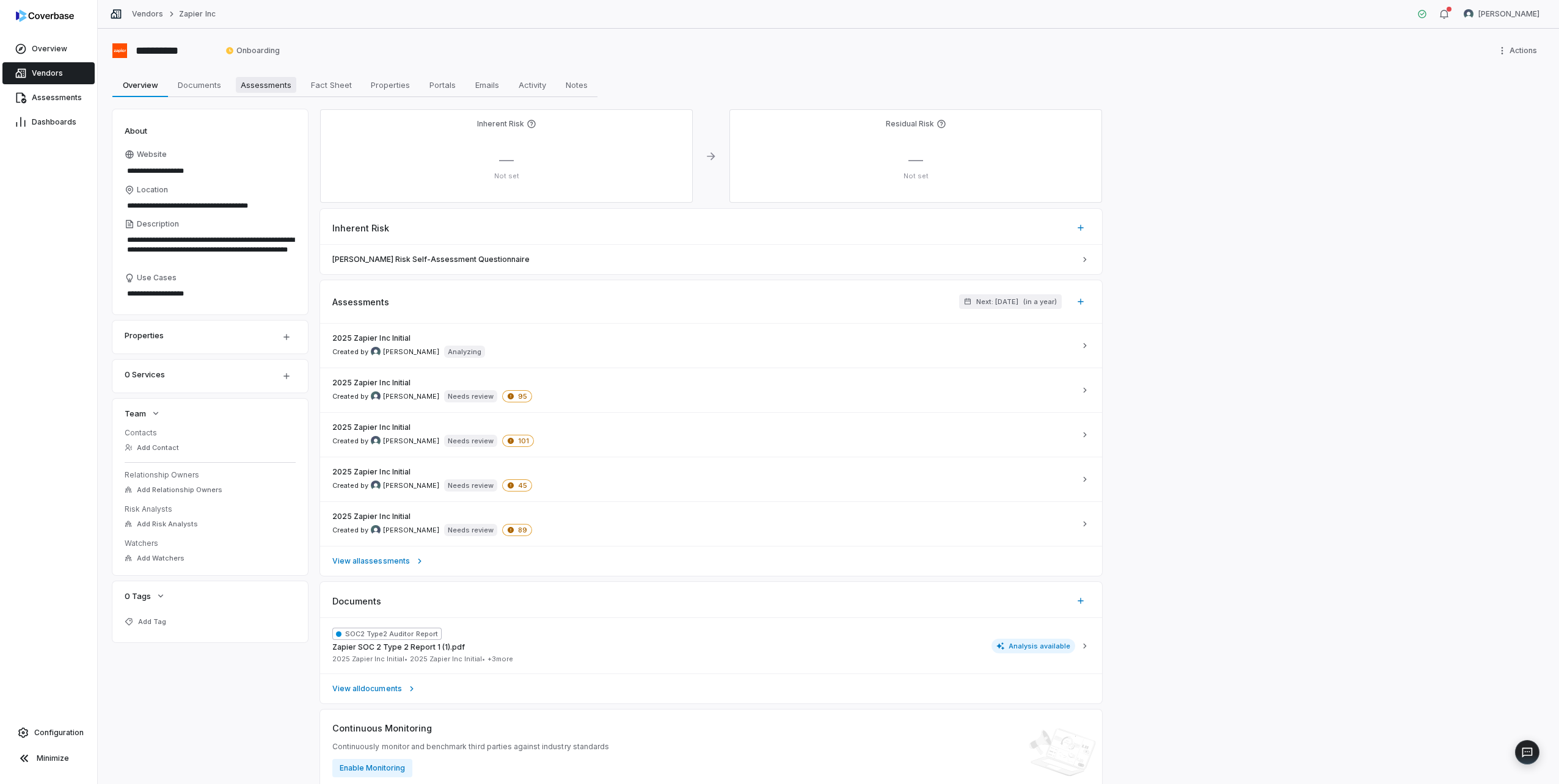
click at [263, 84] on span "Assessments" at bounding box center [266, 85] width 60 height 16
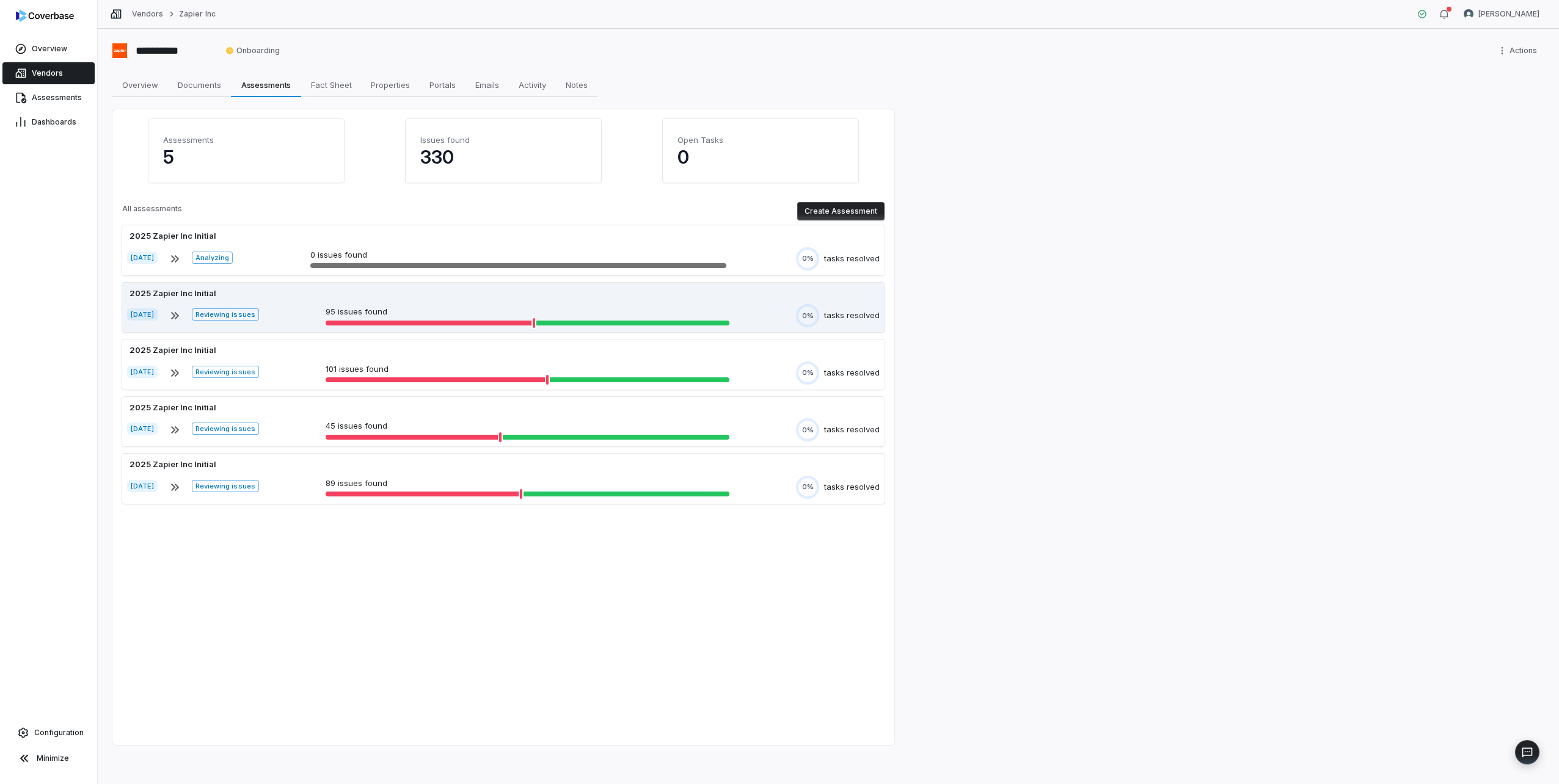
click at [176, 293] on div "2025 Zapier Inc Initial" at bounding box center [173, 294] width 92 height 12
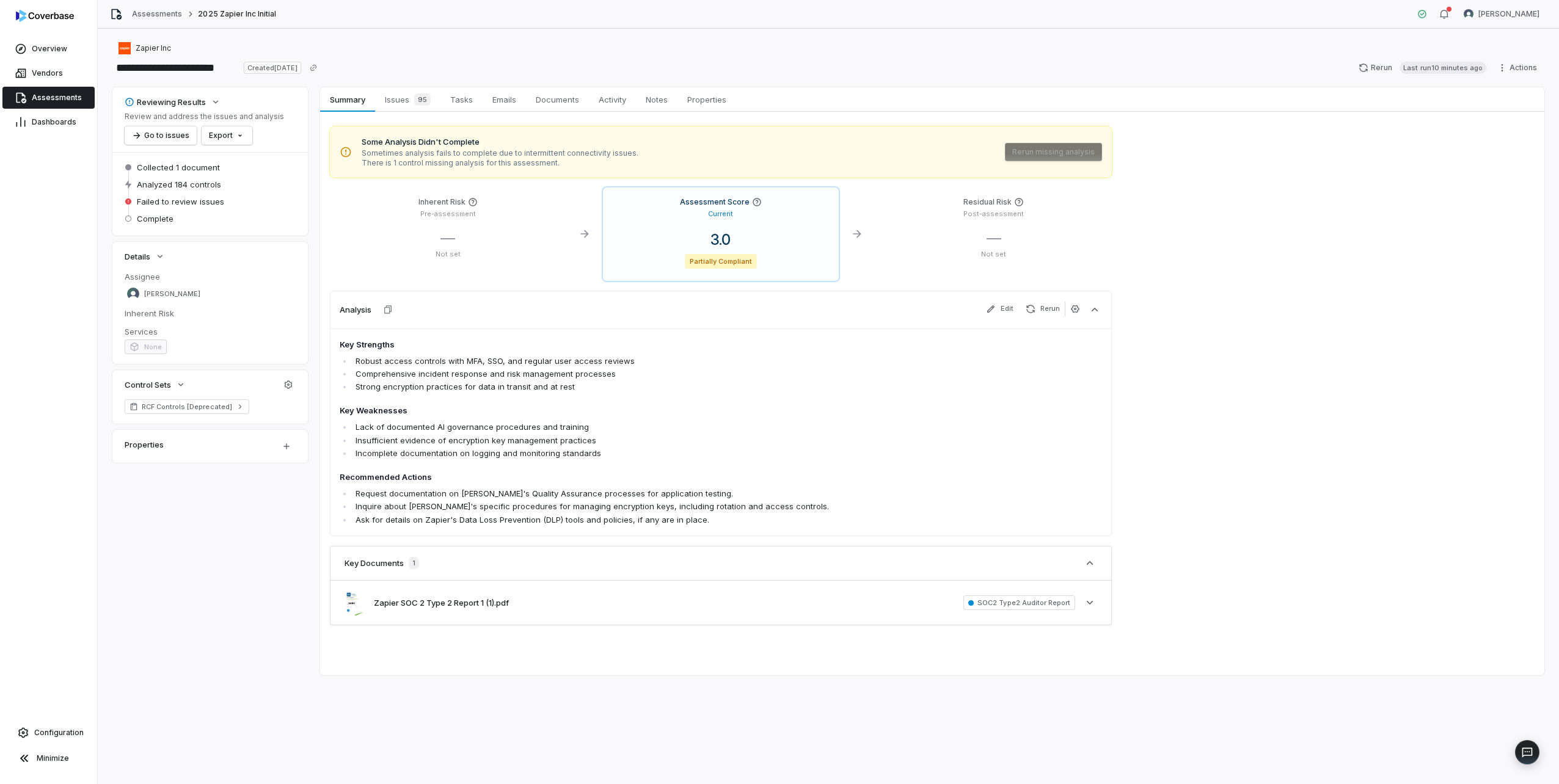
click at [59, 94] on span "Assessments" at bounding box center [57, 98] width 50 height 10
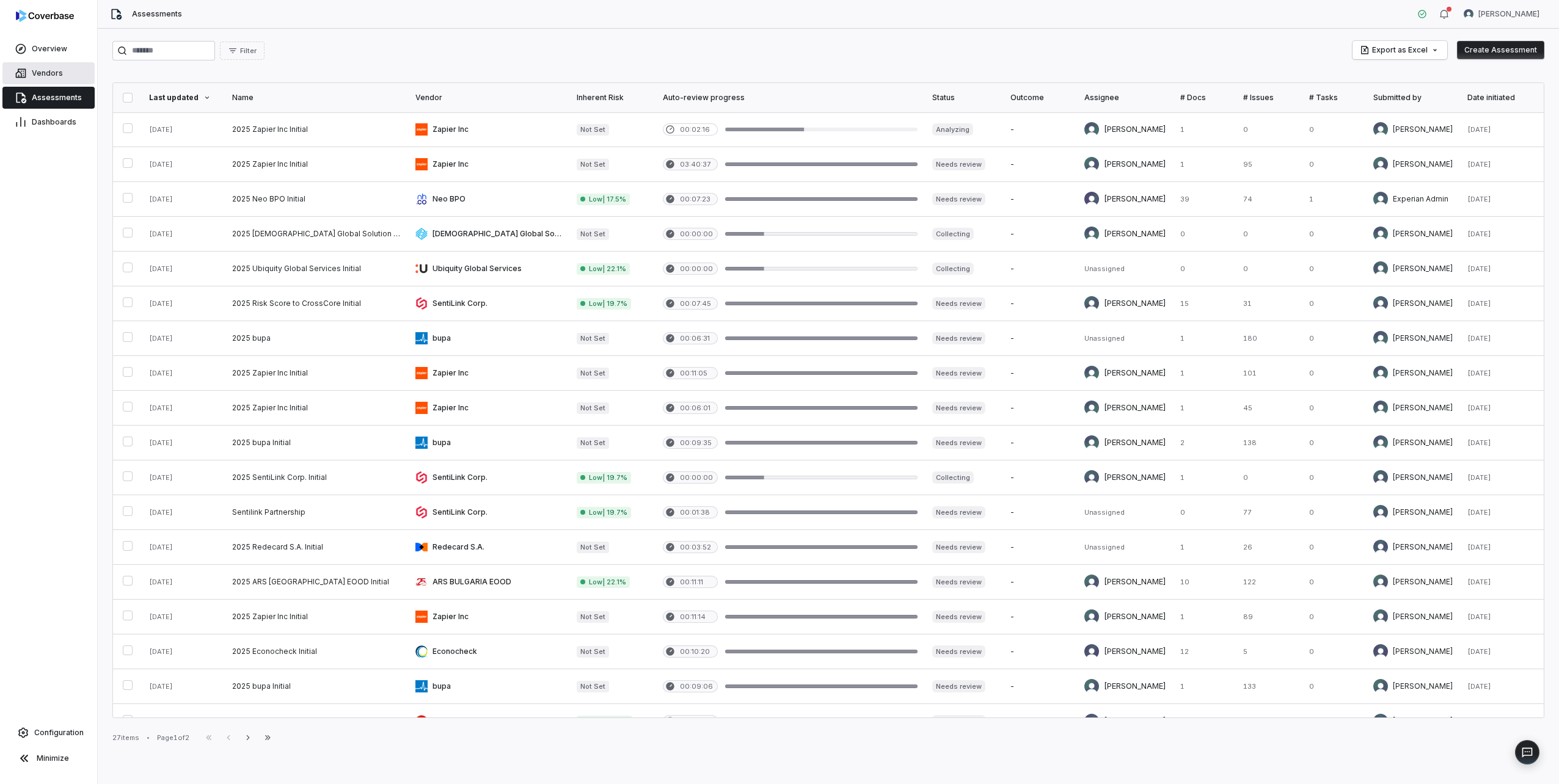
click at [70, 69] on link "Vendors" at bounding box center [49, 73] width 92 height 22
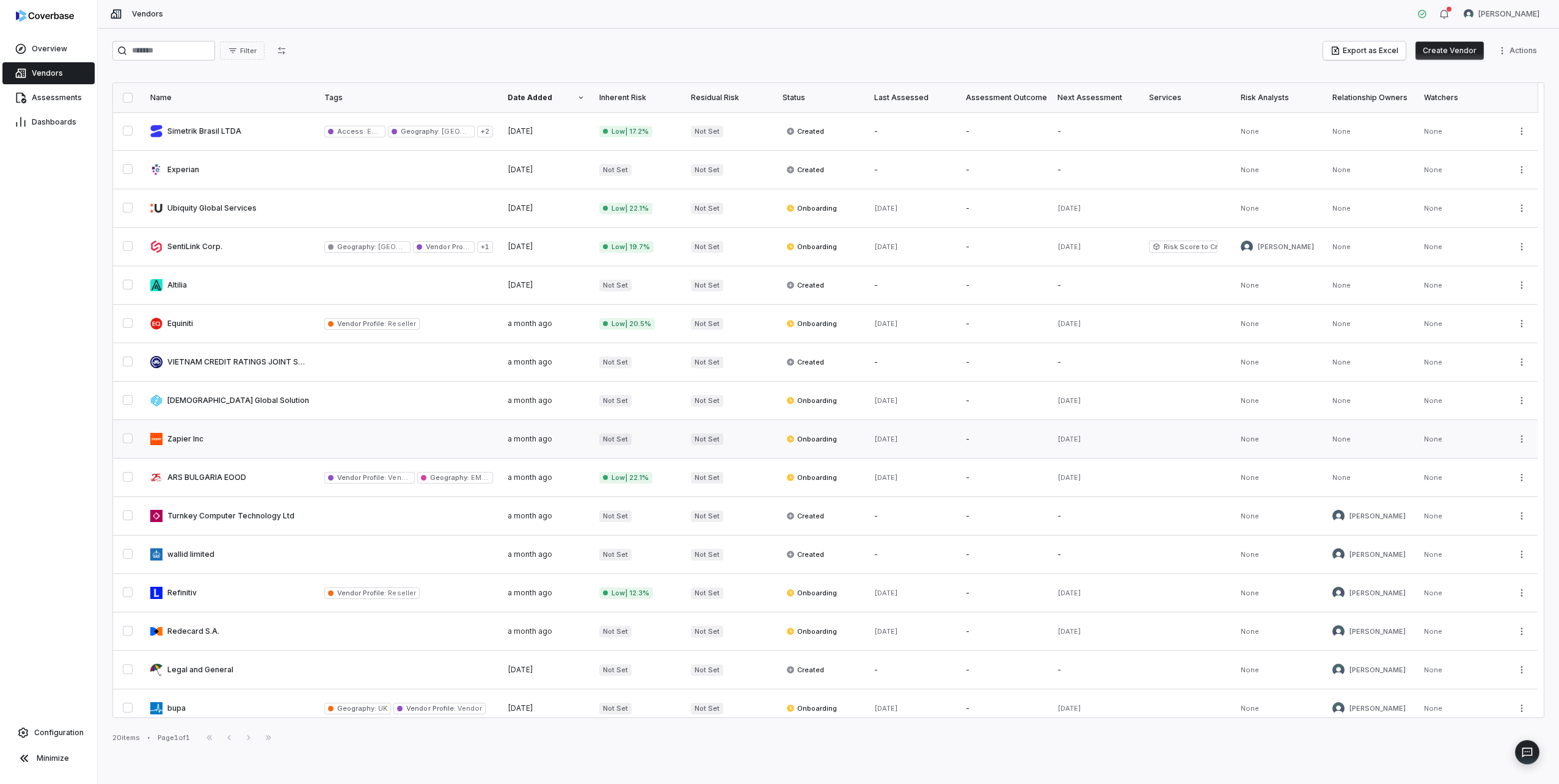
click at [222, 442] on link at bounding box center [230, 439] width 174 height 38
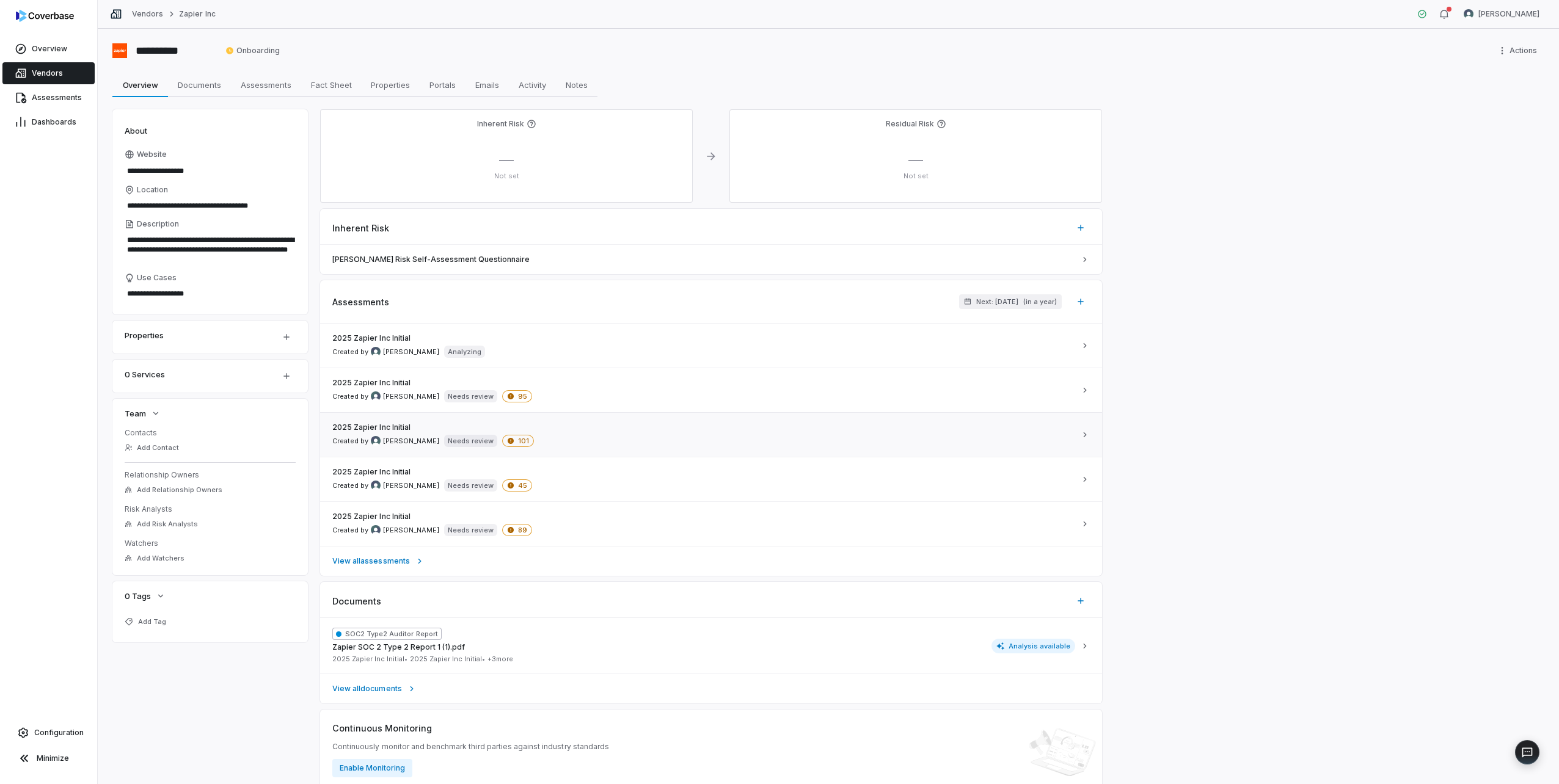
click at [554, 437] on div "2025 Zapier Inc Initial Created by [PERSON_NAME] Needs review 101" at bounding box center [703, 435] width 743 height 25
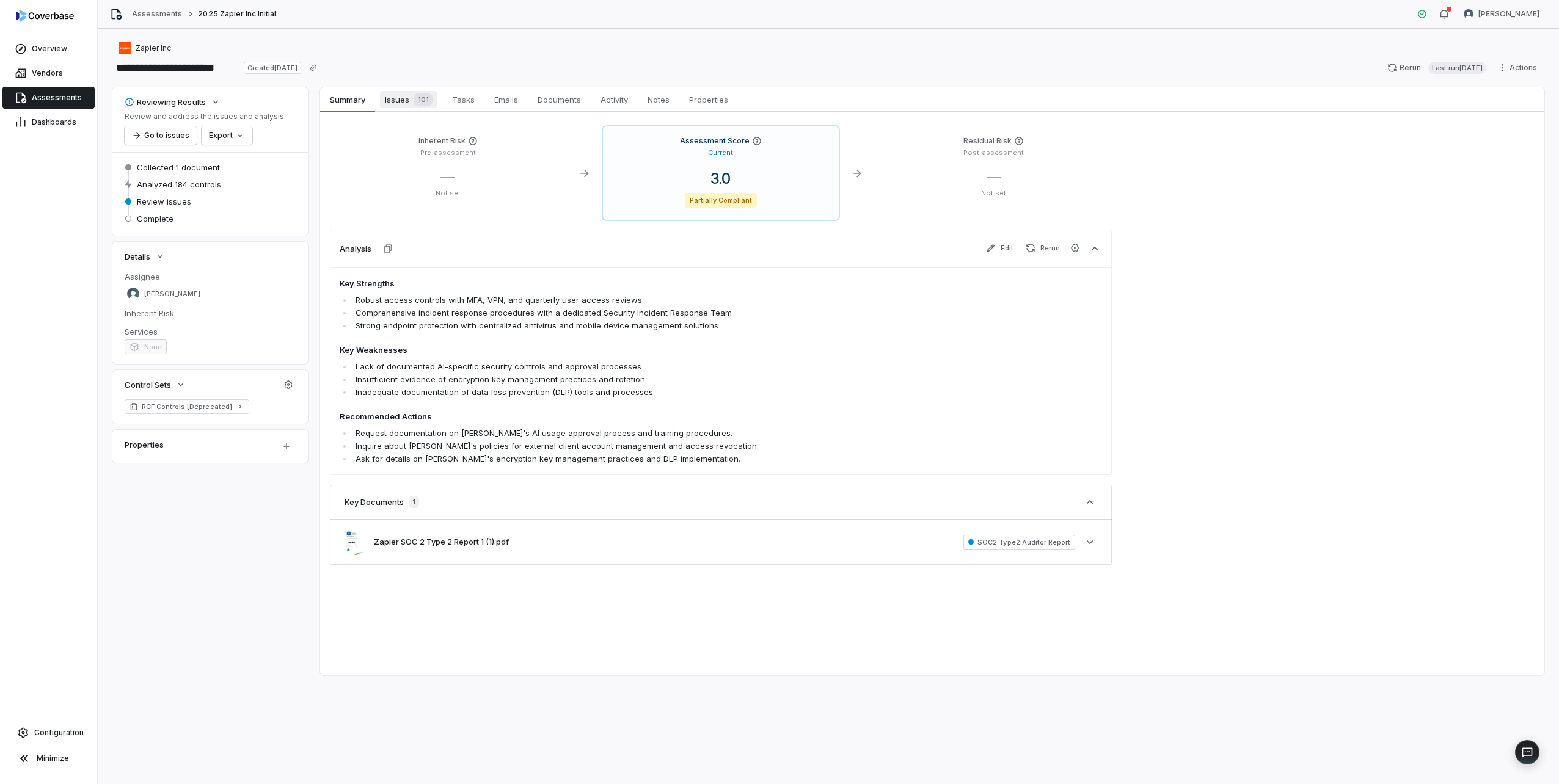
click at [407, 101] on span "Issues 101" at bounding box center [409, 100] width 57 height 17
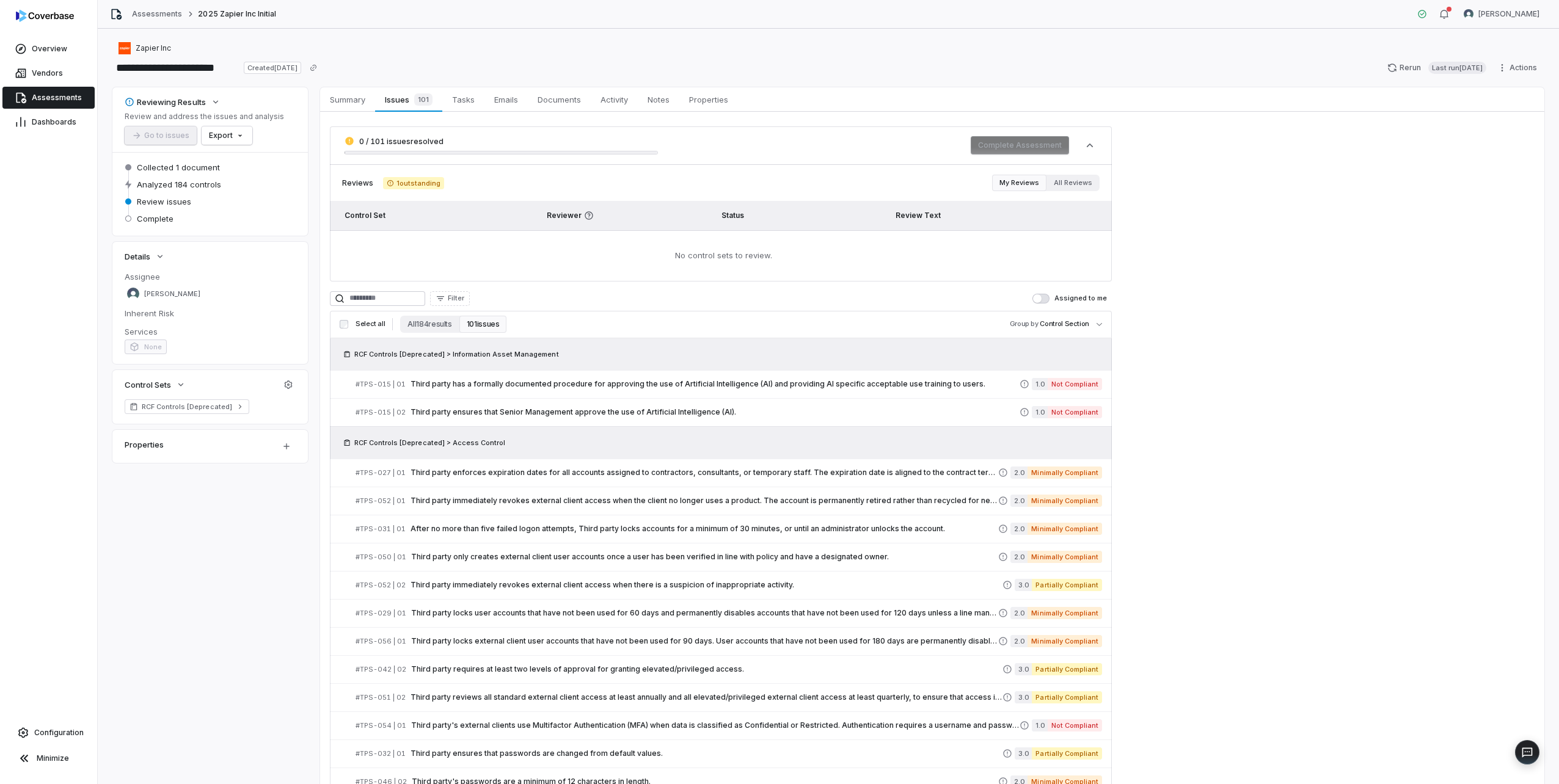
click at [1042, 296] on span "button" at bounding box center [1037, 298] width 9 height 9
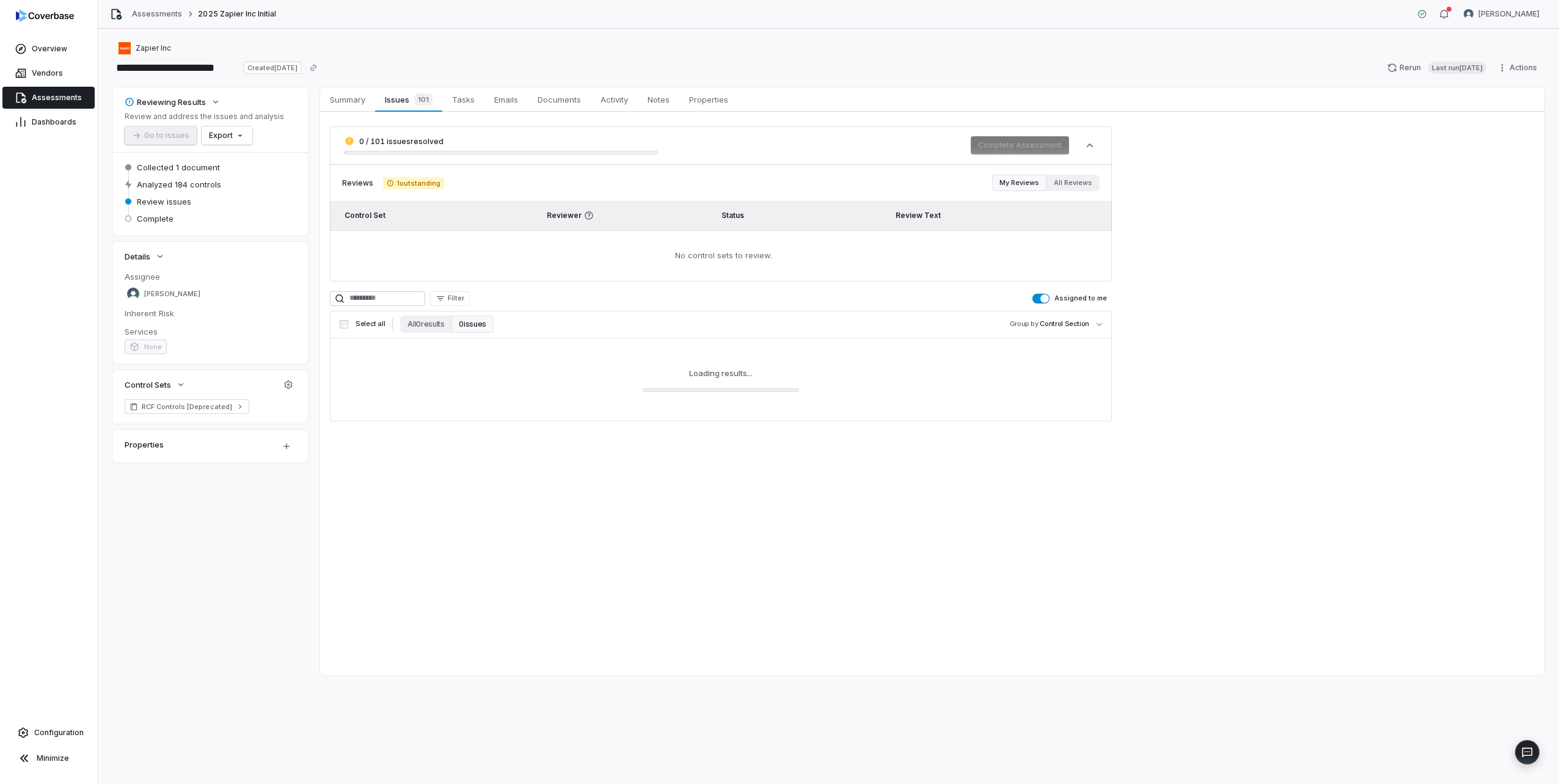
click at [1043, 296] on button "Assigned to me" at bounding box center [1041, 298] width 17 height 10
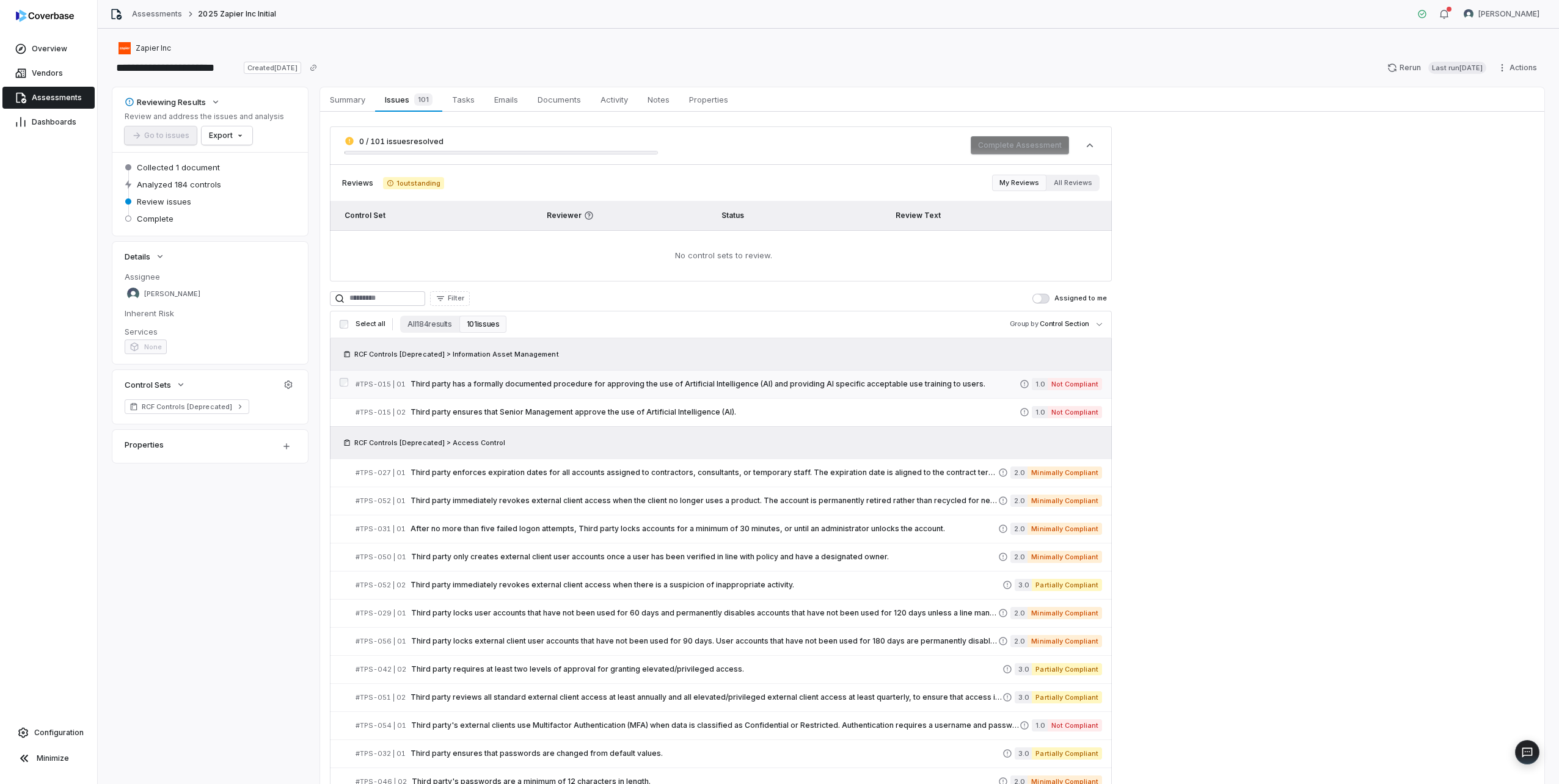
click at [777, 391] on link "# TPS-015 | 01 Third party has a formally documented procedure for approving th…" at bounding box center [729, 384] width 747 height 27
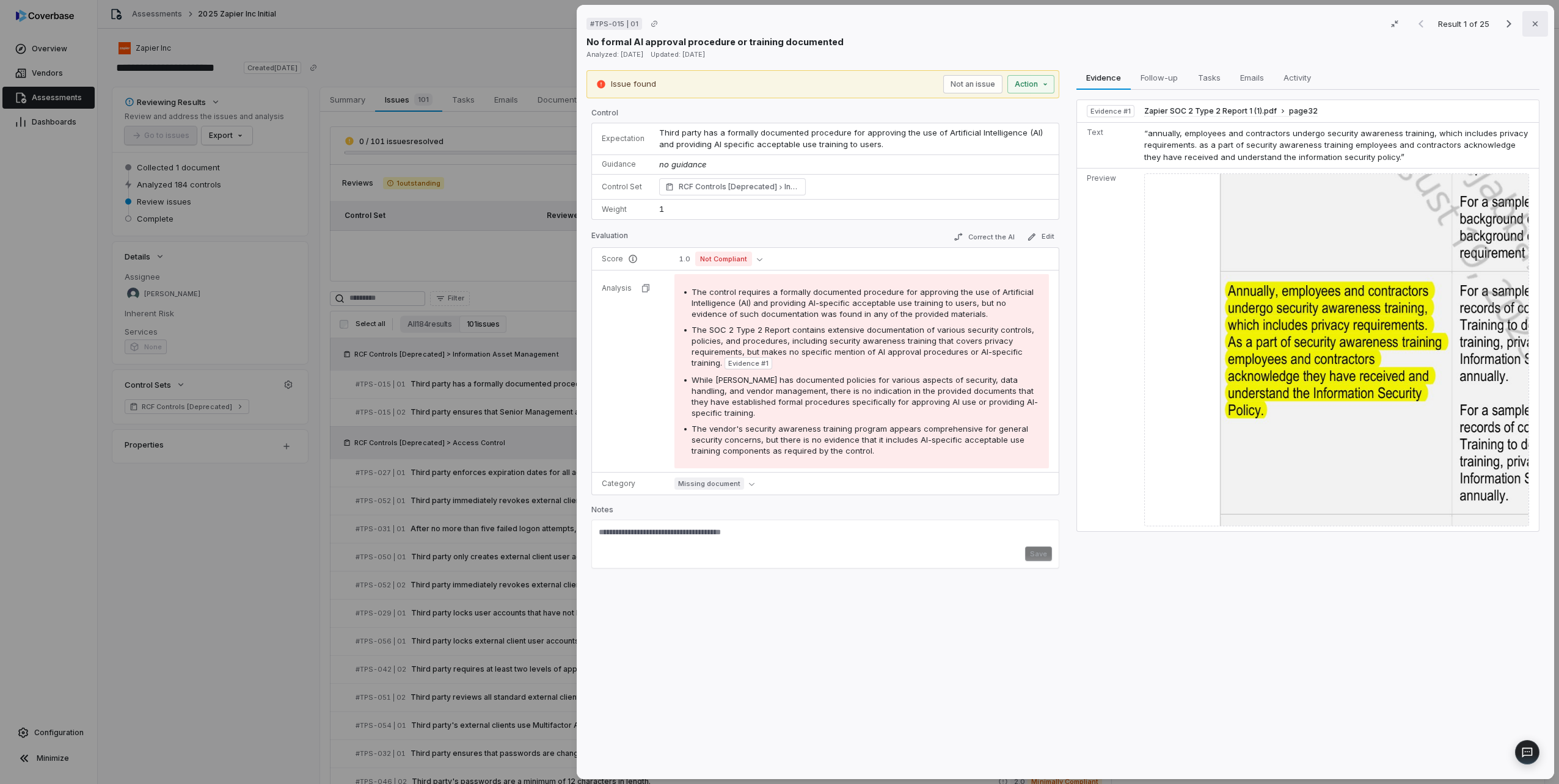
click at [1530, 29] on button "Close" at bounding box center [1535, 24] width 26 height 26
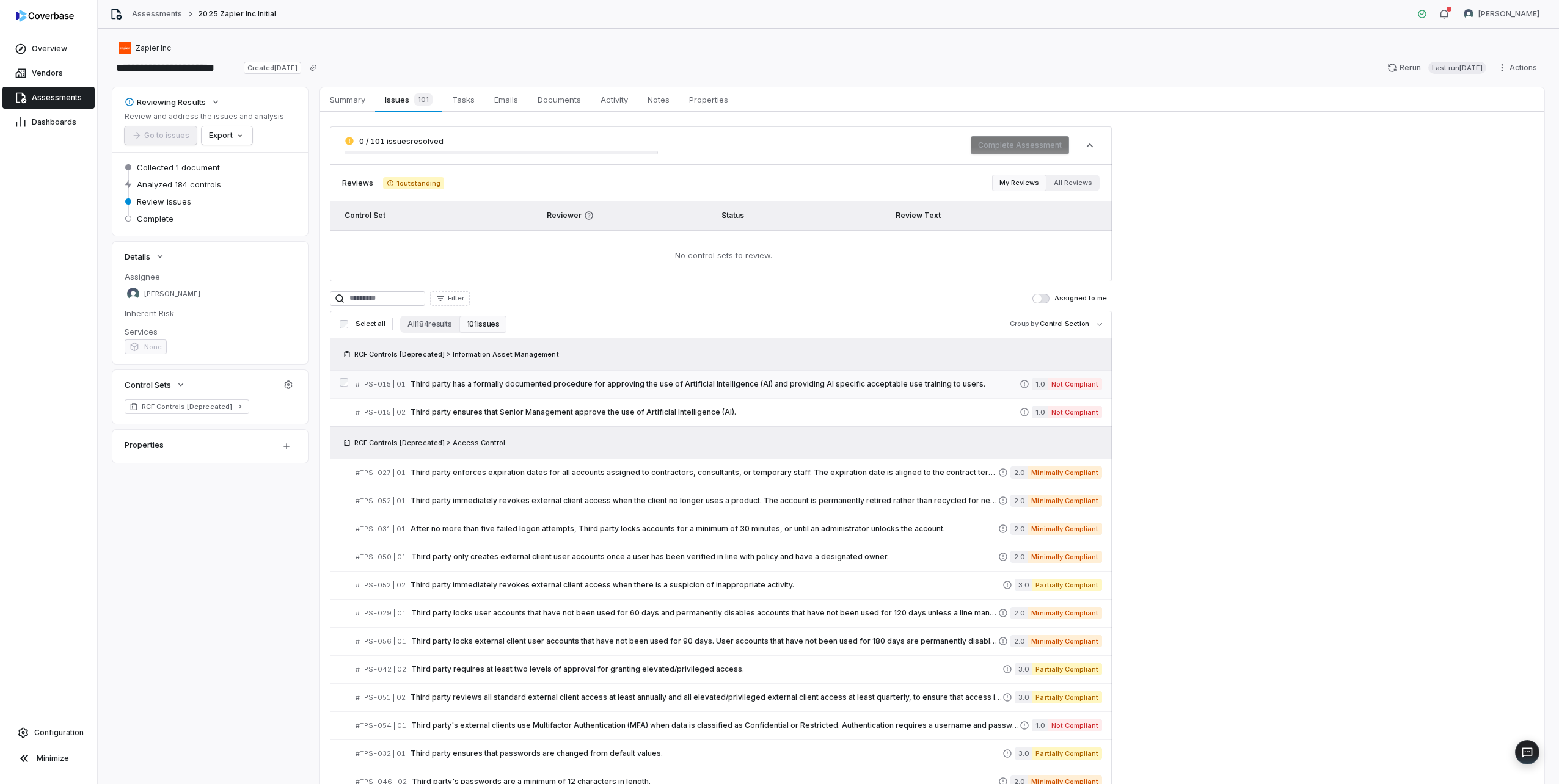
click at [896, 396] on link "# TPS-015 | 01 Third party has a formally documented procedure for approving th…" at bounding box center [729, 384] width 747 height 27
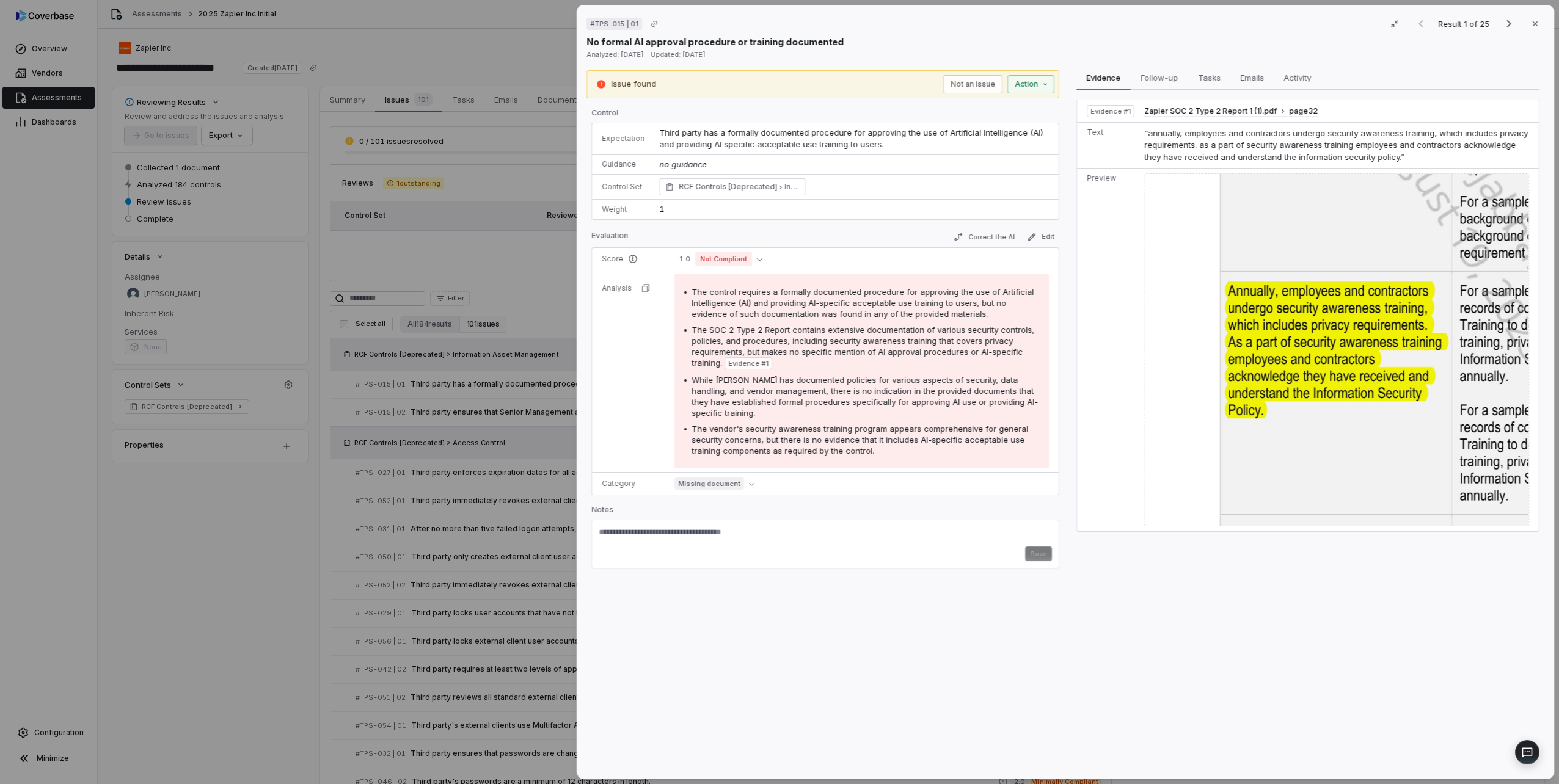
click at [504, 373] on div "# TPS-015 | 01 Result 1 of 25 Close No formal AI approval procedure or training…" at bounding box center [779, 392] width 1559 height 784
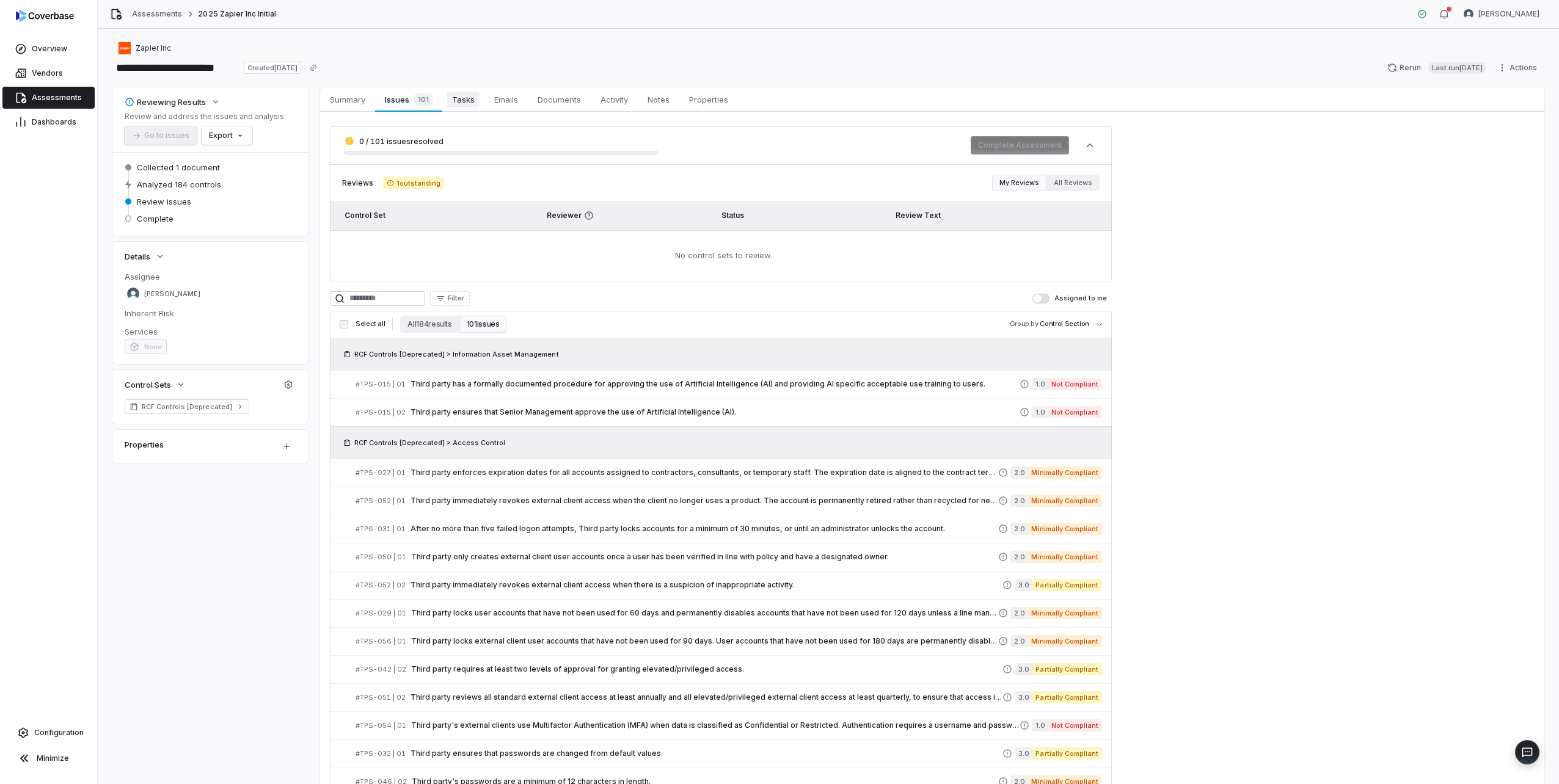
click at [471, 97] on span "Tasks" at bounding box center [463, 100] width 33 height 16
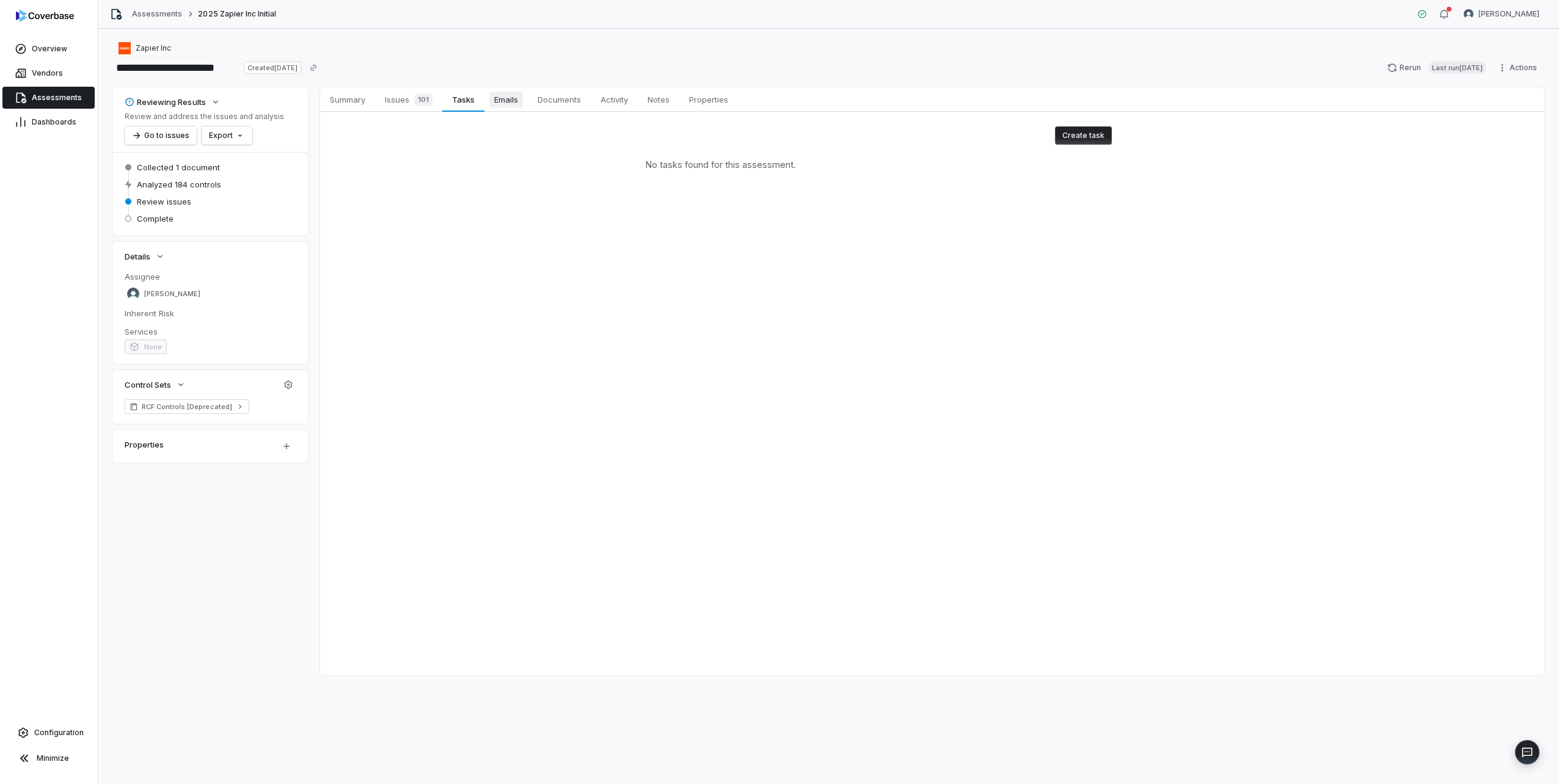
click at [498, 99] on span "Emails" at bounding box center [506, 100] width 34 height 16
click at [552, 102] on span "Documents" at bounding box center [559, 100] width 53 height 16
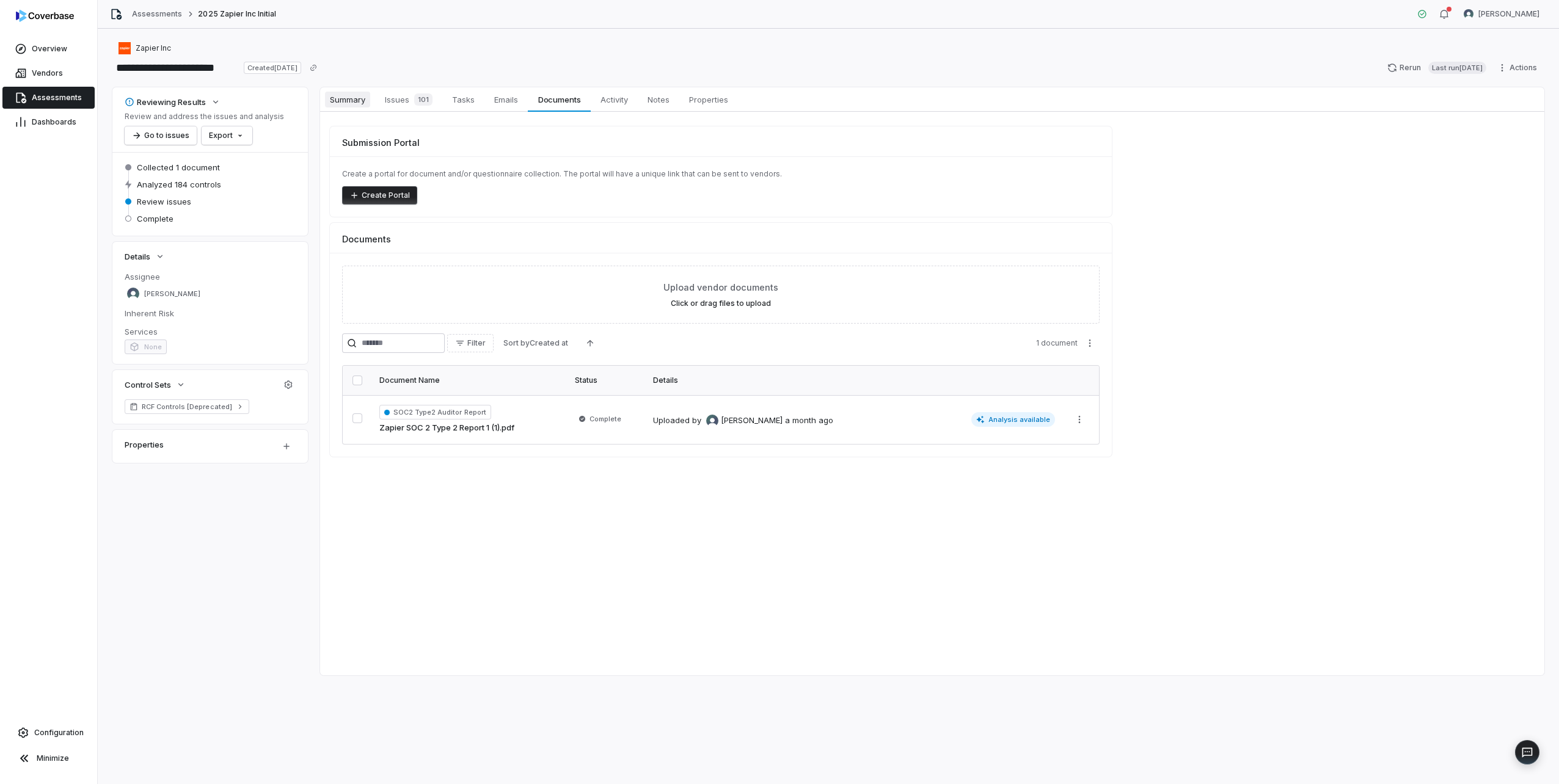
click at [339, 107] on span "Summary" at bounding box center [348, 100] width 45 height 16
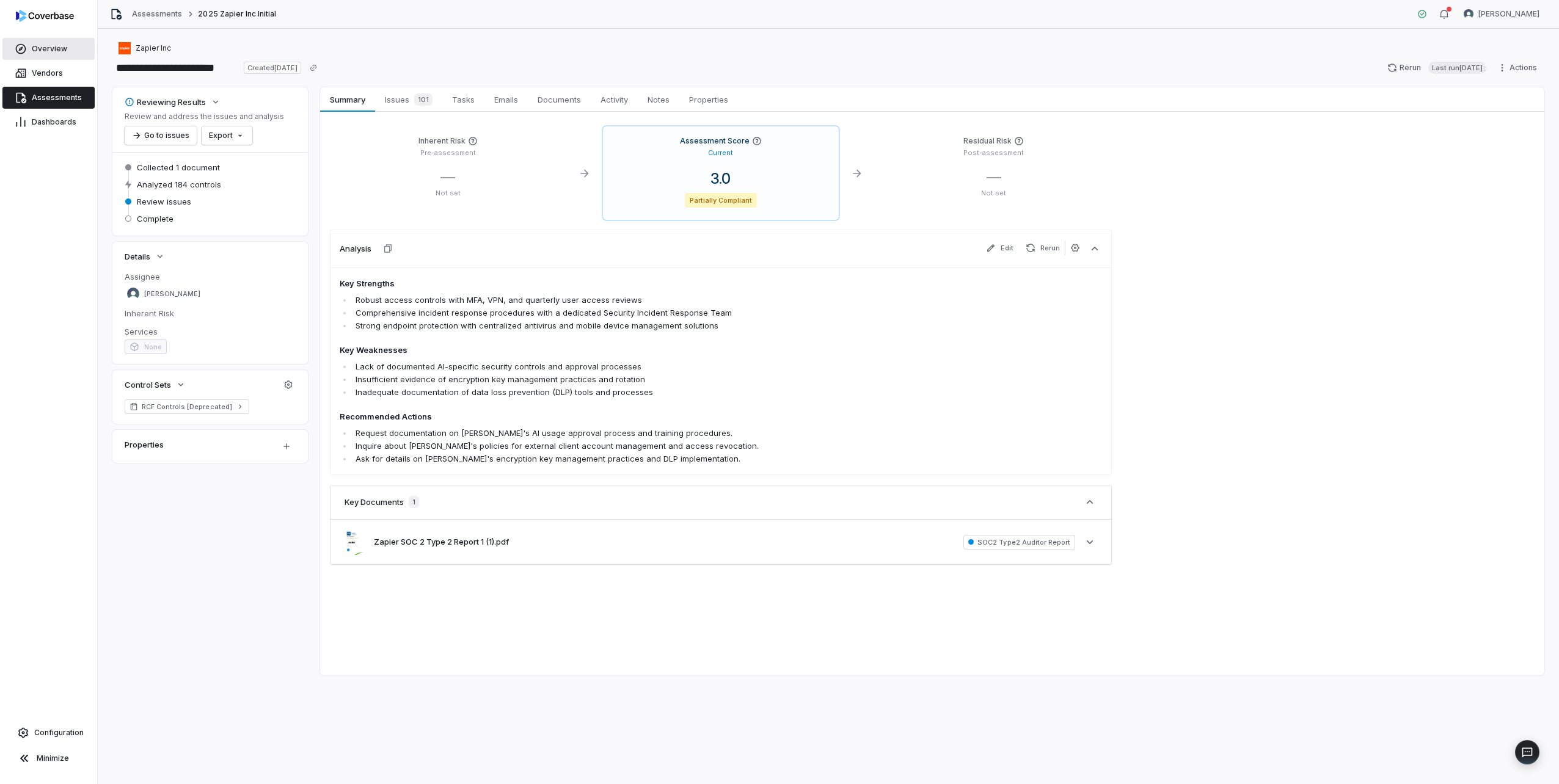
click at [52, 50] on span "Overview" at bounding box center [49, 49] width 35 height 10
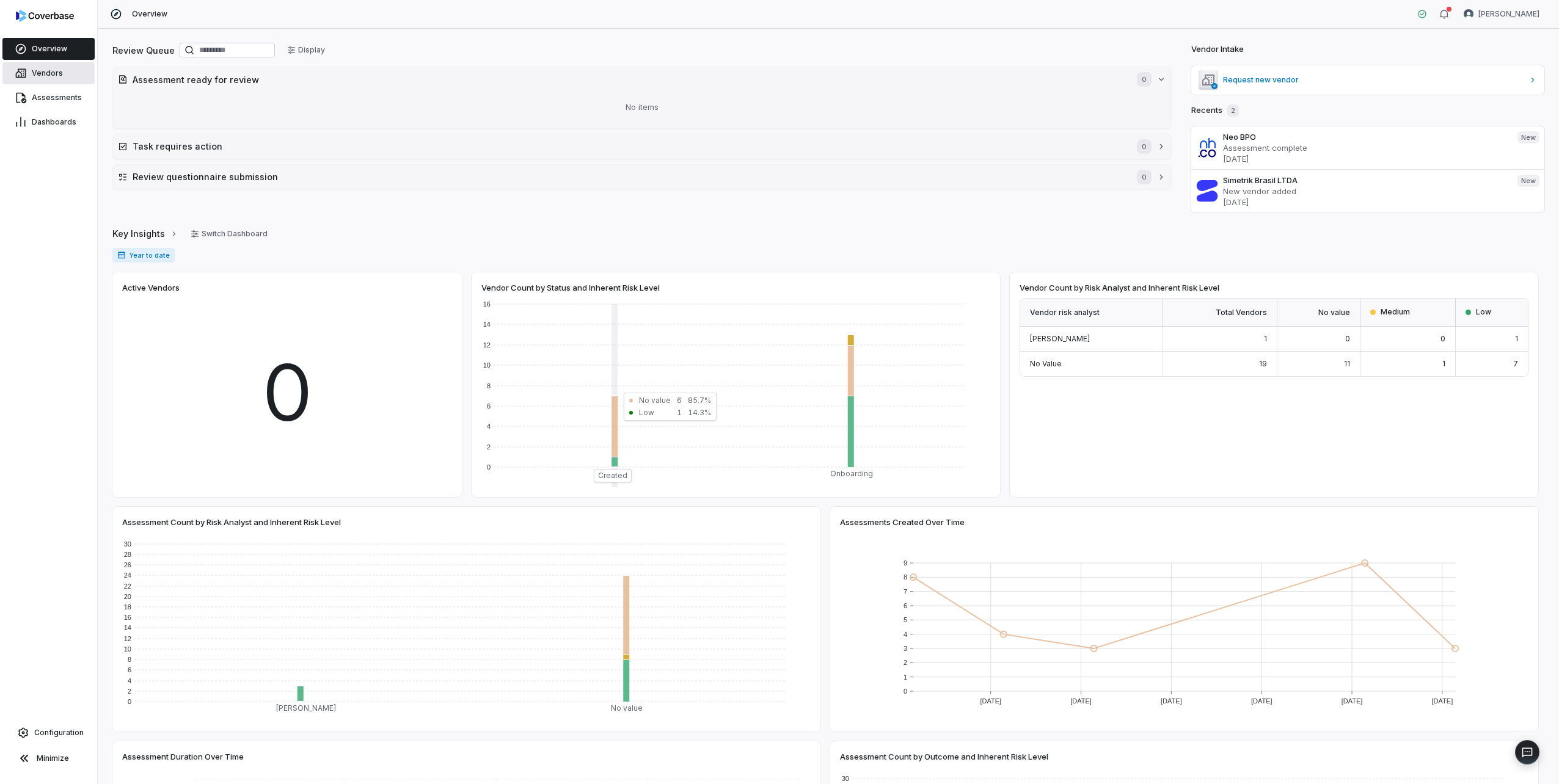
click at [68, 70] on link "Vendors" at bounding box center [49, 73] width 92 height 22
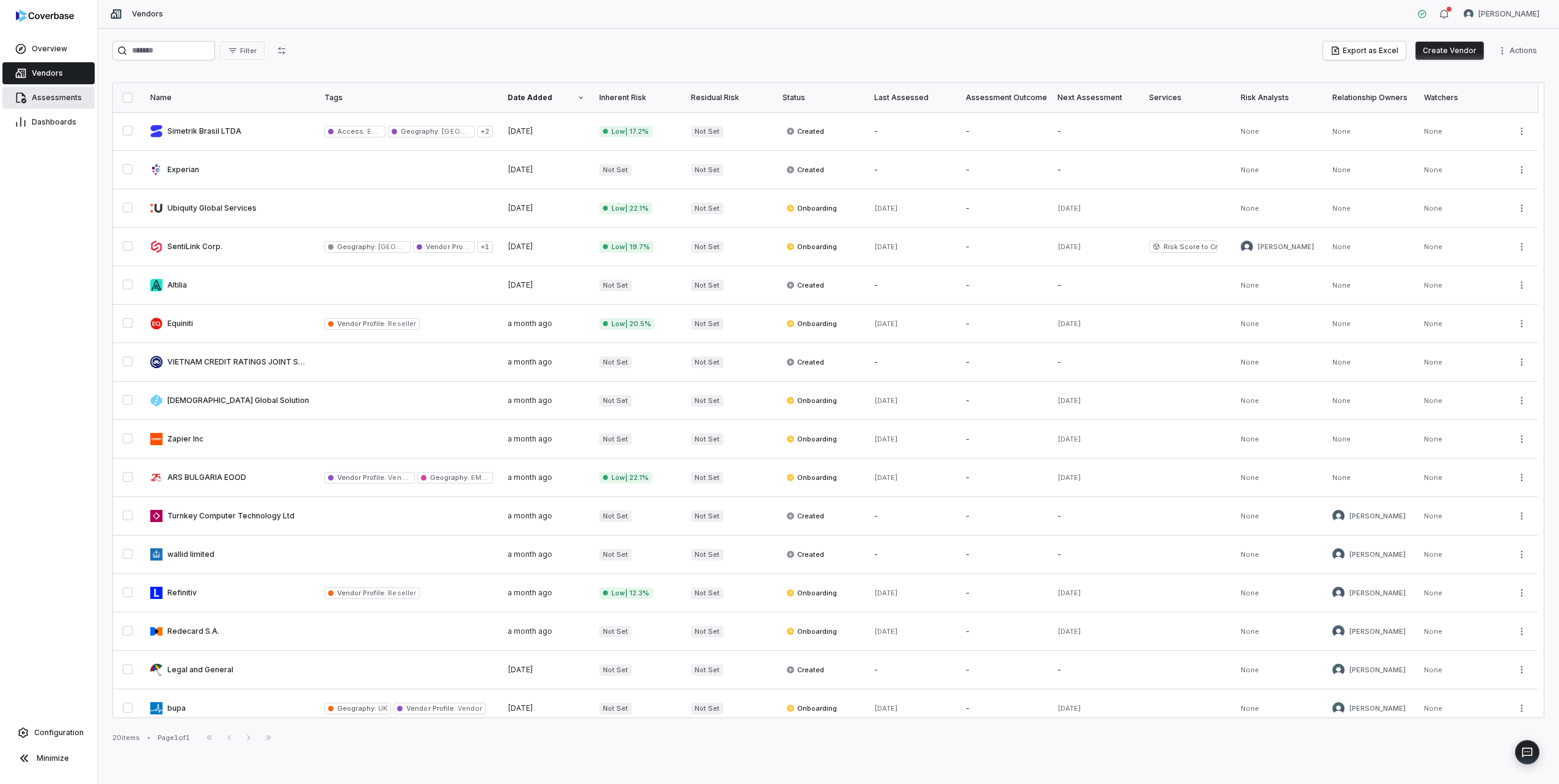
click at [57, 91] on link "Assessments" at bounding box center [49, 97] width 92 height 22
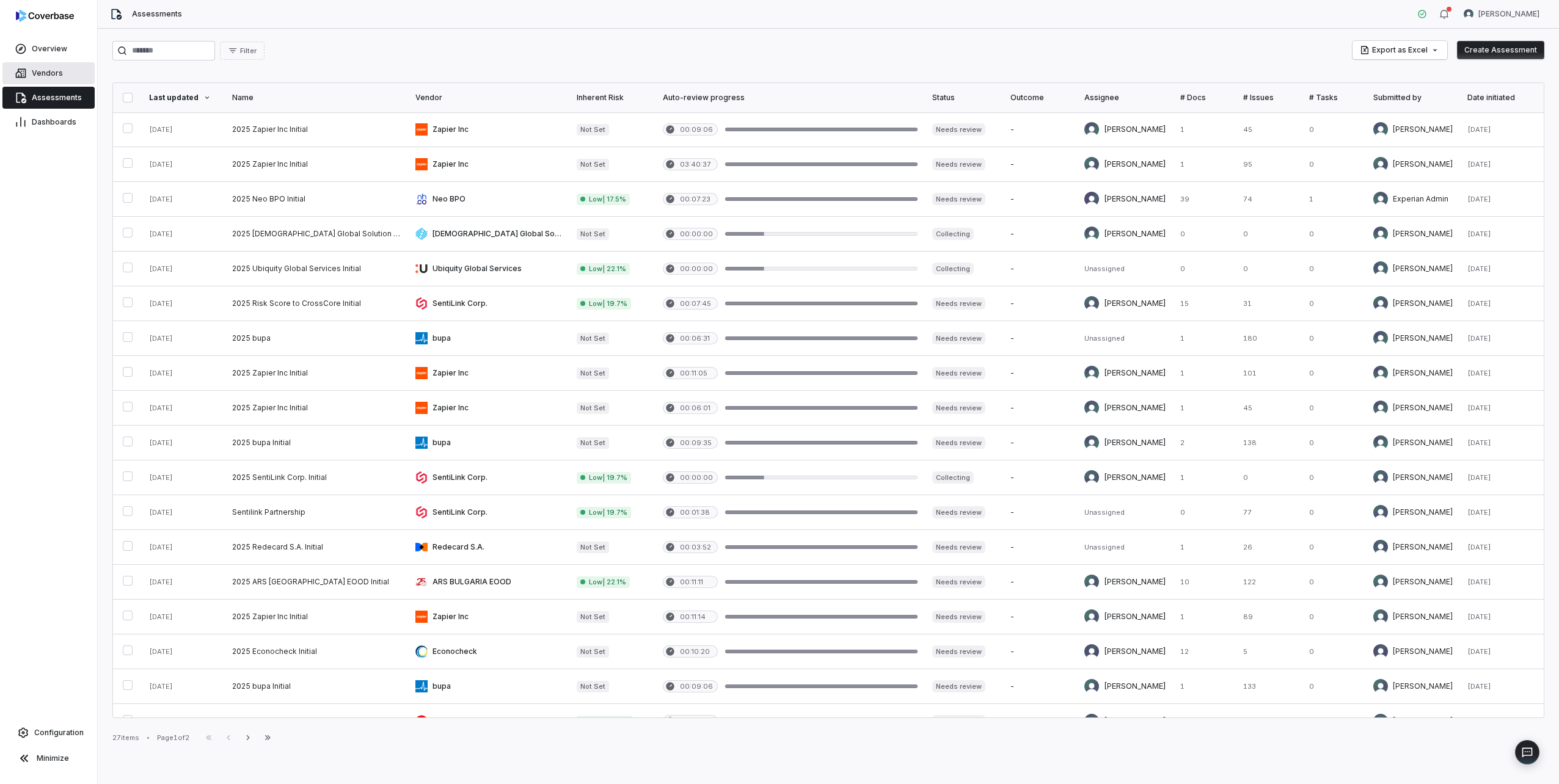
click at [60, 70] on span "Vendors" at bounding box center [47, 73] width 31 height 10
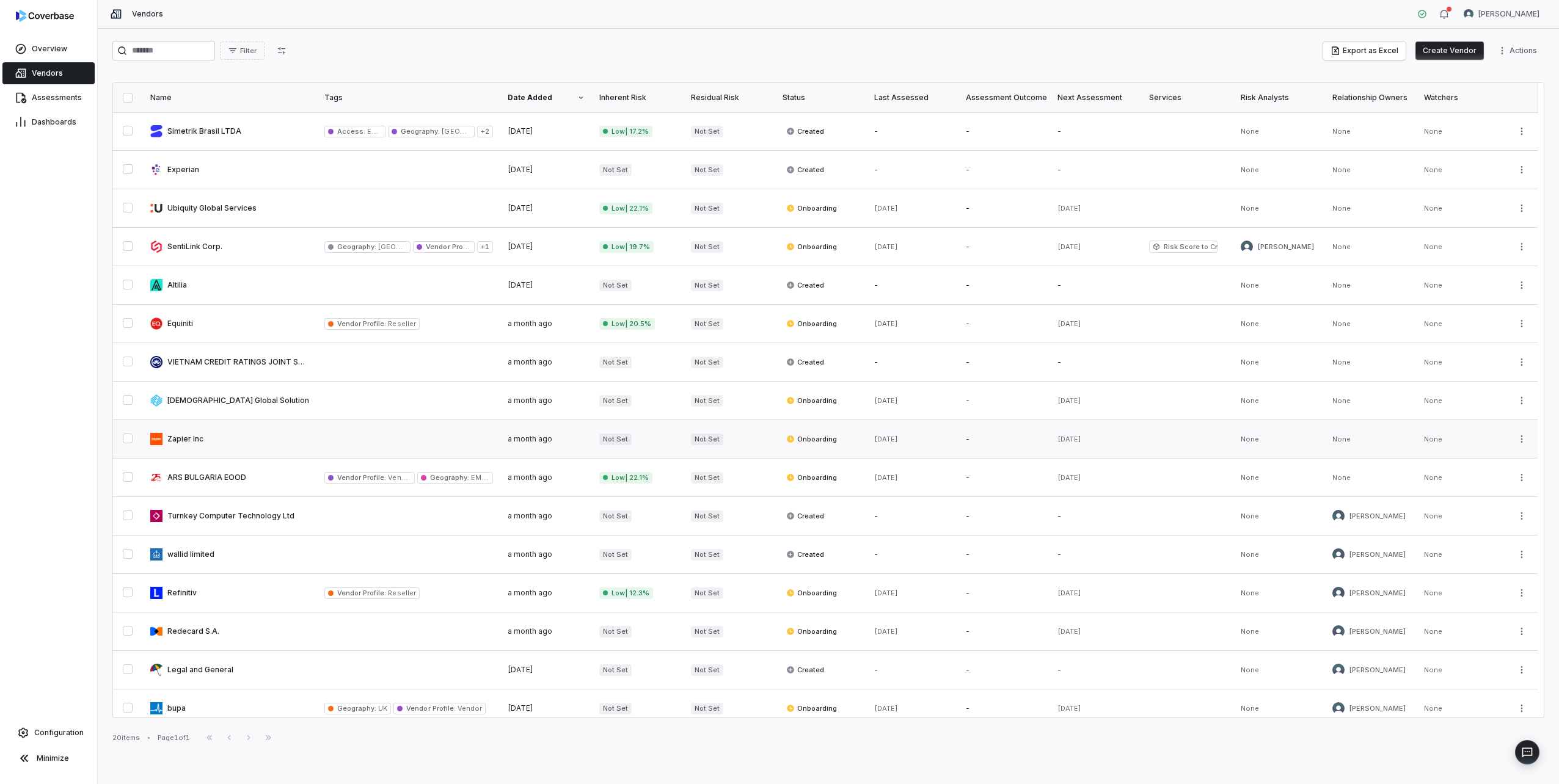
click at [258, 427] on link at bounding box center [230, 439] width 174 height 38
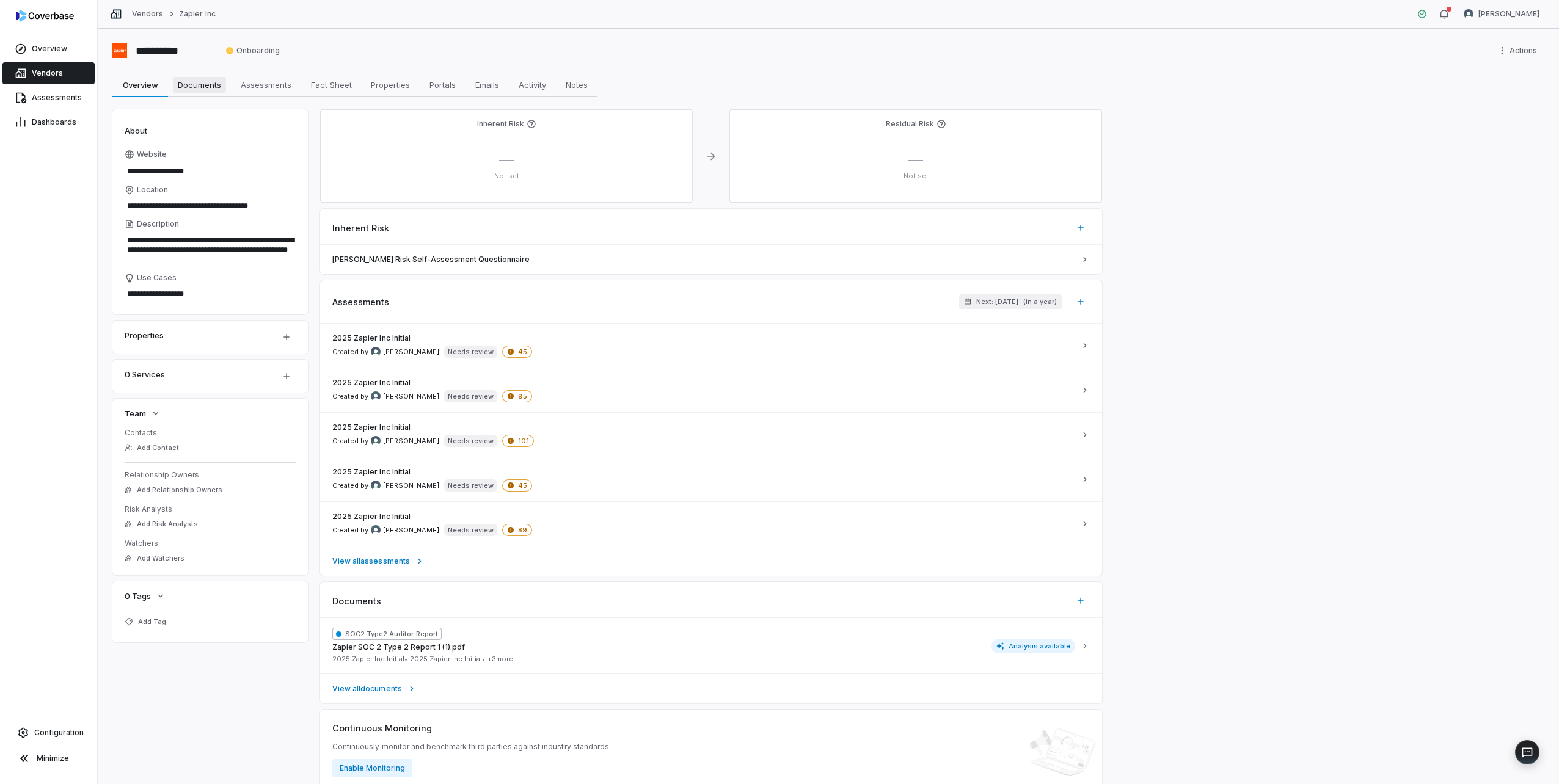
click at [196, 84] on span "Documents" at bounding box center [199, 85] width 53 height 16
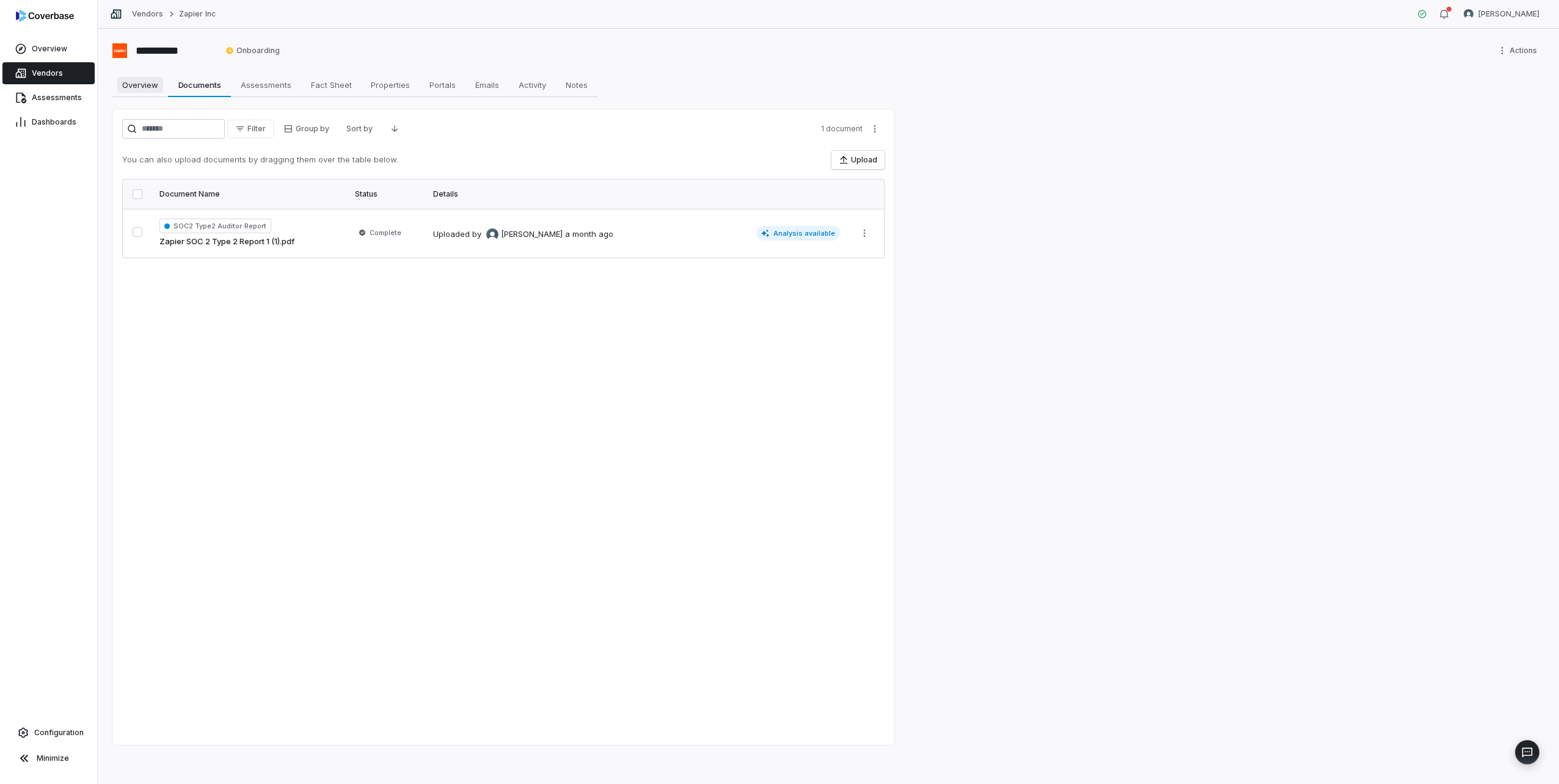
click at [124, 79] on span "Overview" at bounding box center [140, 85] width 46 height 16
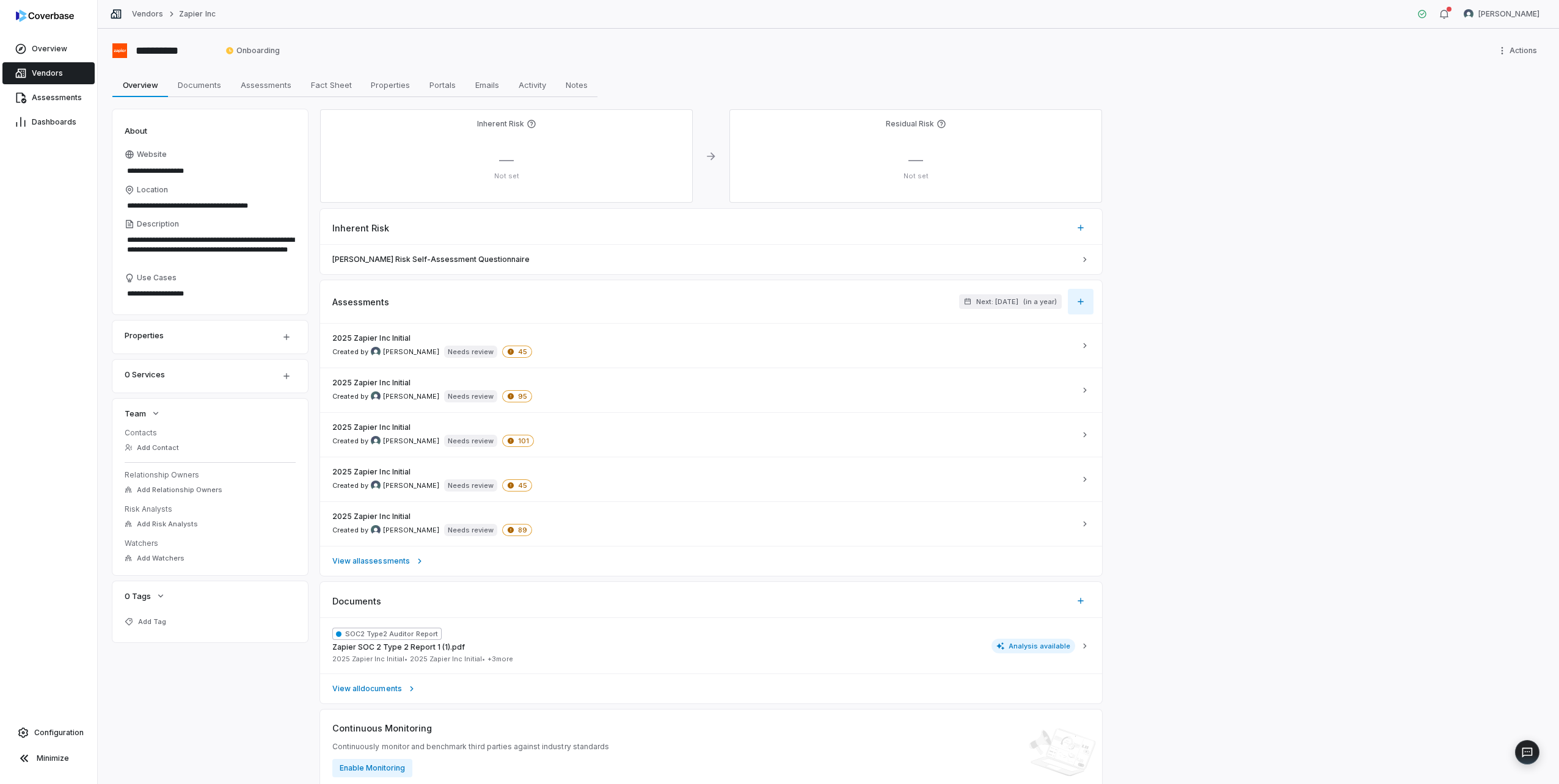
click at [1085, 298] on icon "button" at bounding box center [1080, 302] width 10 height 10
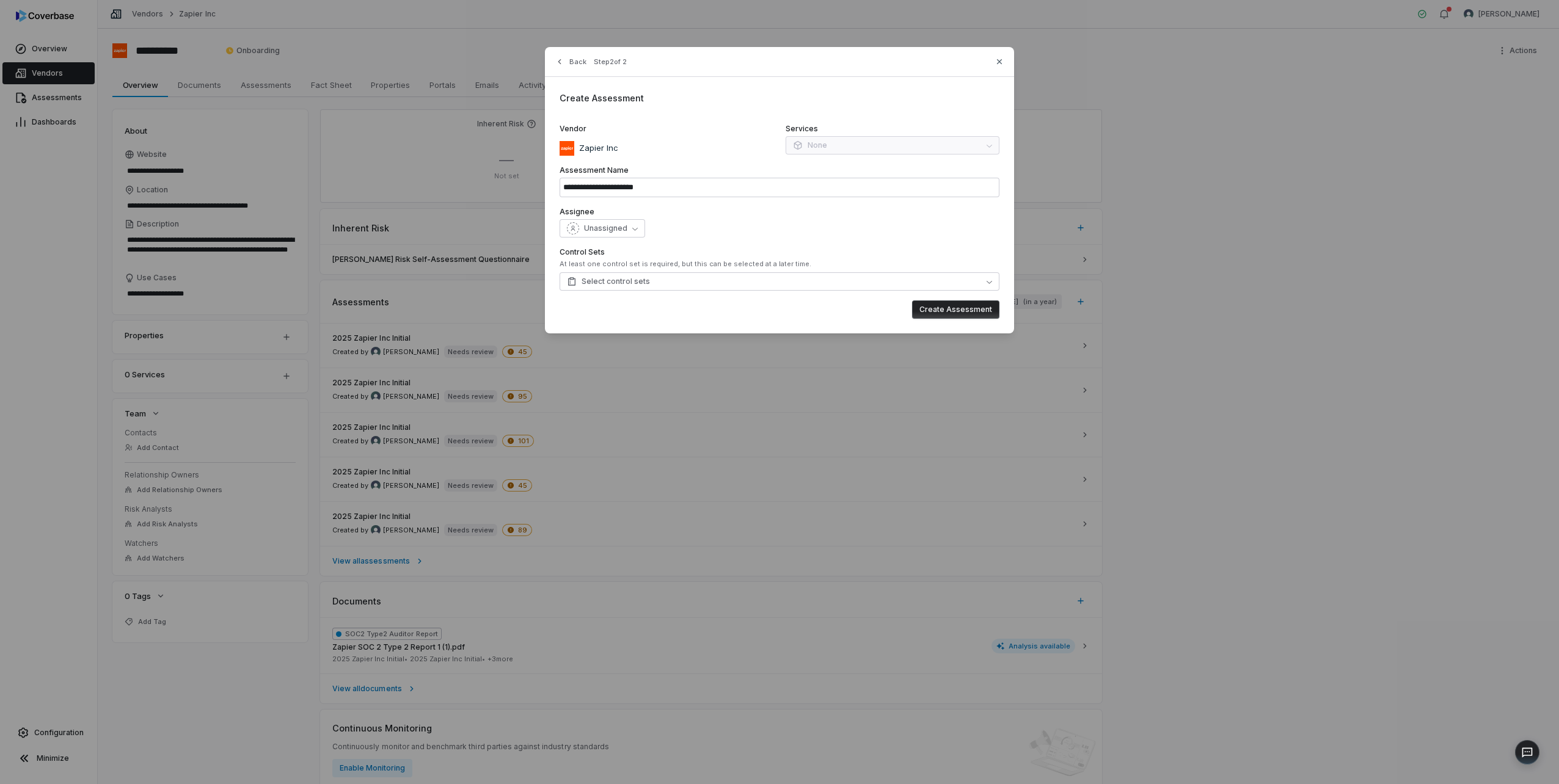
type textarea "*"
click at [618, 227] on span "Unassigned" at bounding box center [605, 228] width 43 height 10
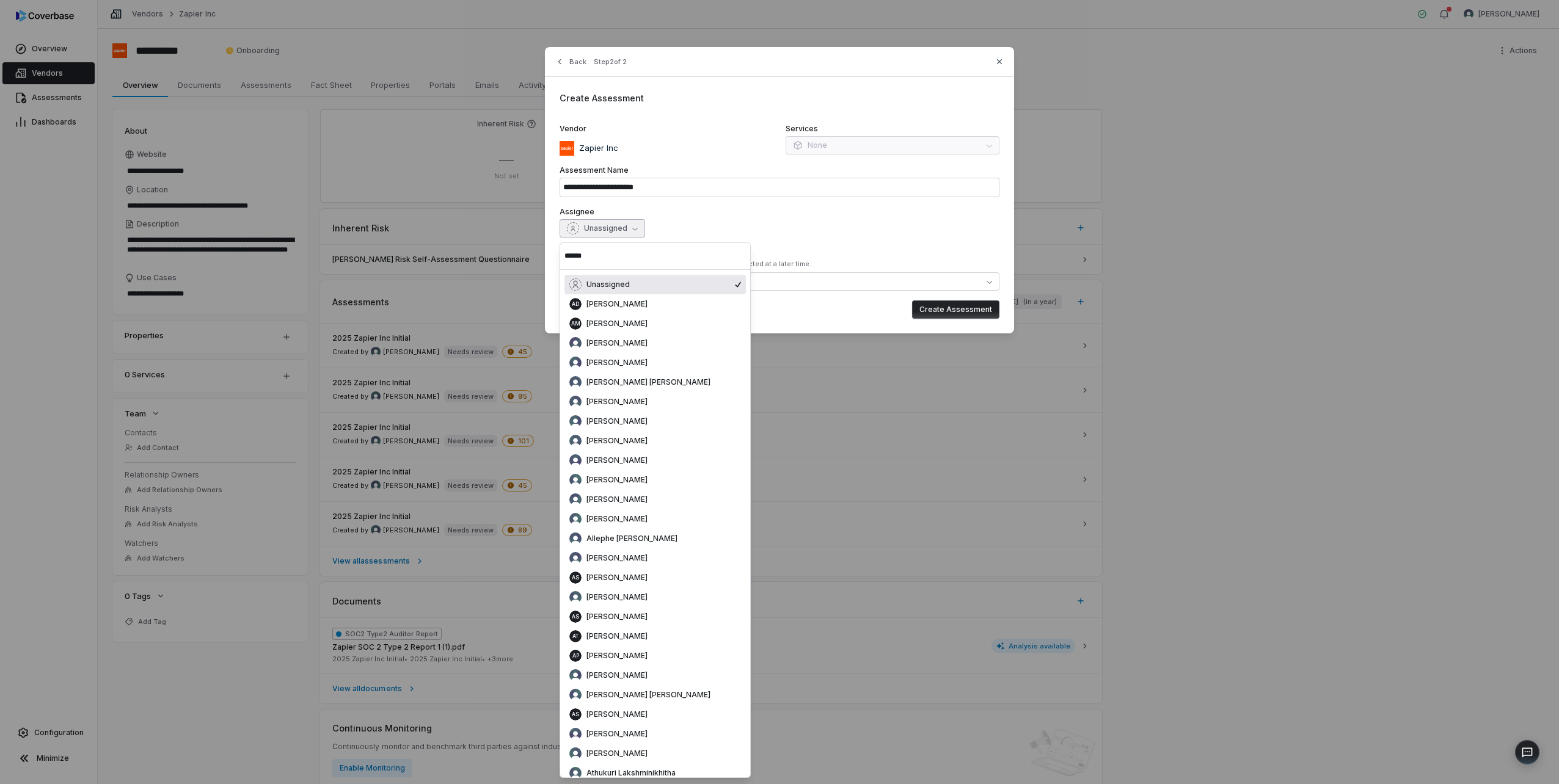
click at [642, 245] on input "******" at bounding box center [655, 256] width 181 height 27
click at [634, 254] on input "******" at bounding box center [655, 256] width 181 height 27
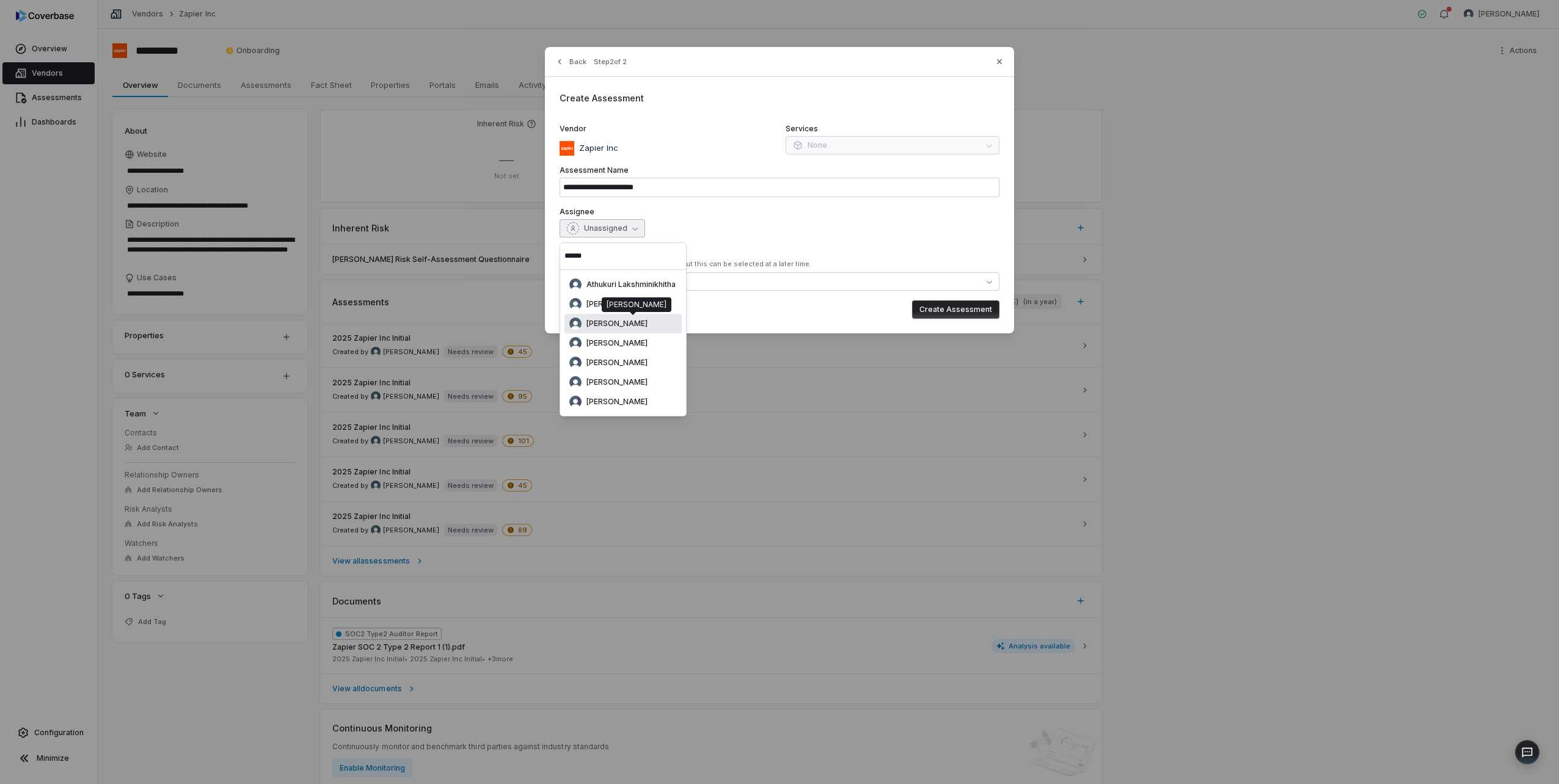
type input "******"
click at [629, 326] on span "[PERSON_NAME]" at bounding box center [617, 324] width 61 height 10
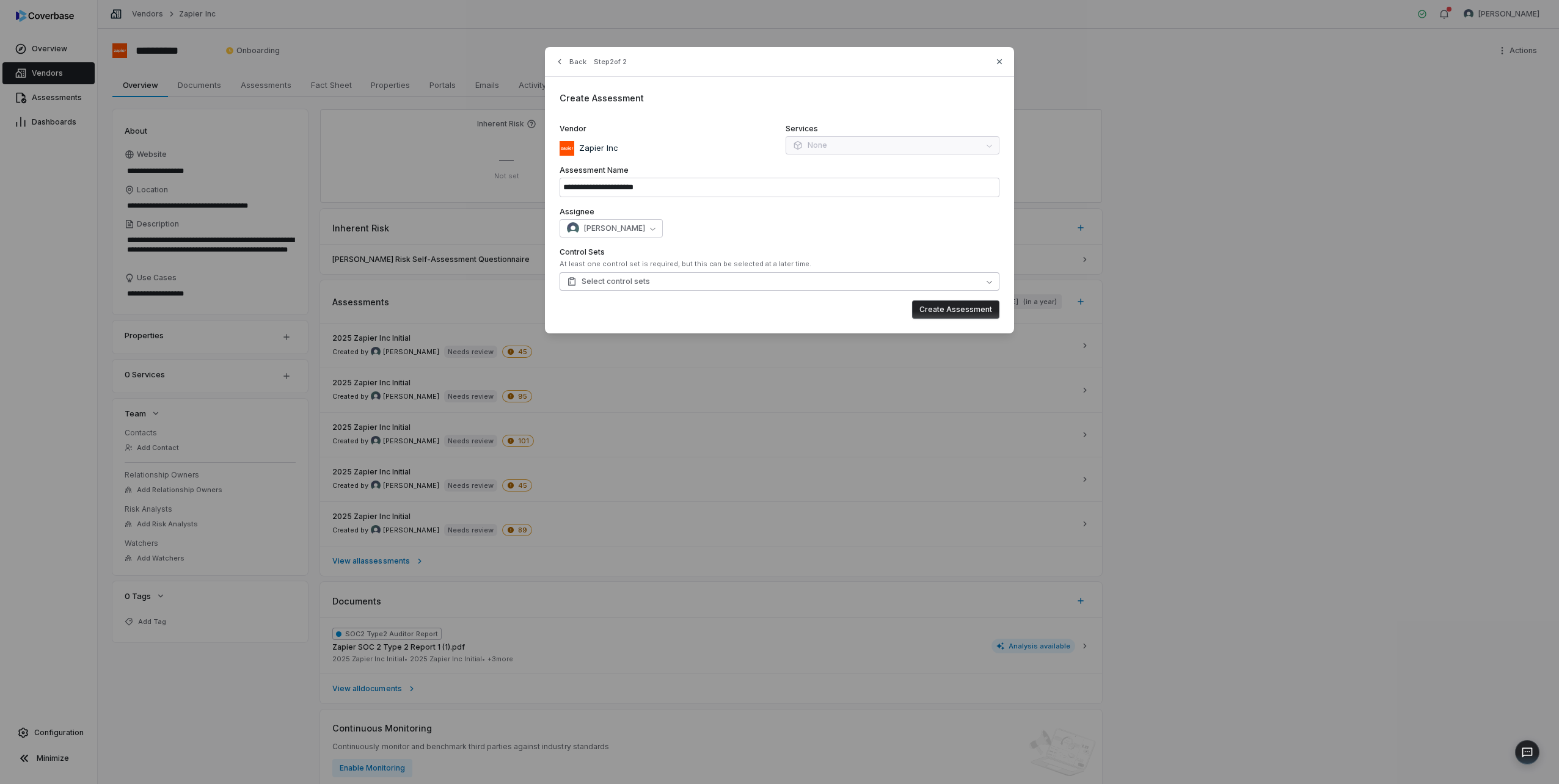
click at [661, 278] on button "Select control sets" at bounding box center [780, 282] width 440 height 19
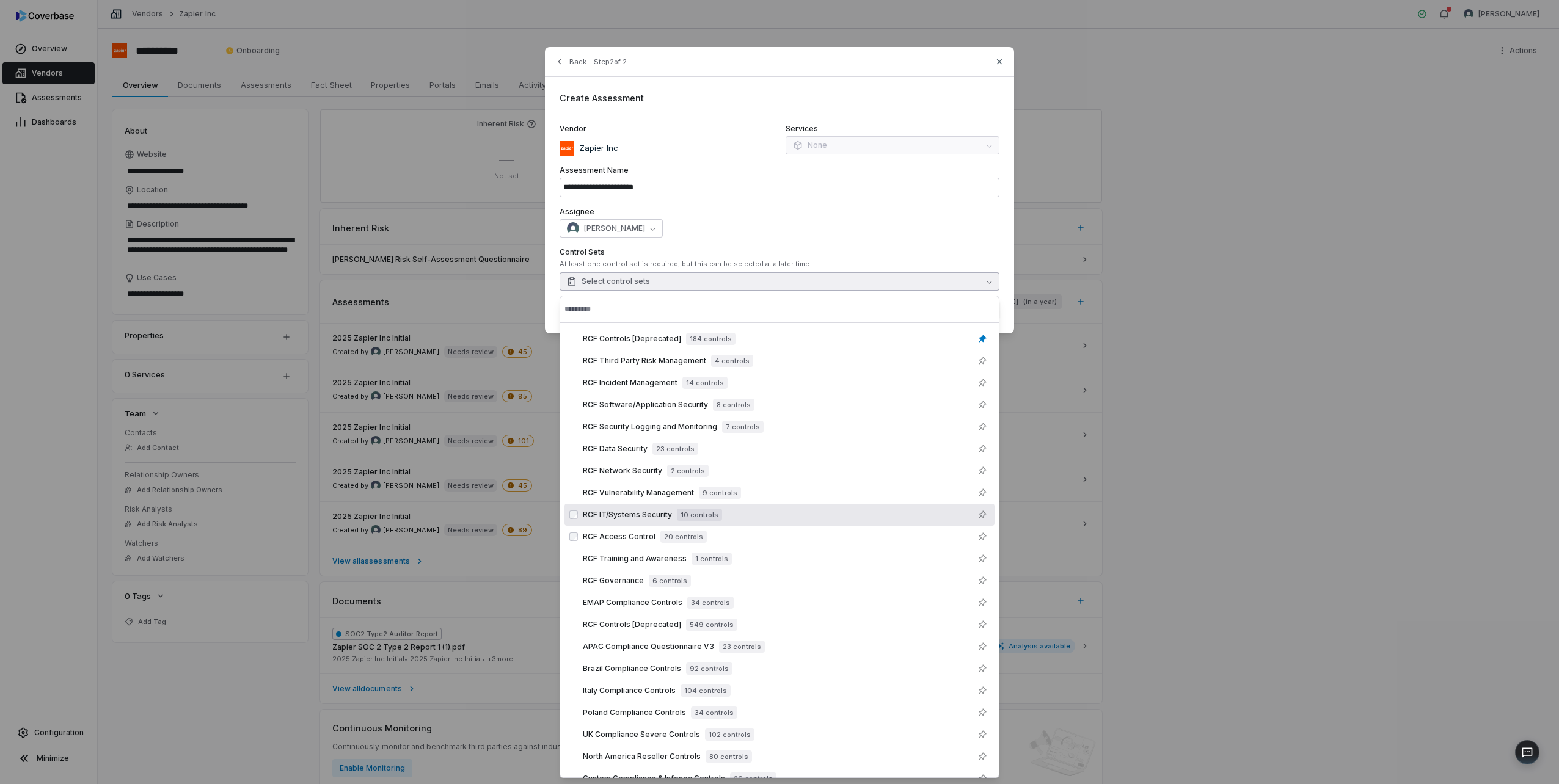
type textarea "*"
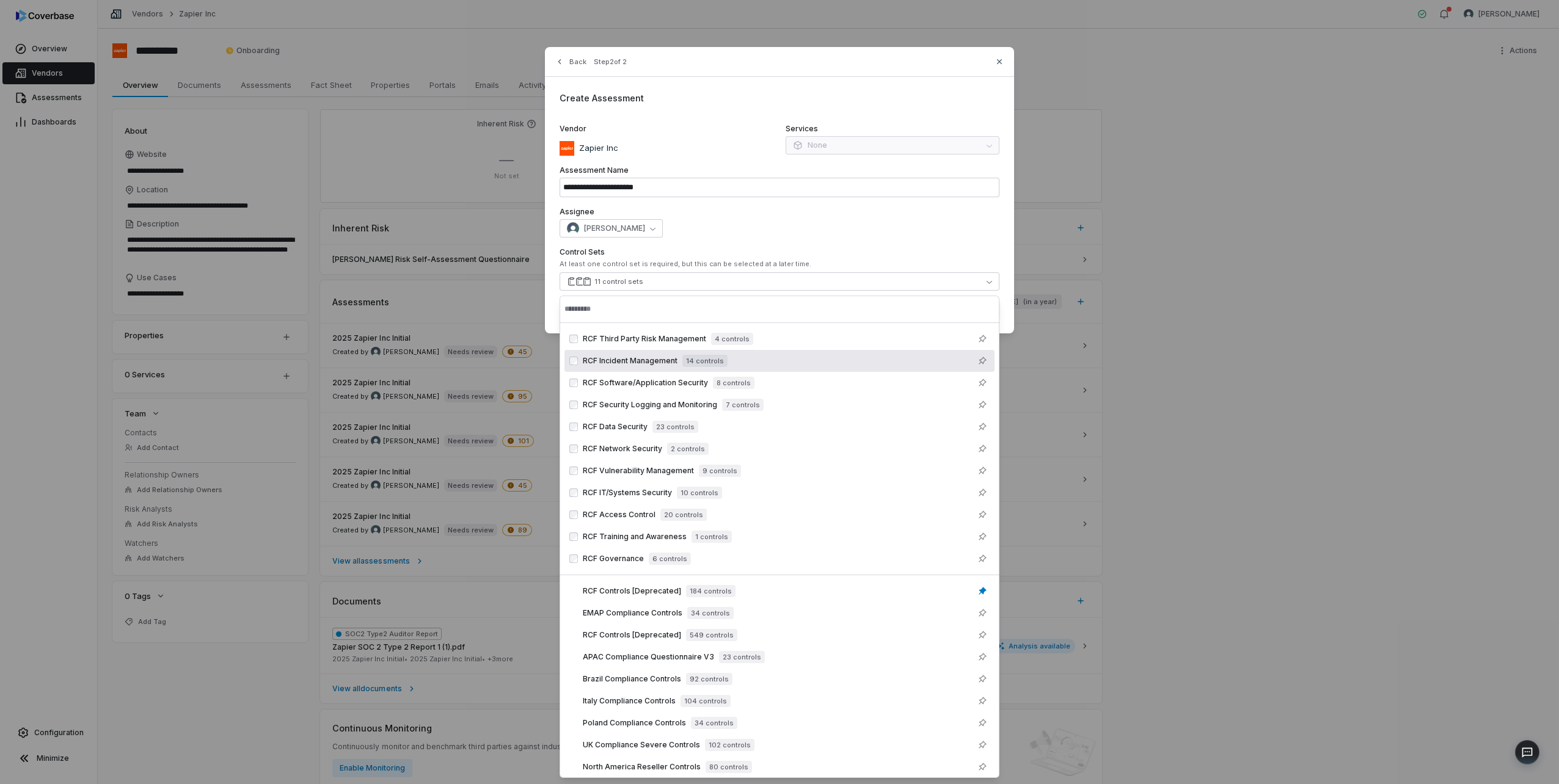
click at [832, 236] on div "[PERSON_NAME]" at bounding box center [780, 229] width 440 height 19
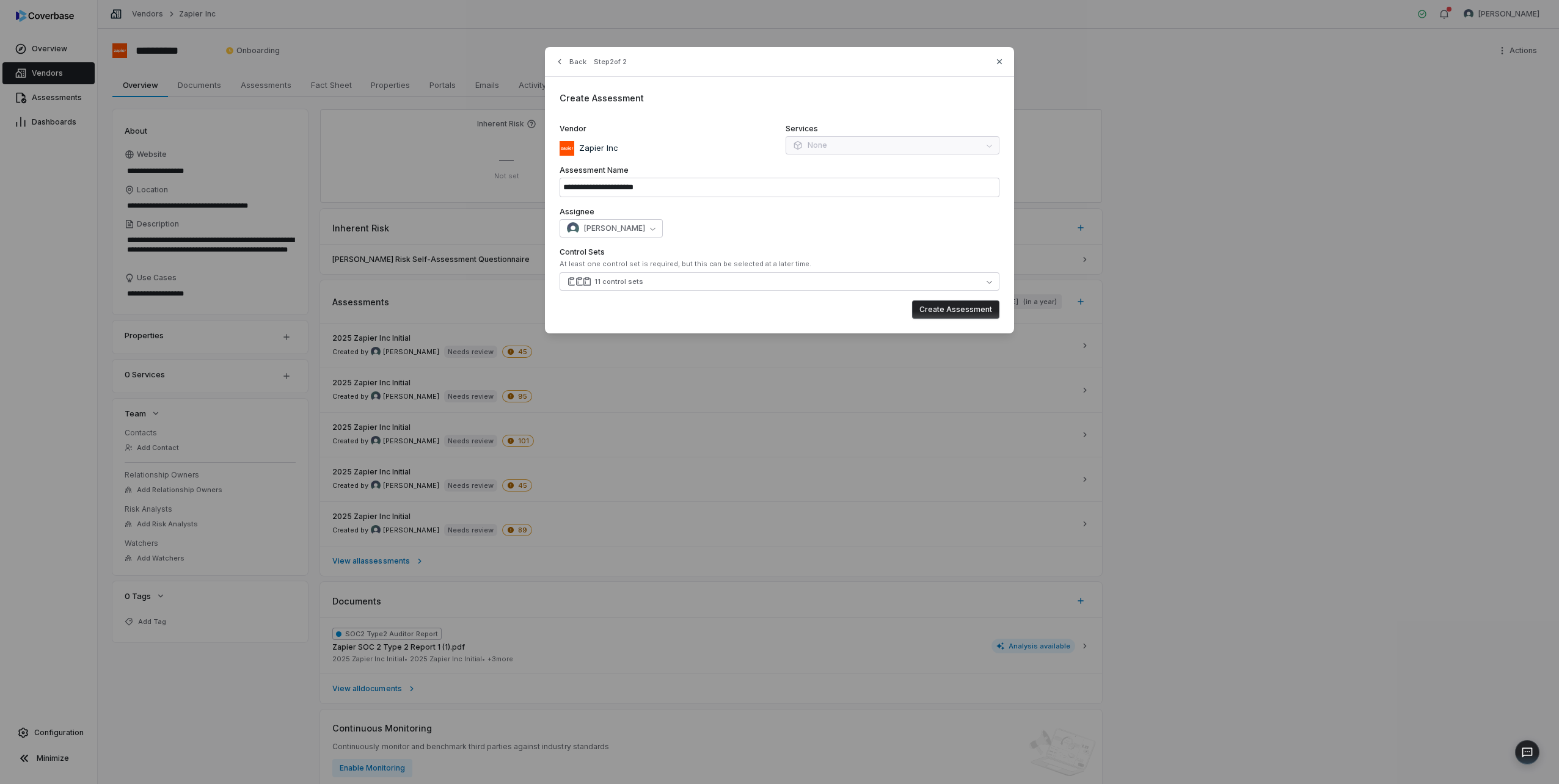
click at [961, 308] on button "Create Assessment" at bounding box center [955, 310] width 87 height 19
type input "**********"
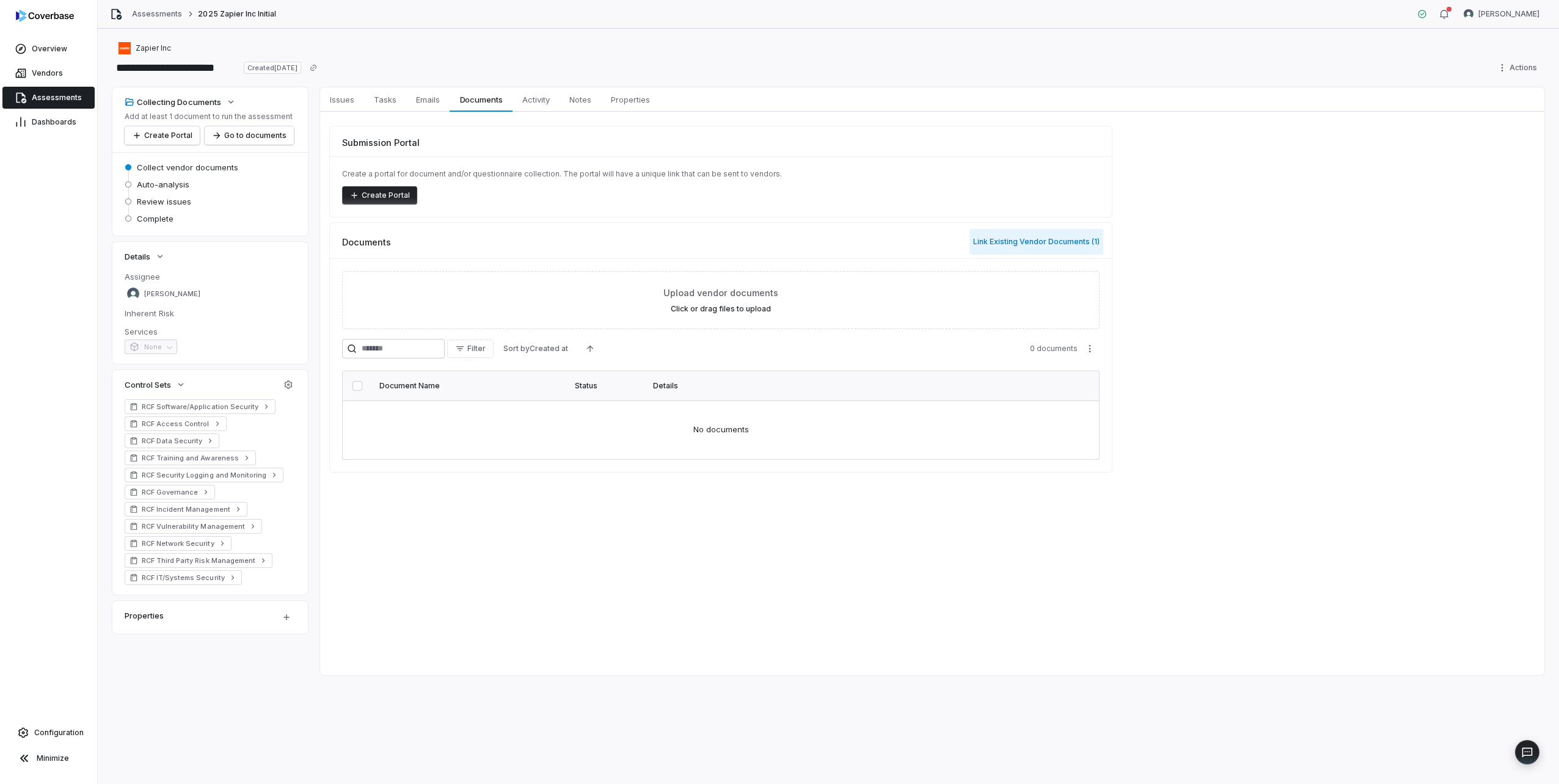
click at [1050, 244] on button "Link Existing Vendor Documents ( 1 )" at bounding box center [1036, 242] width 134 height 26
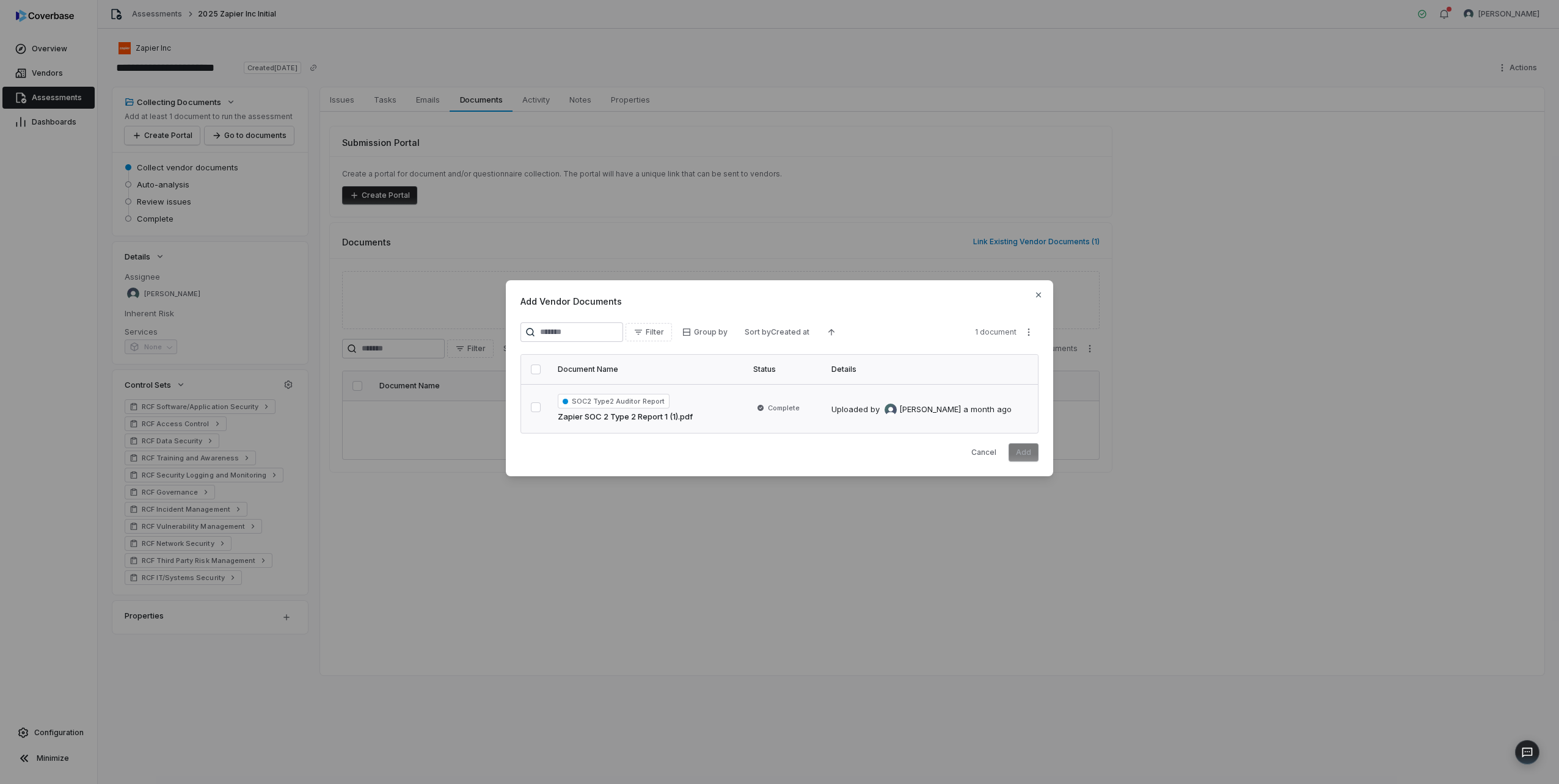
click at [533, 406] on button "button" at bounding box center [536, 407] width 10 height 10
click at [1027, 450] on button "Add" at bounding box center [1023, 452] width 30 height 19
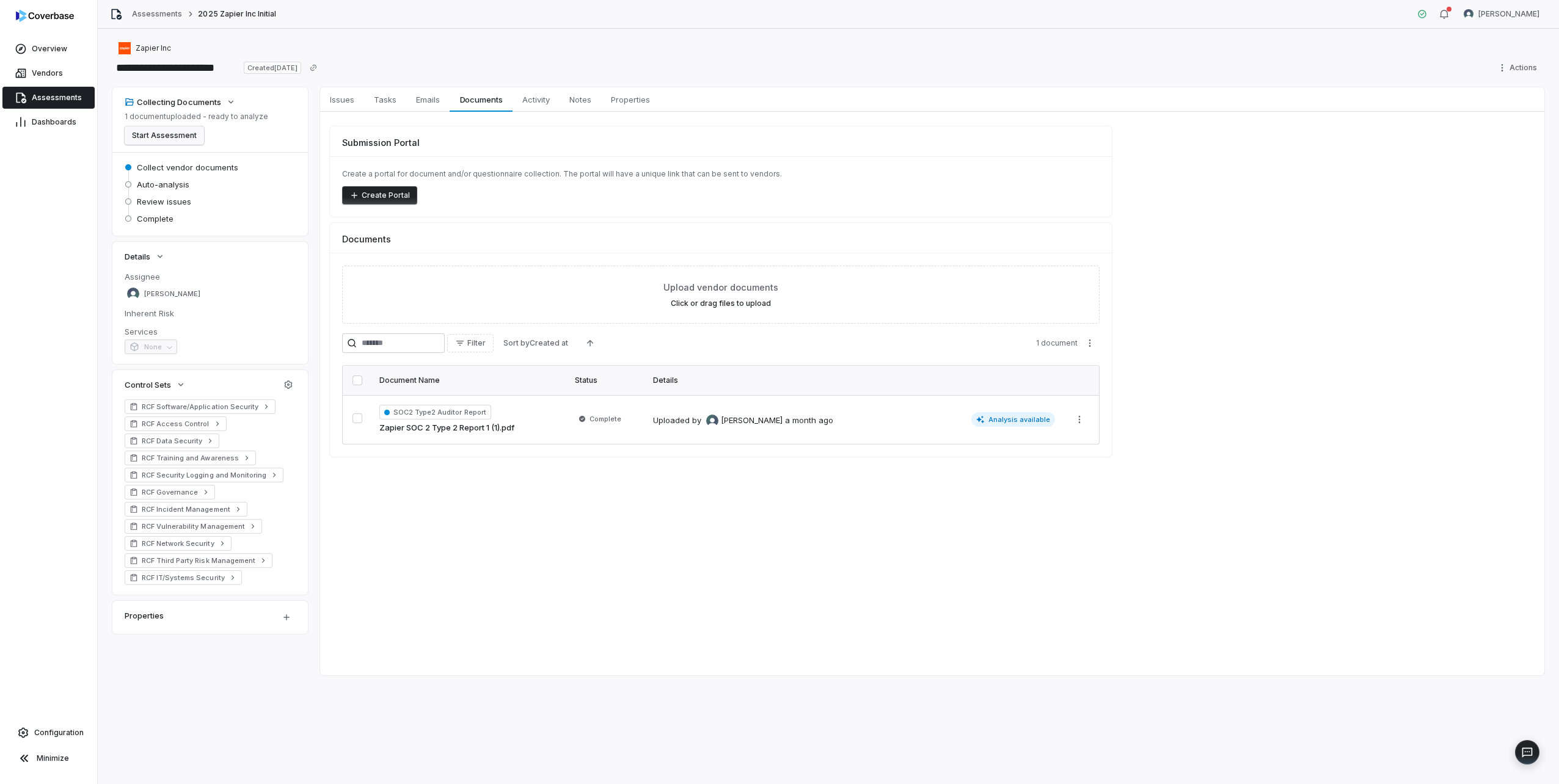
click at [178, 130] on button "Start Assessment" at bounding box center [164, 136] width 79 height 19
click at [47, 75] on span "Vendors" at bounding box center [47, 73] width 31 height 10
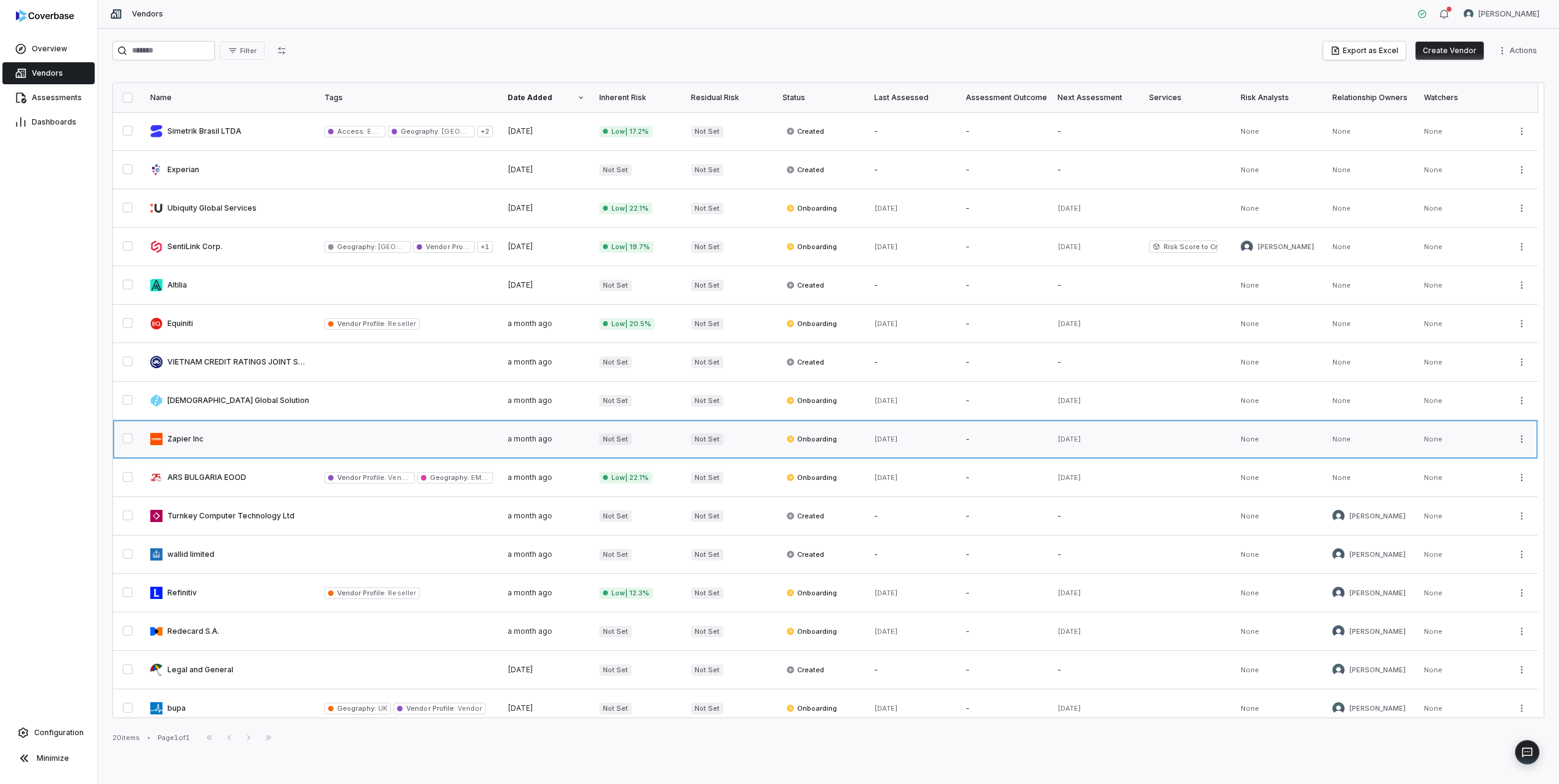
click at [230, 446] on link at bounding box center [230, 439] width 174 height 38
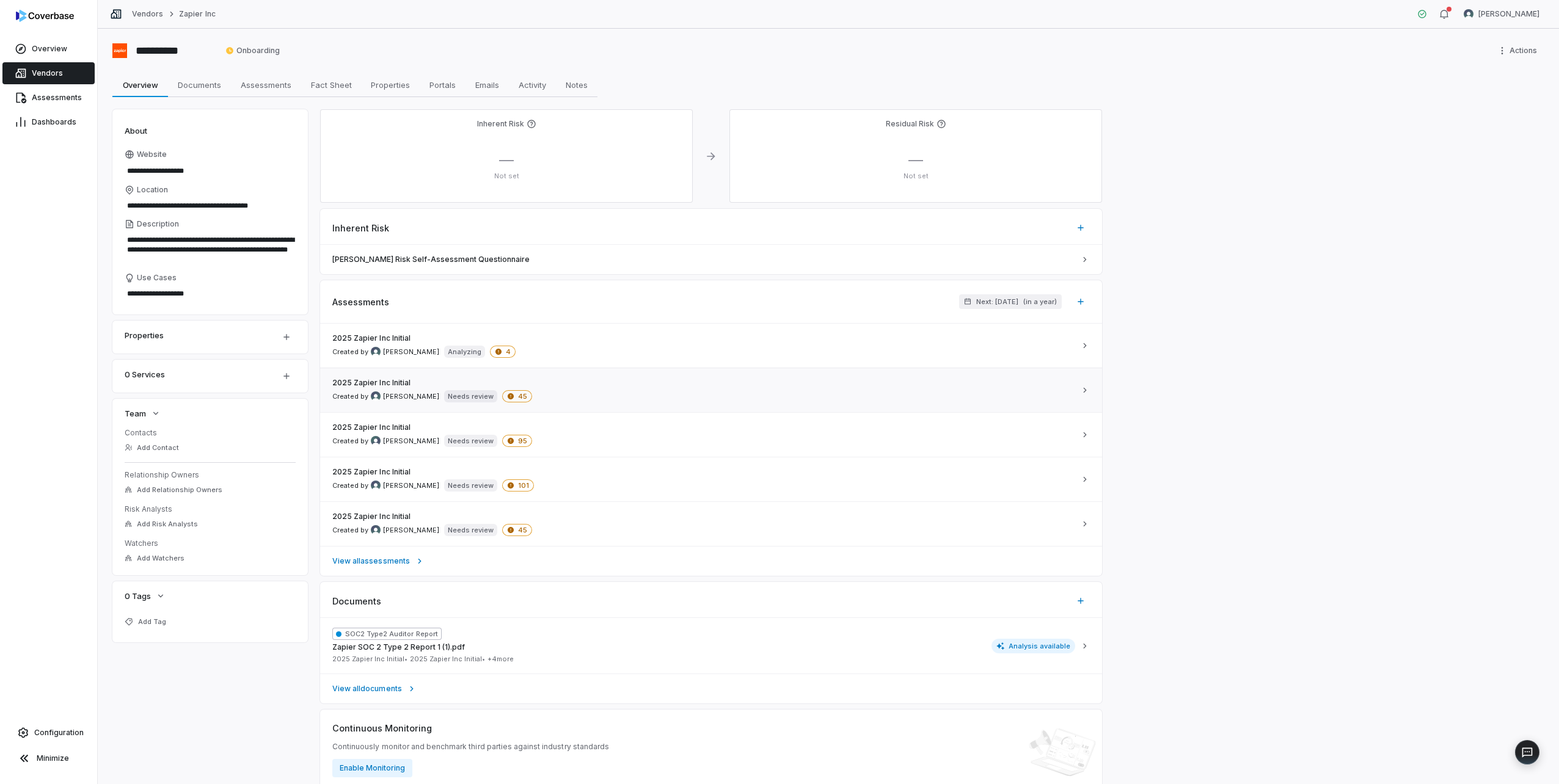
click at [537, 398] on div "2025 Zapier Inc Initial Created by [PERSON_NAME] Needs review 45" at bounding box center [703, 390] width 743 height 25
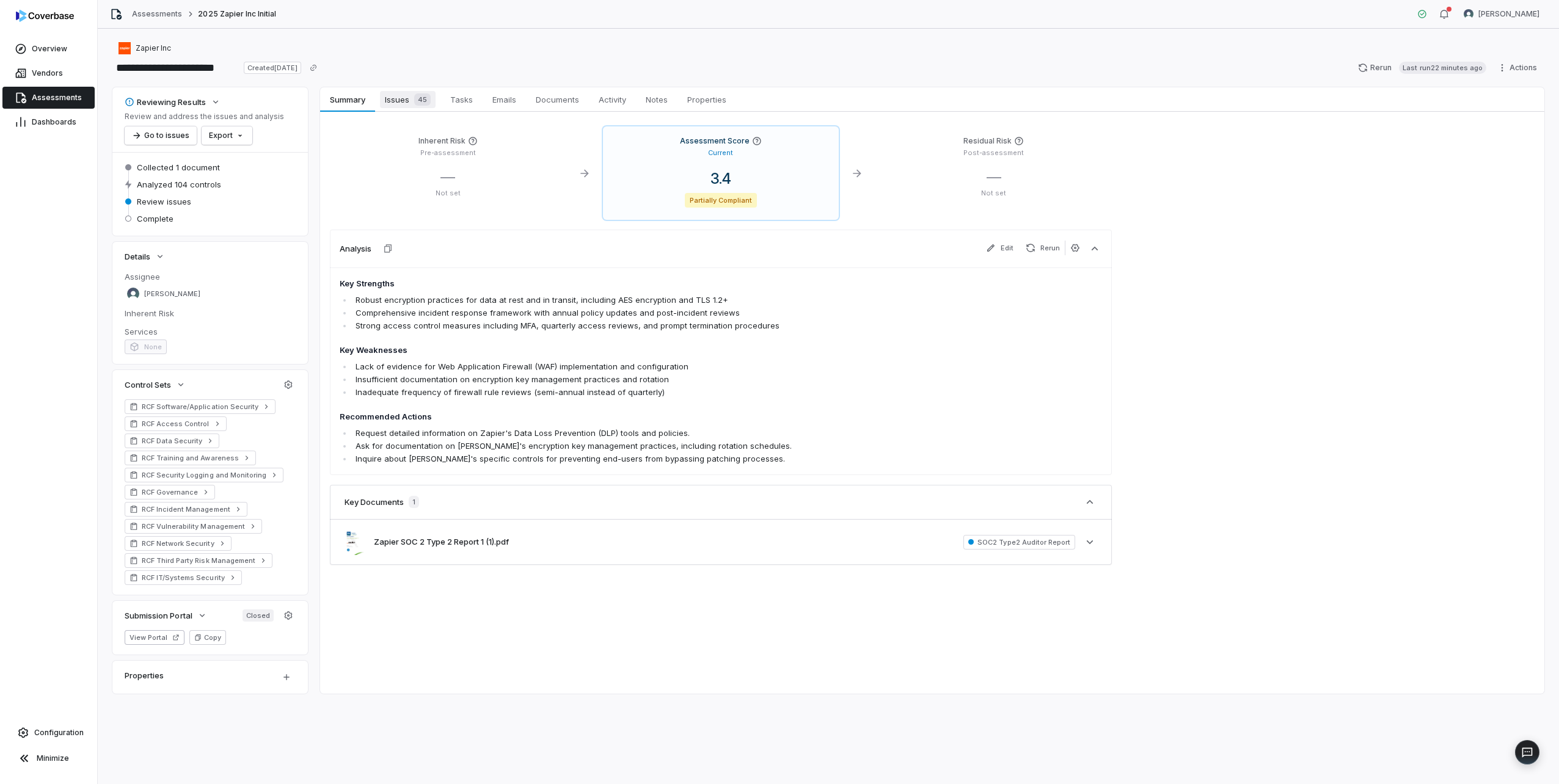
click at [404, 104] on span "Issues 45" at bounding box center [408, 100] width 56 height 17
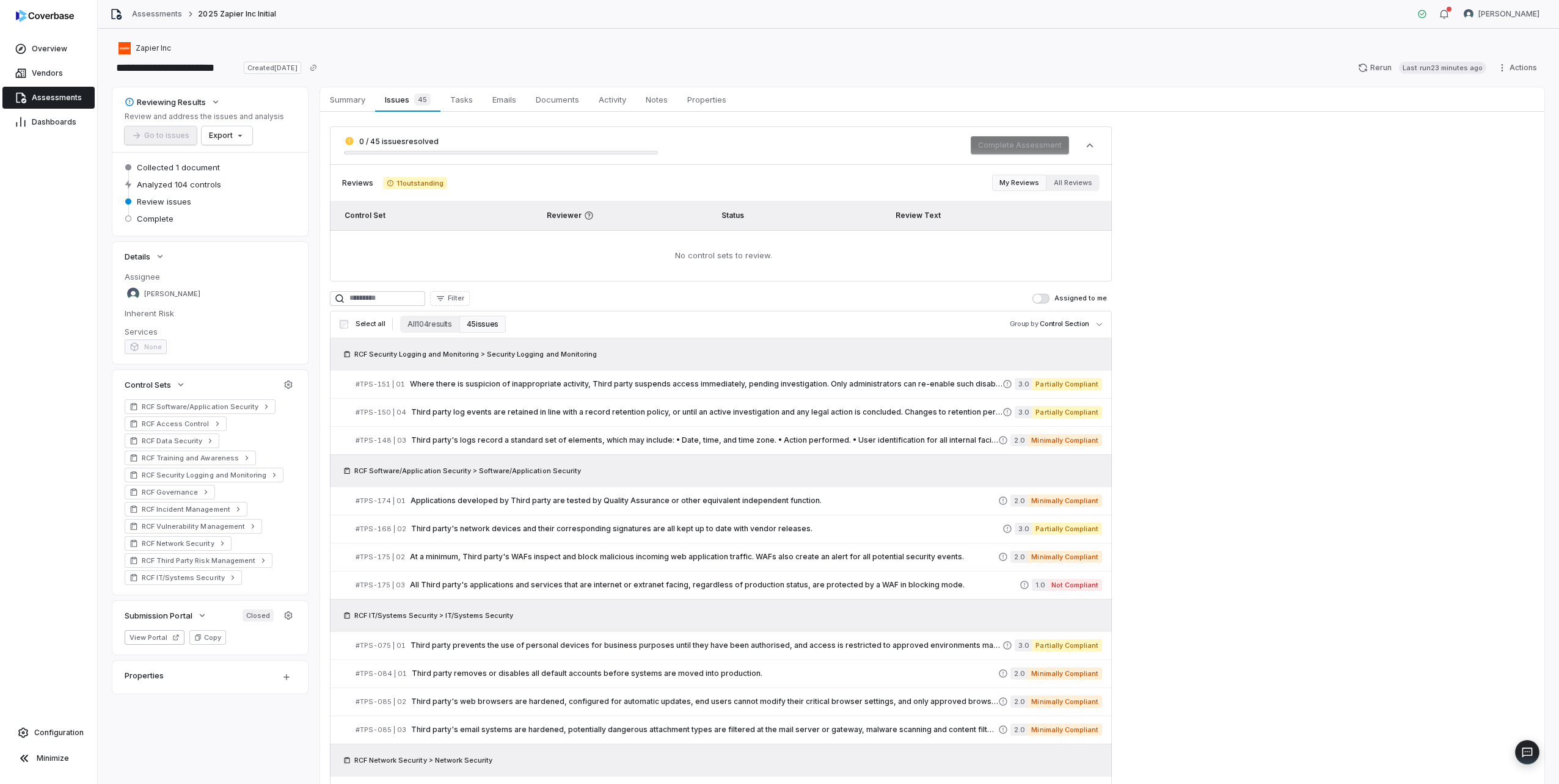
click at [1046, 299] on button "Assigned to me" at bounding box center [1041, 298] width 17 height 10
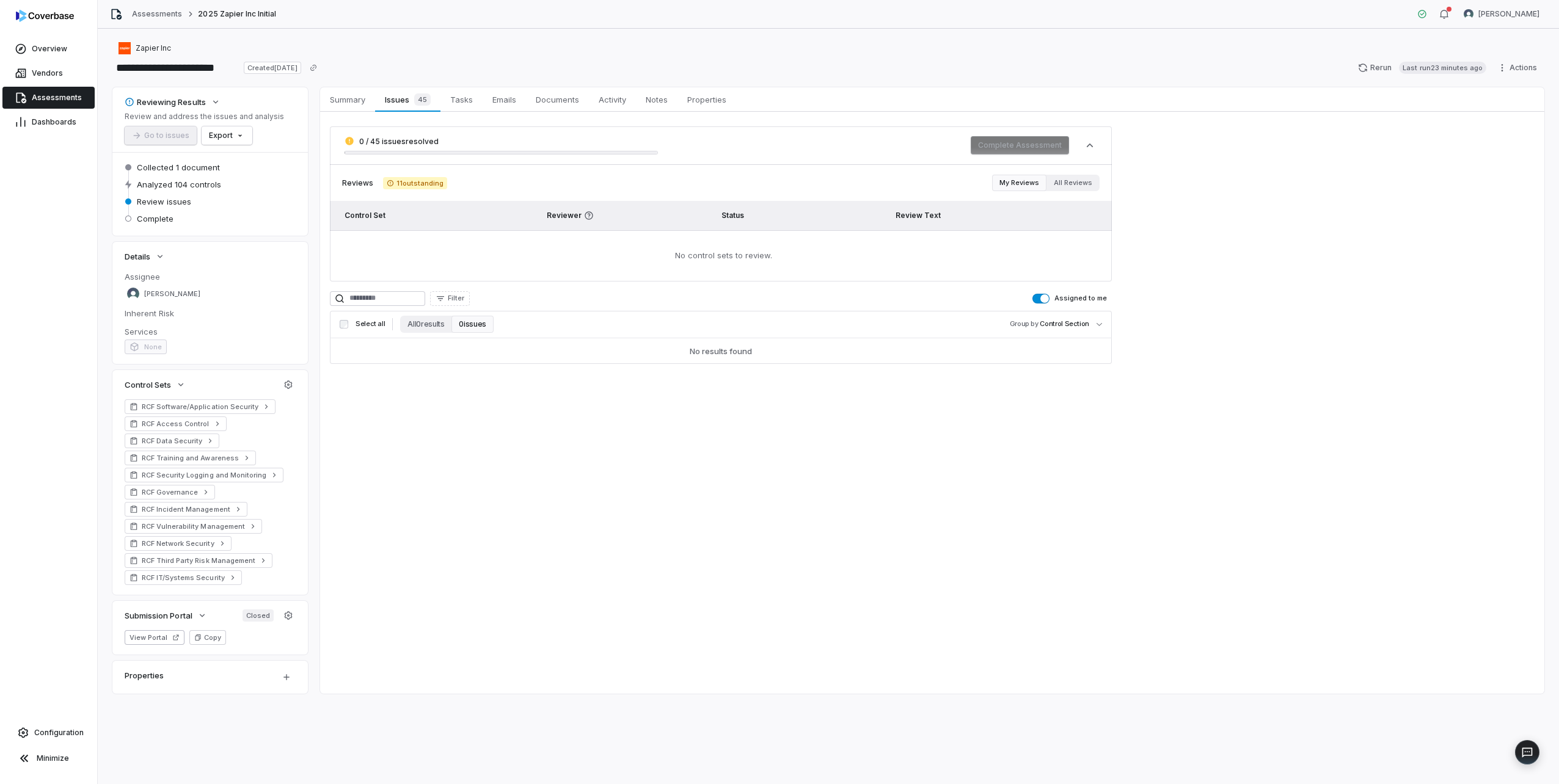
click at [1043, 298] on span "button" at bounding box center [1044, 298] width 9 height 9
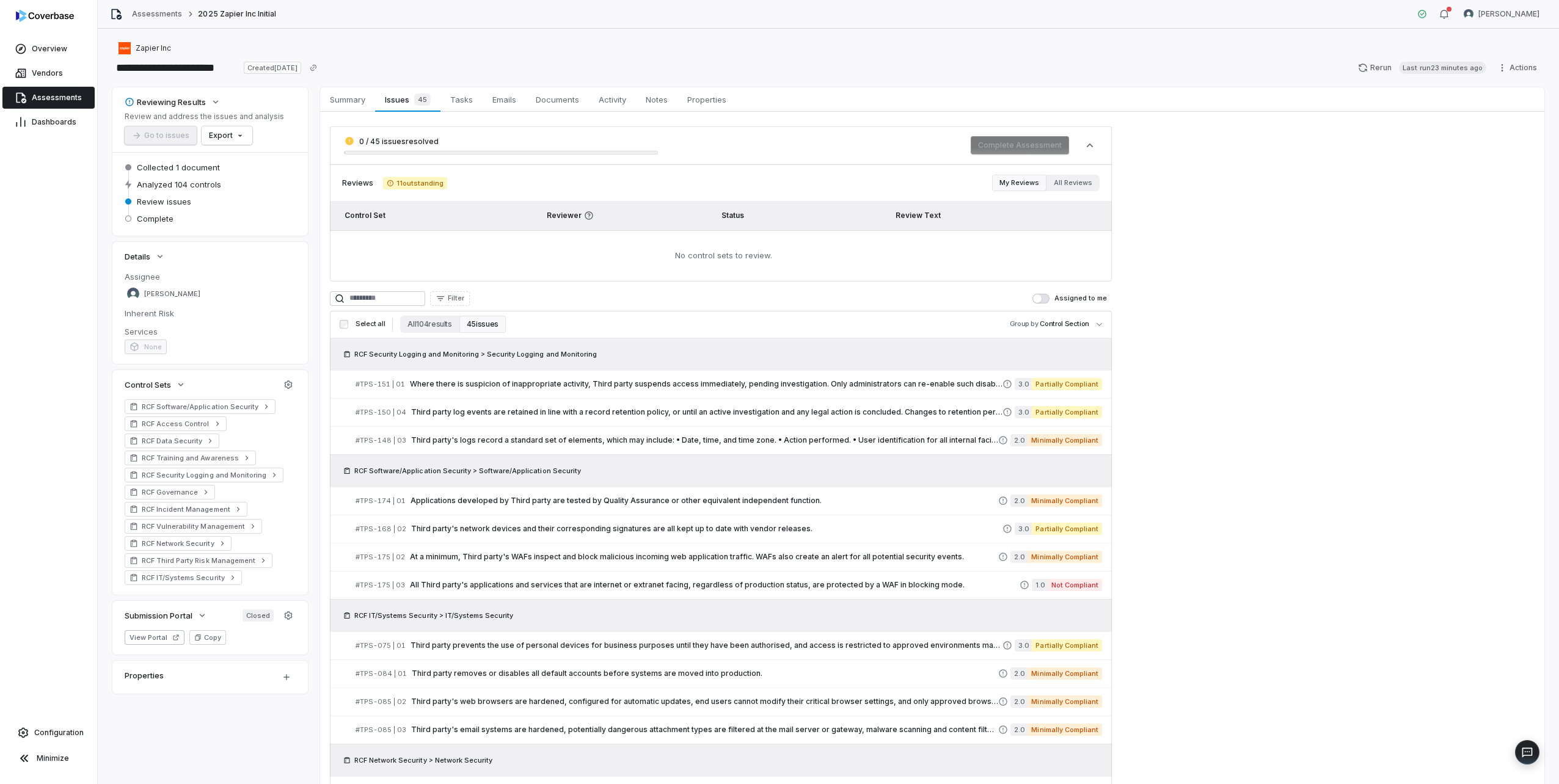
click at [1042, 298] on span "button" at bounding box center [1037, 298] width 9 height 9
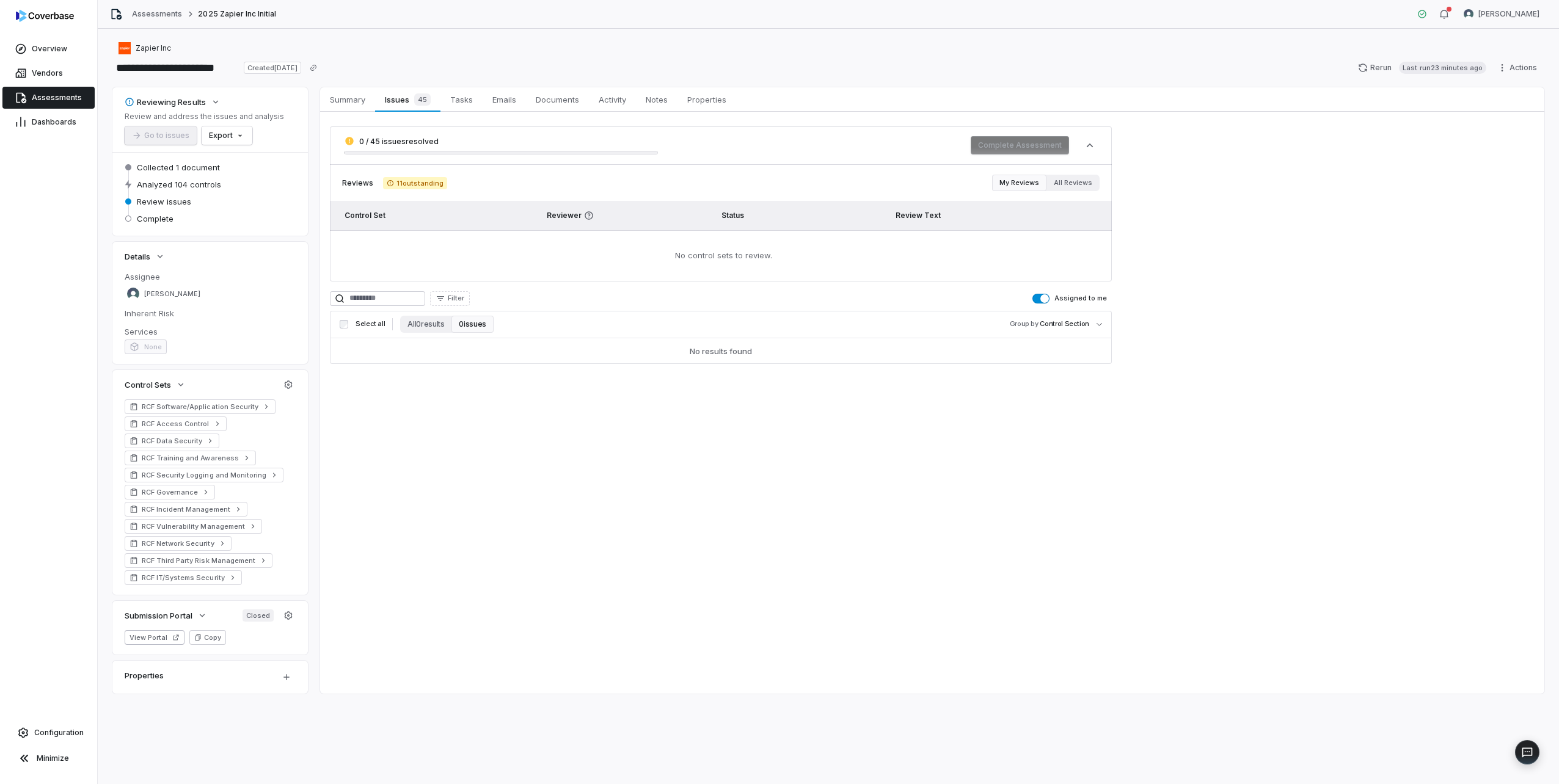
click at [1043, 298] on span "button" at bounding box center [1044, 298] width 9 height 9
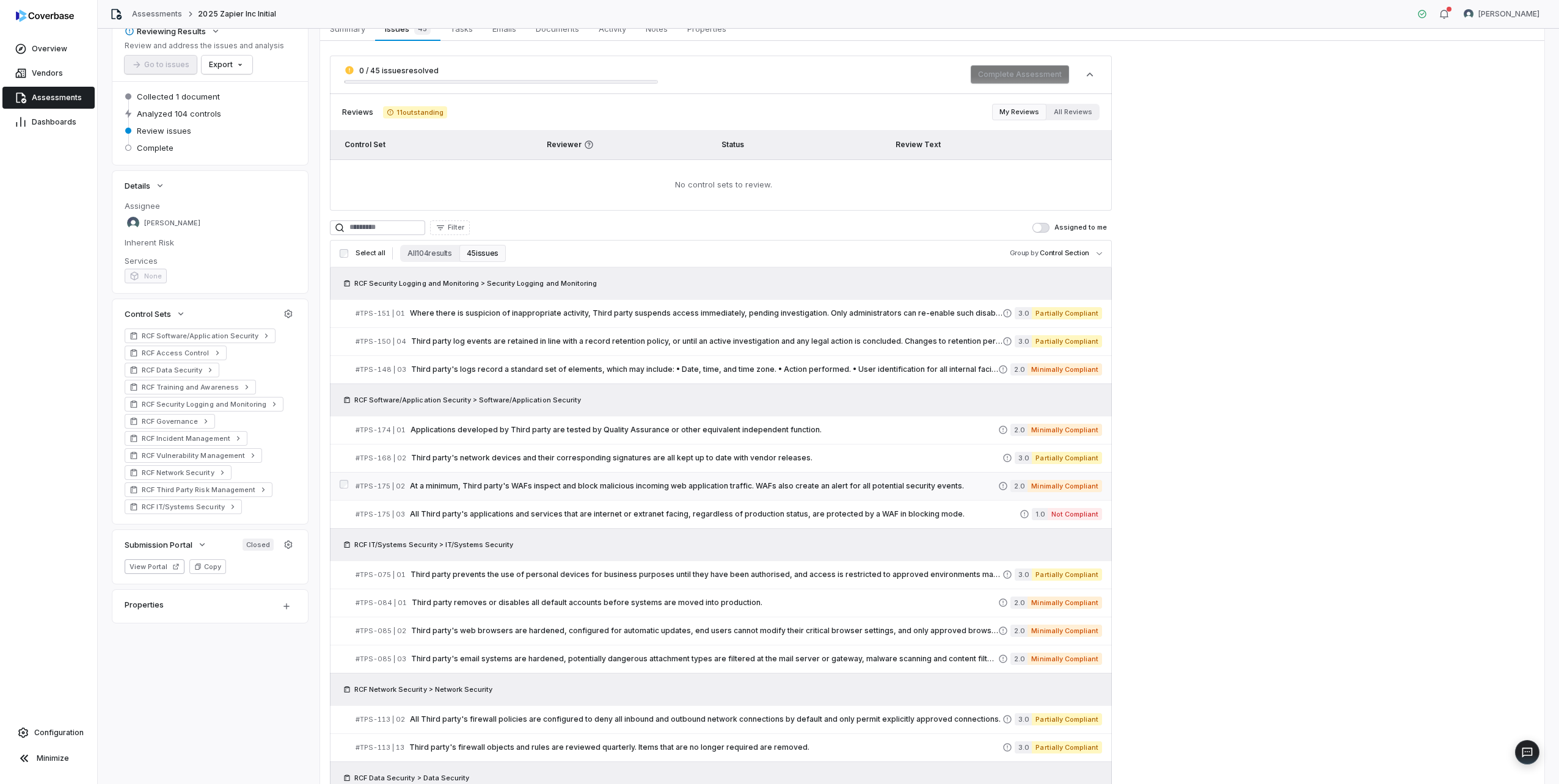
scroll to position [89, 0]
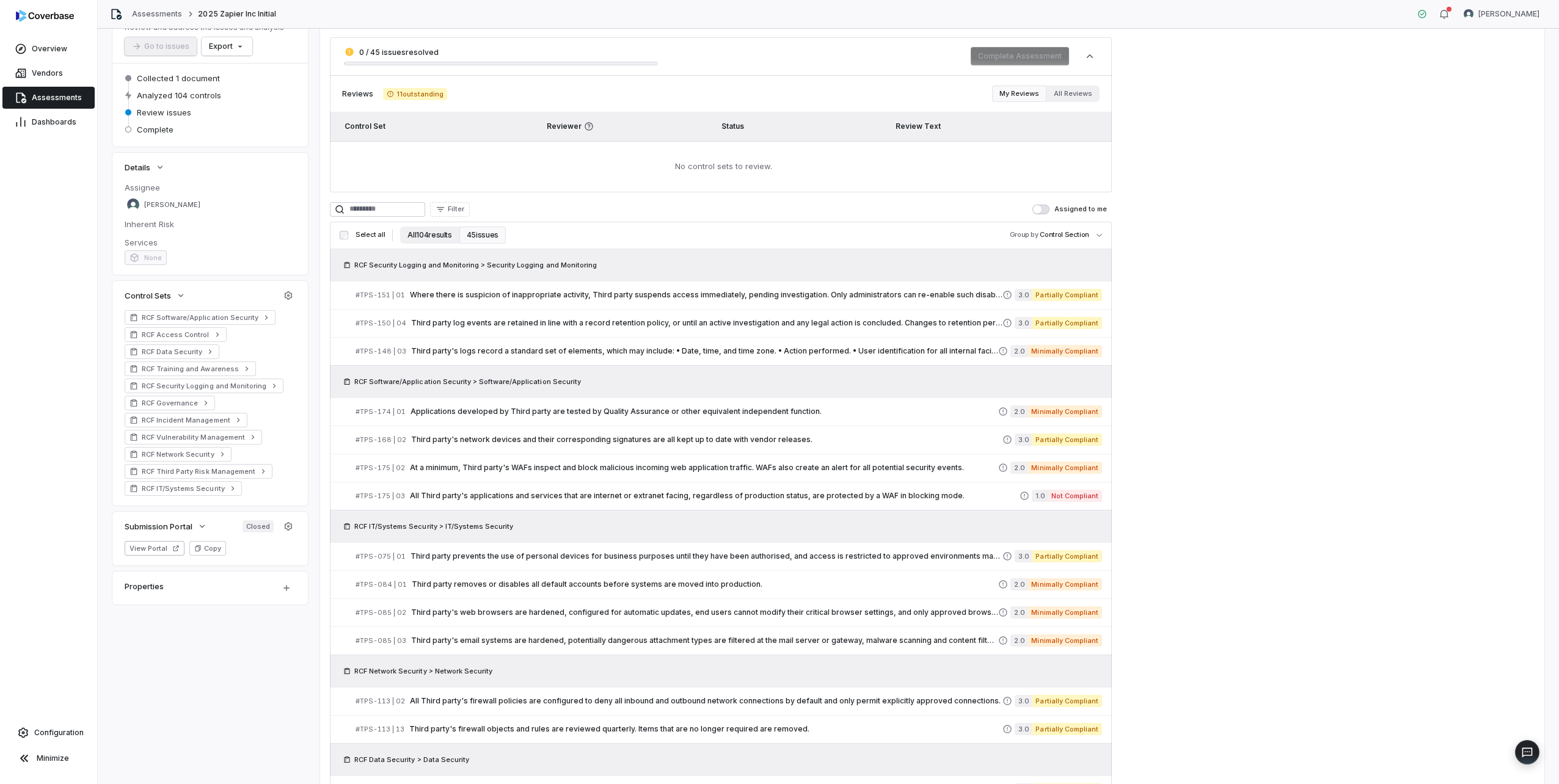
click at [431, 233] on button "All 104 results" at bounding box center [429, 235] width 59 height 17
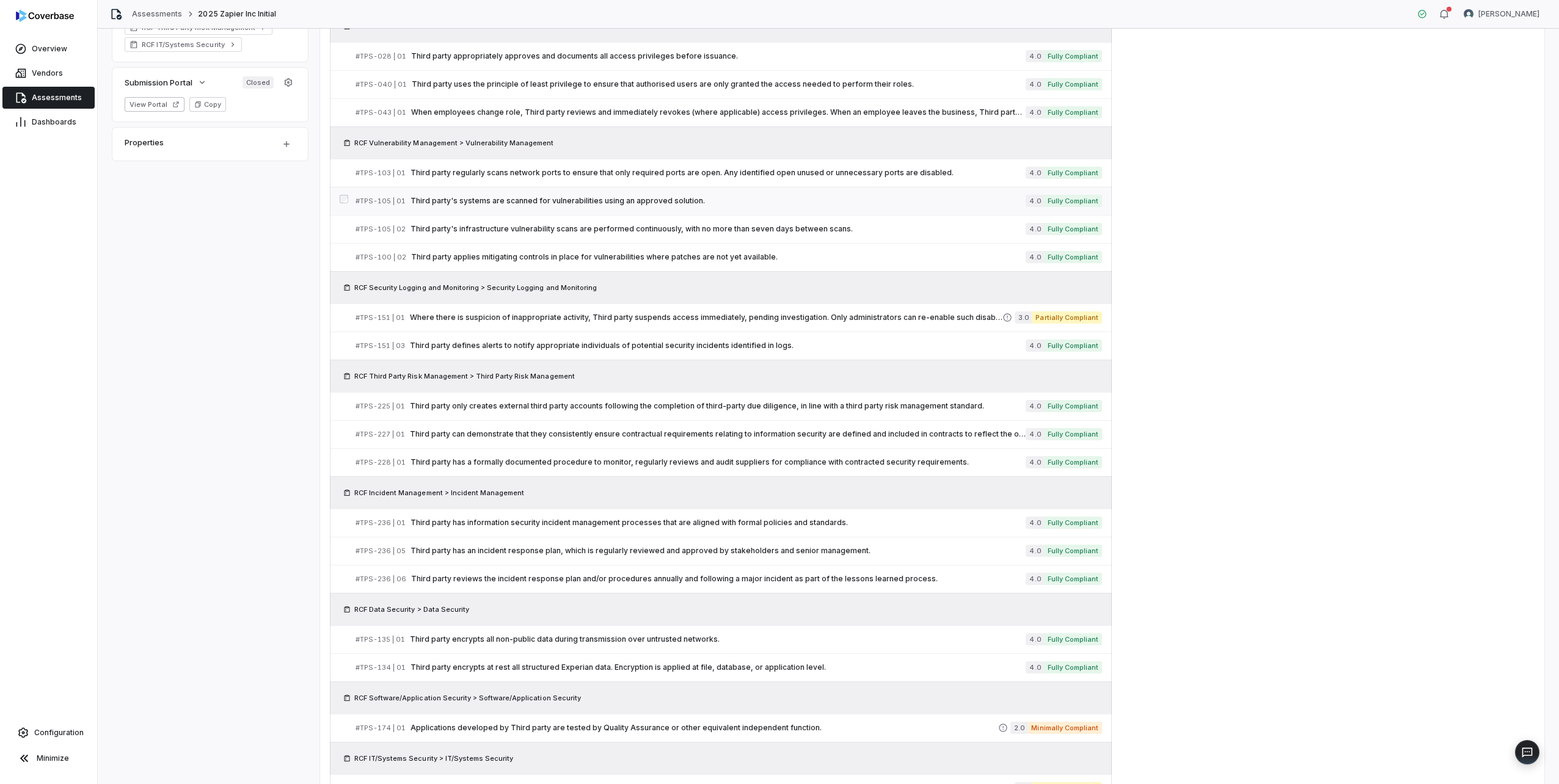
scroll to position [0, 0]
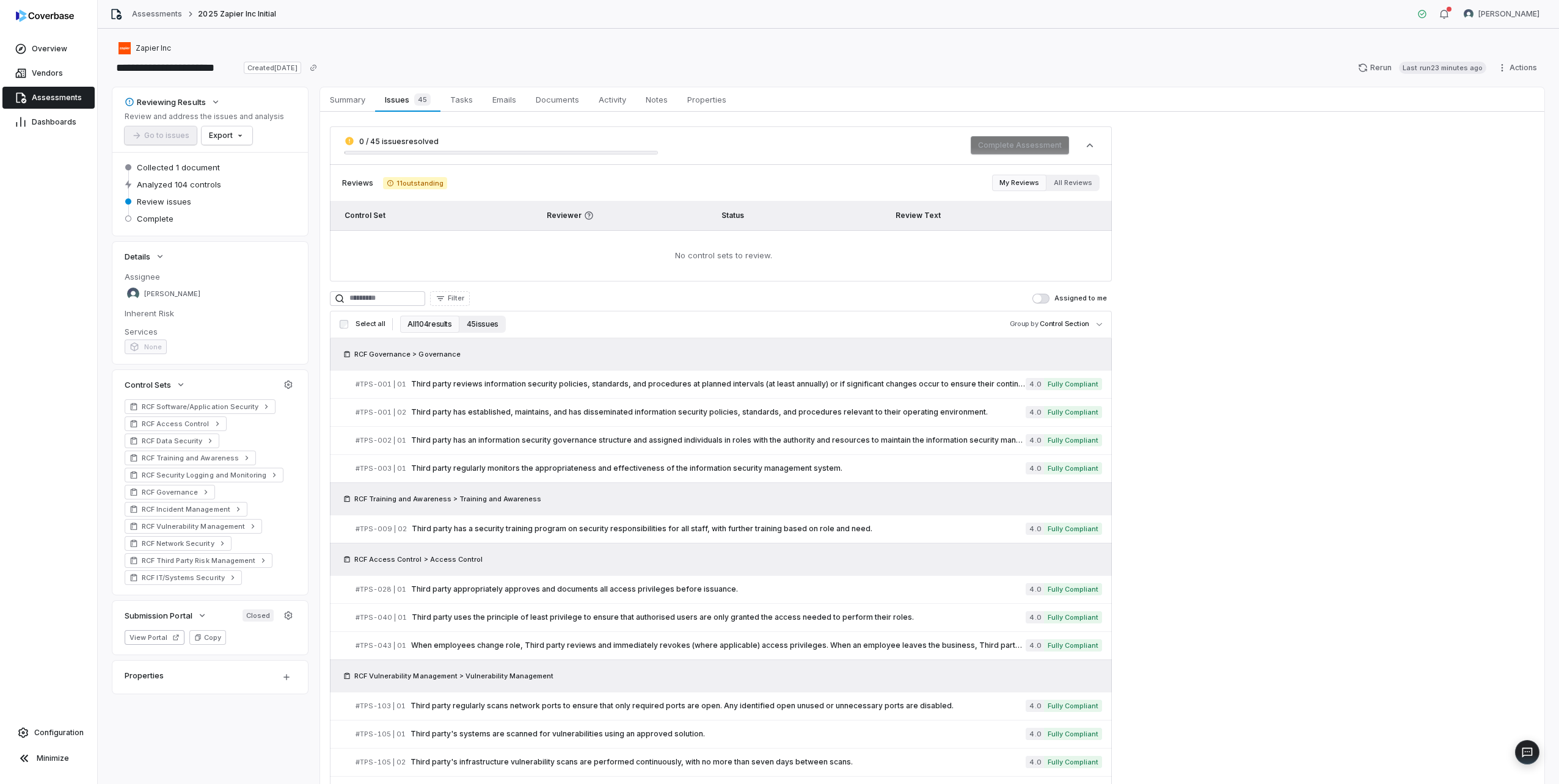
click at [467, 326] on button "45 issues" at bounding box center [483, 324] width 47 height 17
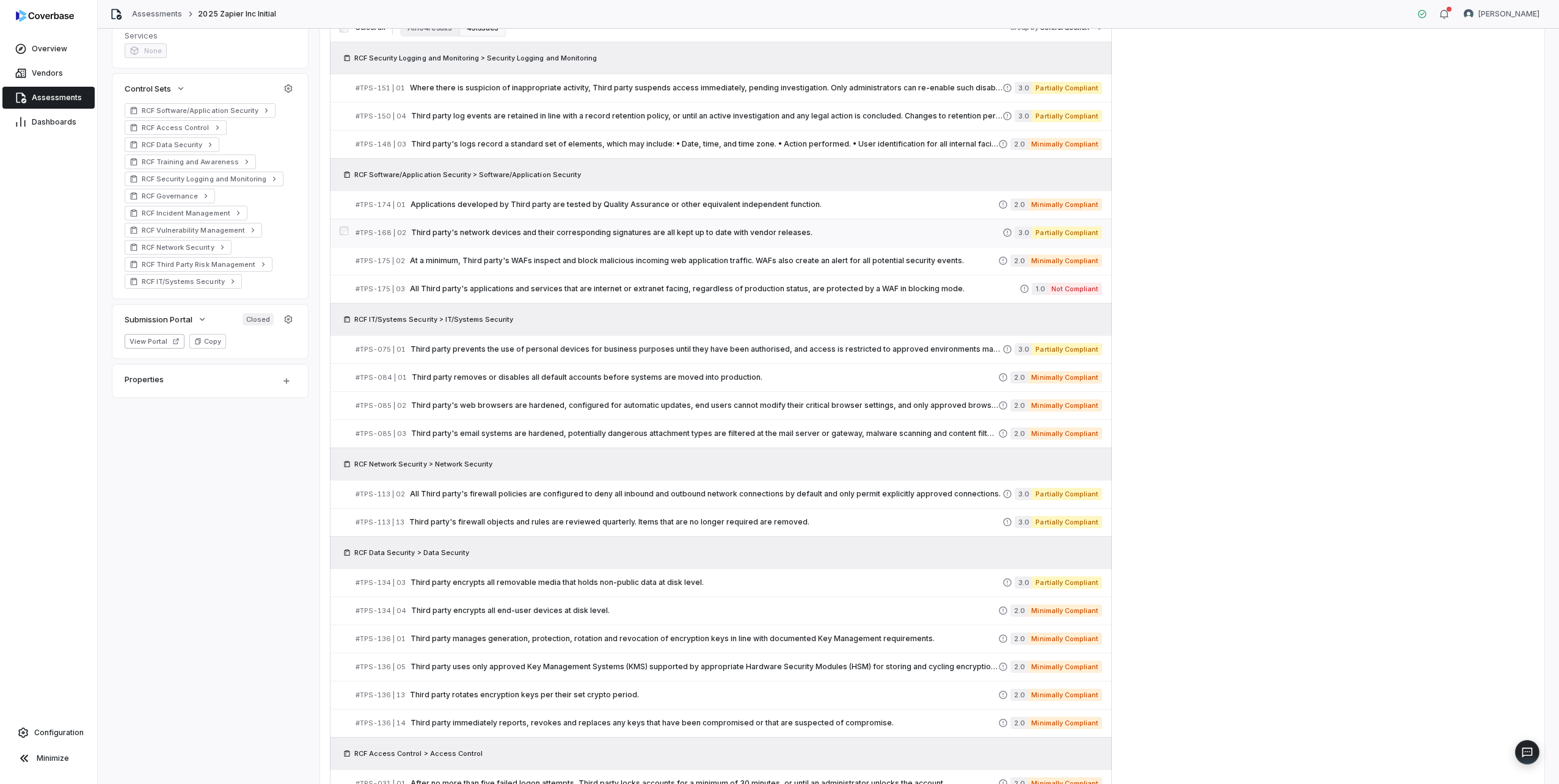
scroll to position [297, 0]
click at [596, 260] on span "At a minimum, Third party's WAFs inspect and block malicious incoming web appli…" at bounding box center [704, 260] width 588 height 10
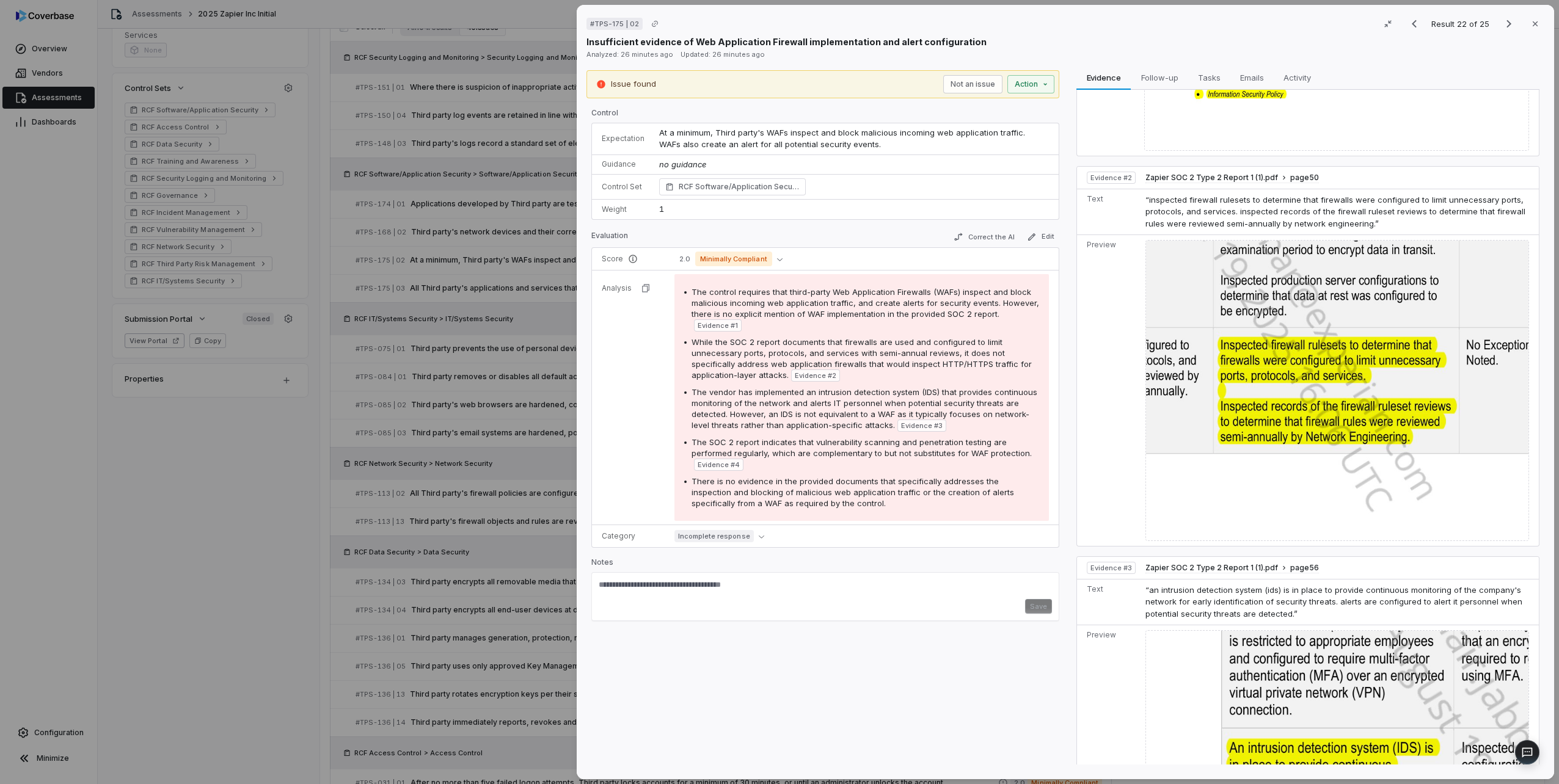
scroll to position [282, 0]
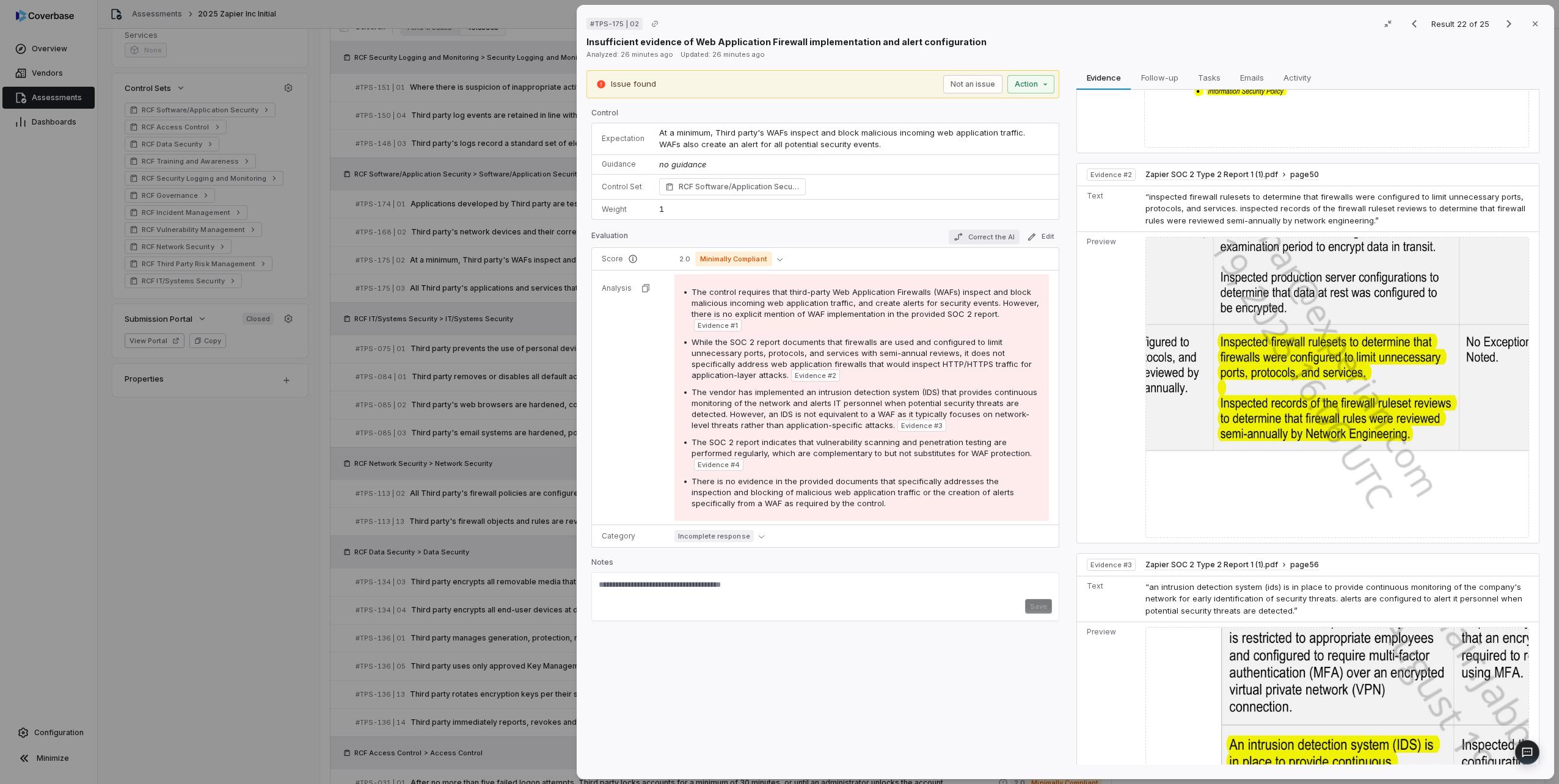
click at [986, 237] on button "Correct the AI" at bounding box center [984, 237] width 71 height 15
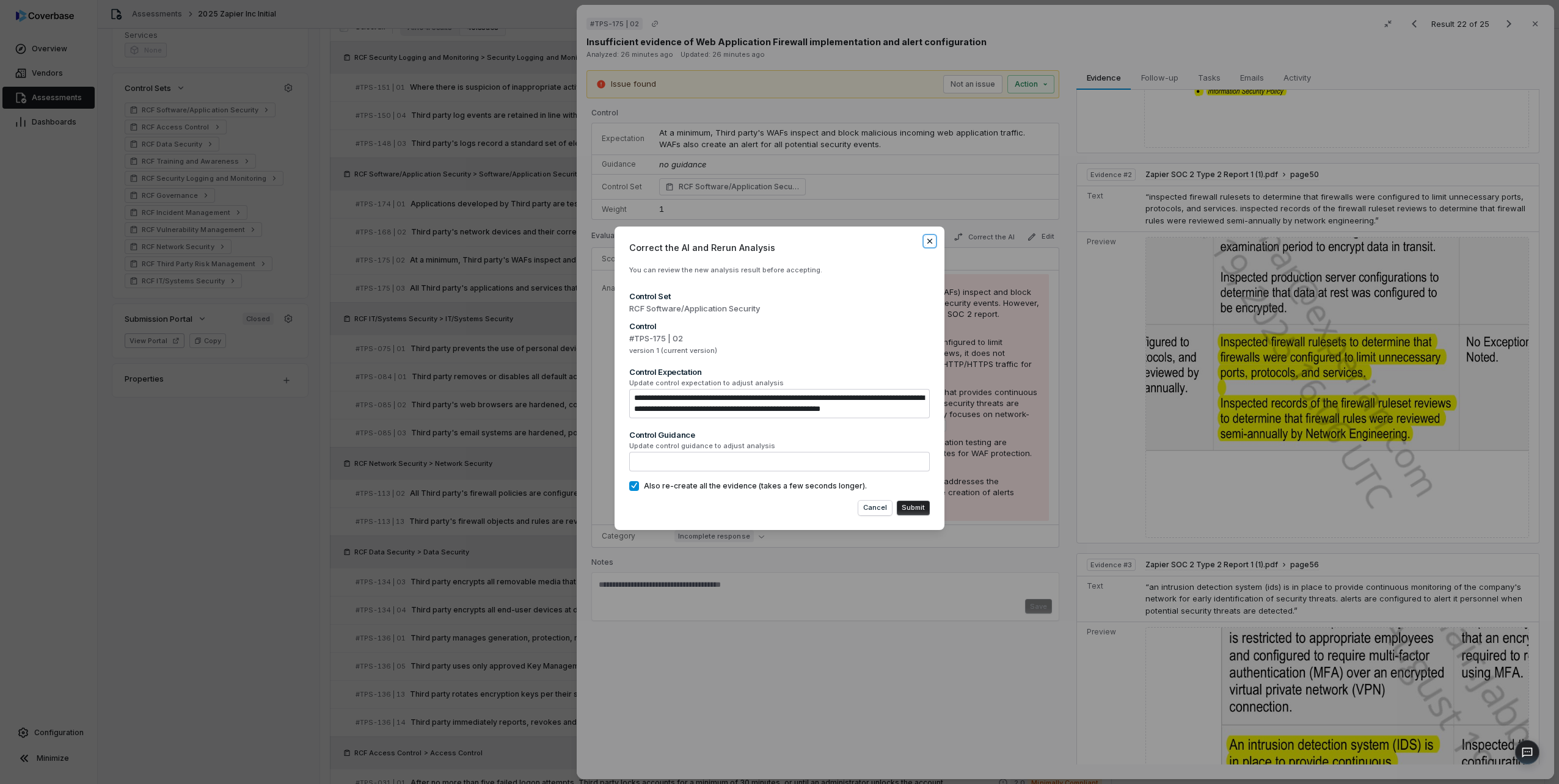
click at [929, 243] on icon "button" at bounding box center [929, 241] width 10 height 10
type textarea "*"
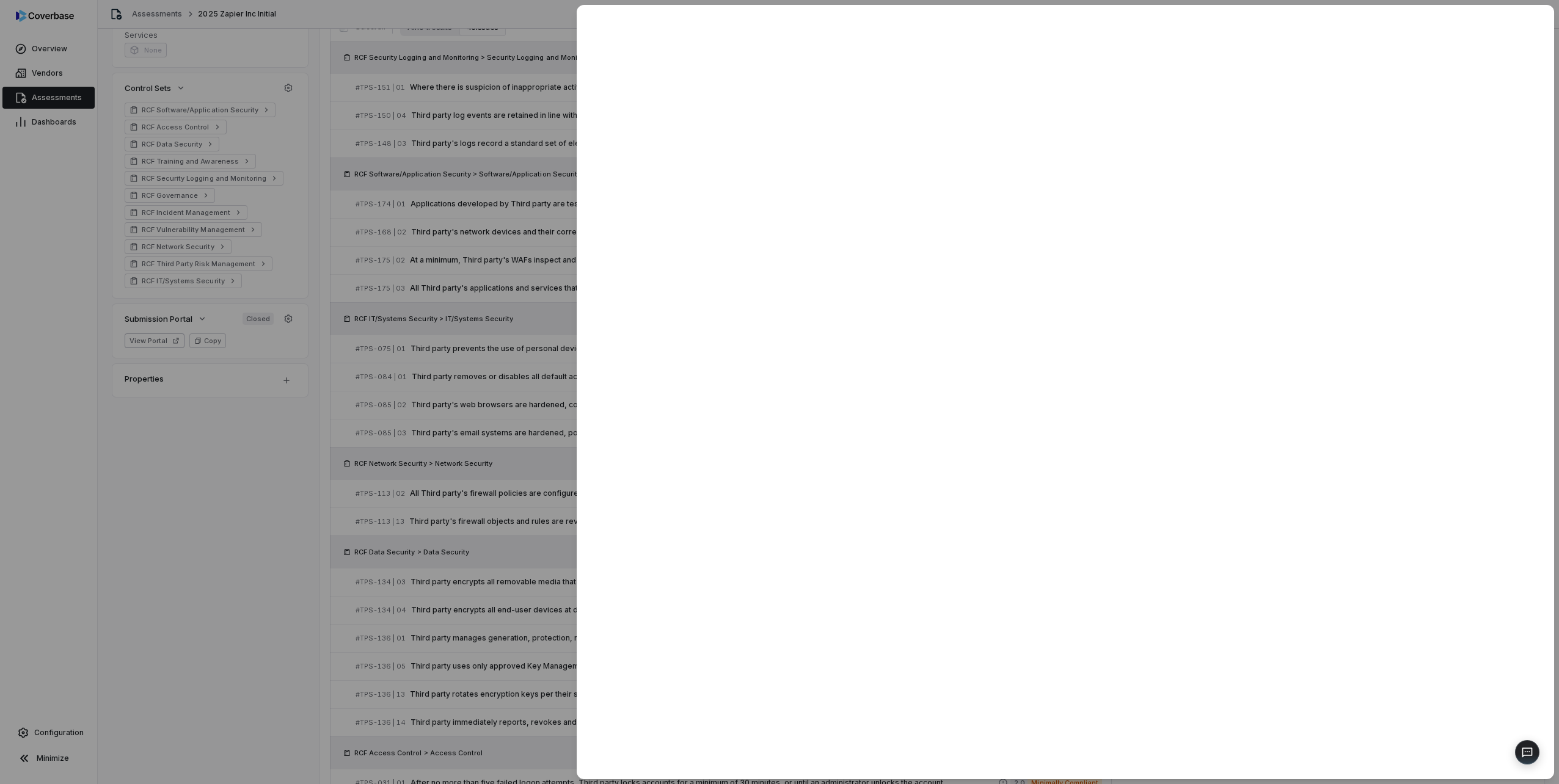
click at [546, 350] on div at bounding box center [779, 392] width 1559 height 784
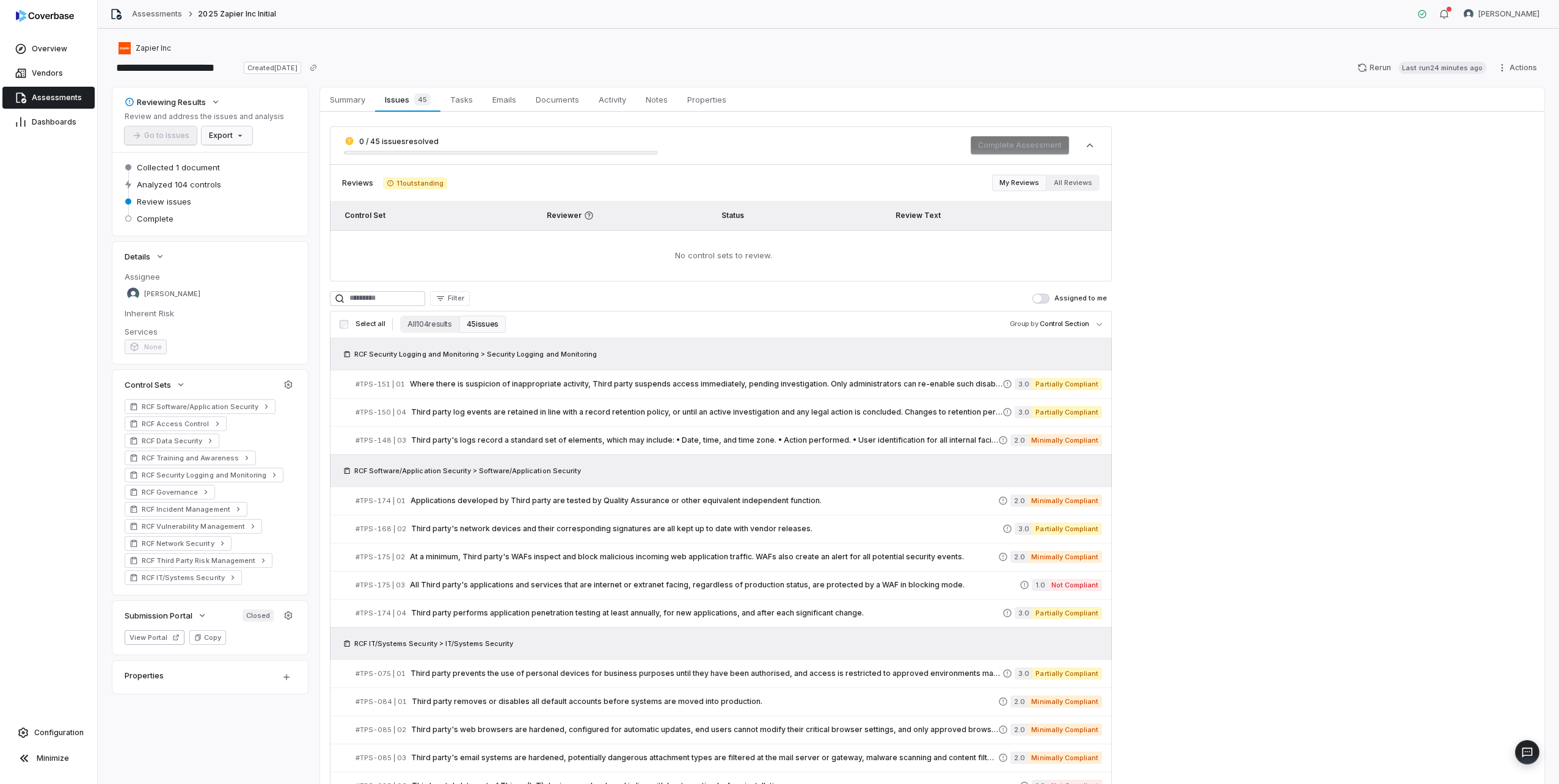
click at [217, 134] on html "**********" at bounding box center [779, 392] width 1559 height 784
click at [563, 248] on html "**********" at bounding box center [779, 392] width 1559 height 784
click at [35, 35] on div at bounding box center [49, 18] width 97 height 37
click at [42, 50] on span "Overview" at bounding box center [49, 49] width 35 height 10
